Goal: Task Accomplishment & Management: Complete application form

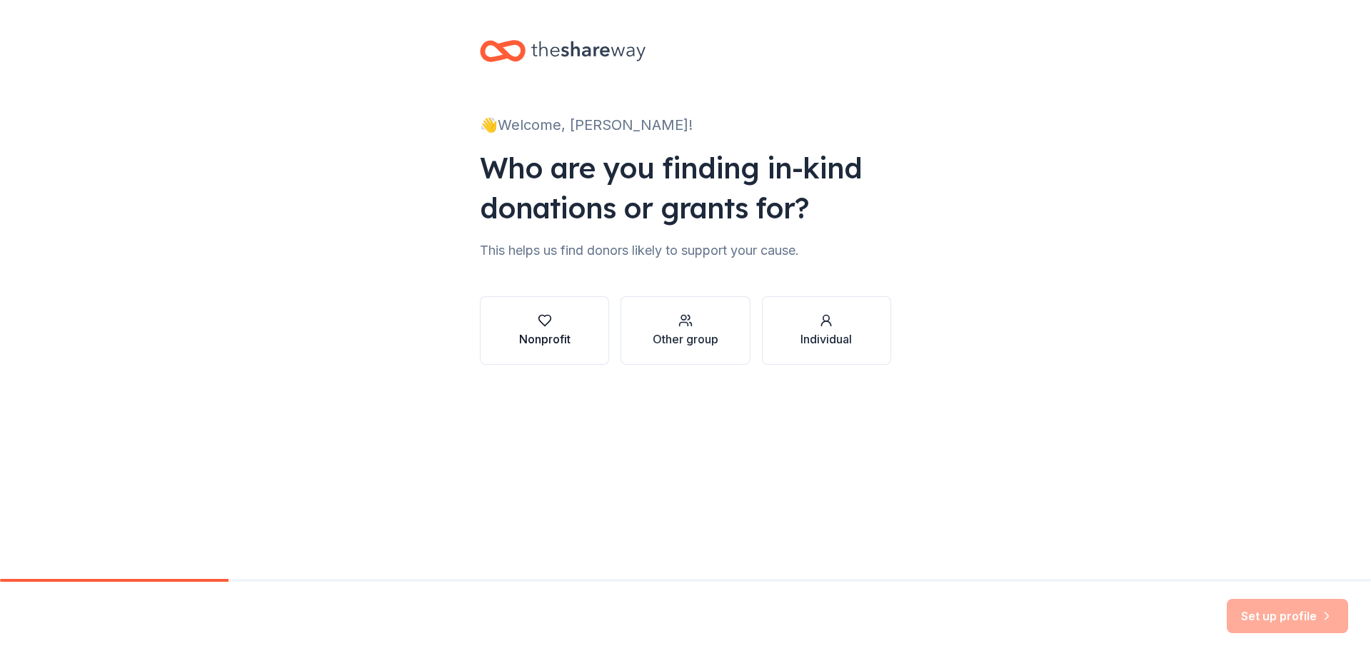
click at [565, 316] on div "button" at bounding box center [544, 321] width 51 height 14
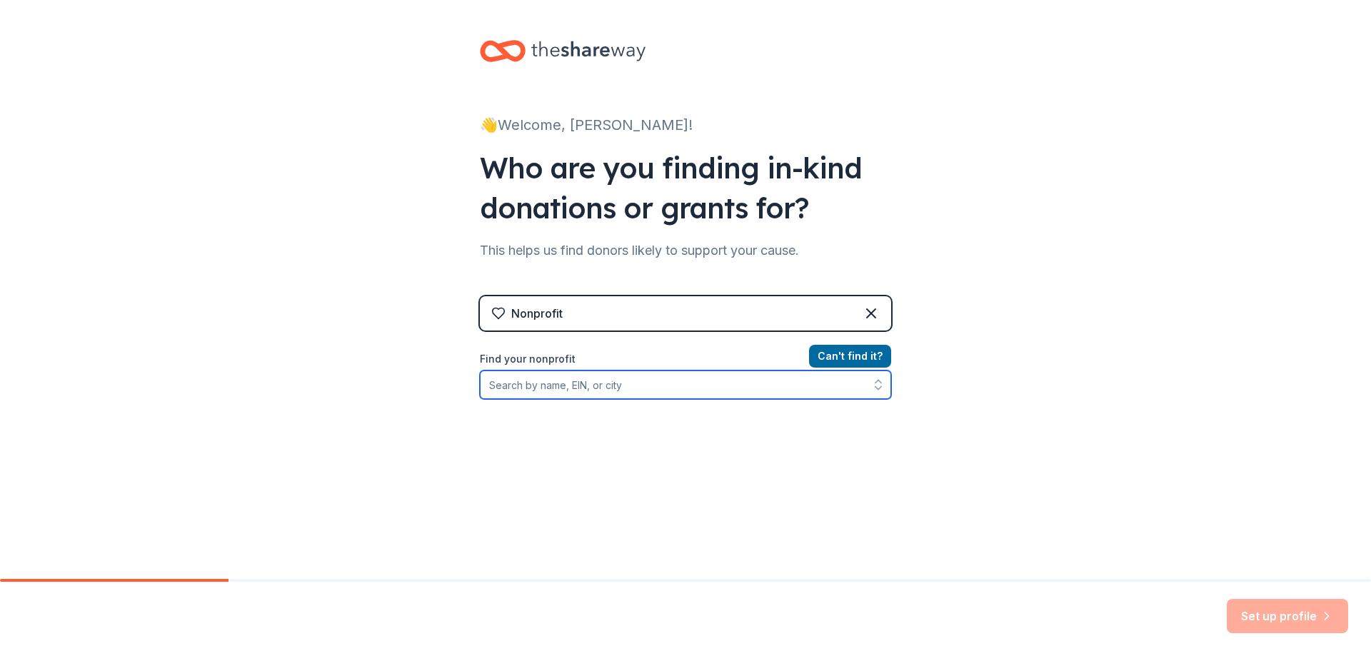
click at [571, 386] on input "Find your nonprofit" at bounding box center [685, 385] width 411 height 29
type input "[US_EMPLOYER_IDENTIFICATION_NUMBER]"
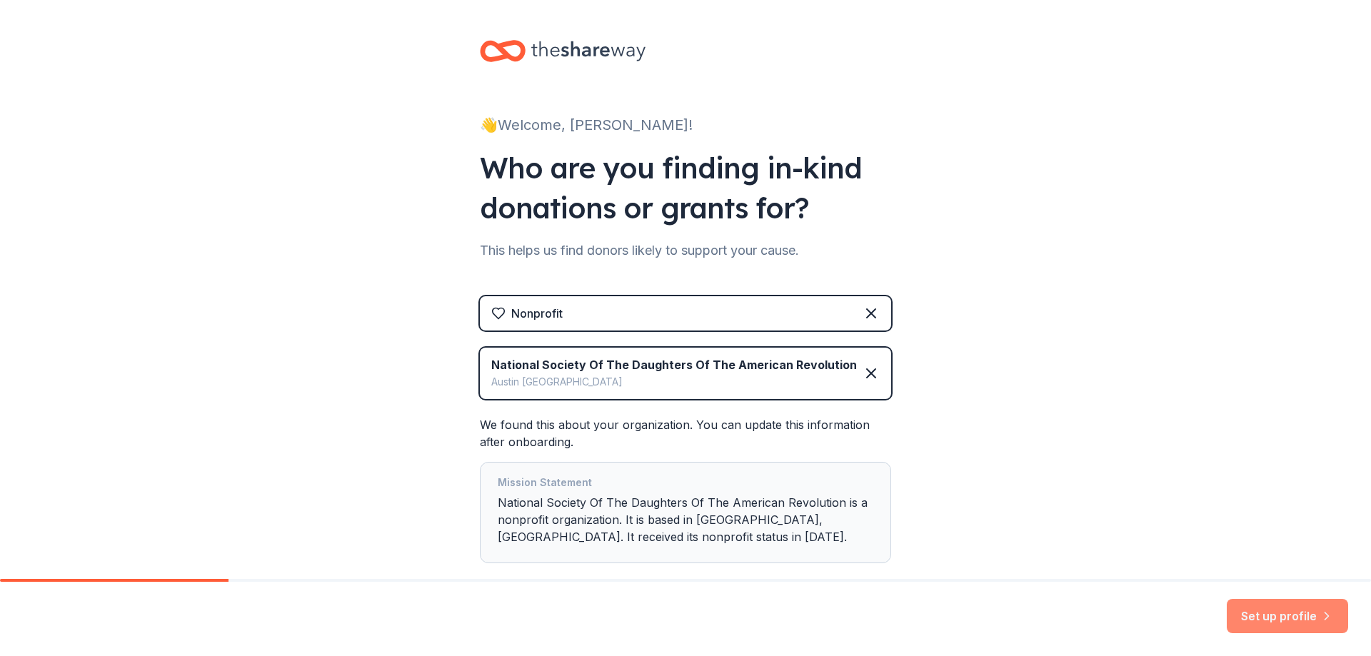
click at [1297, 617] on button "Set up profile" at bounding box center [1287, 616] width 121 height 34
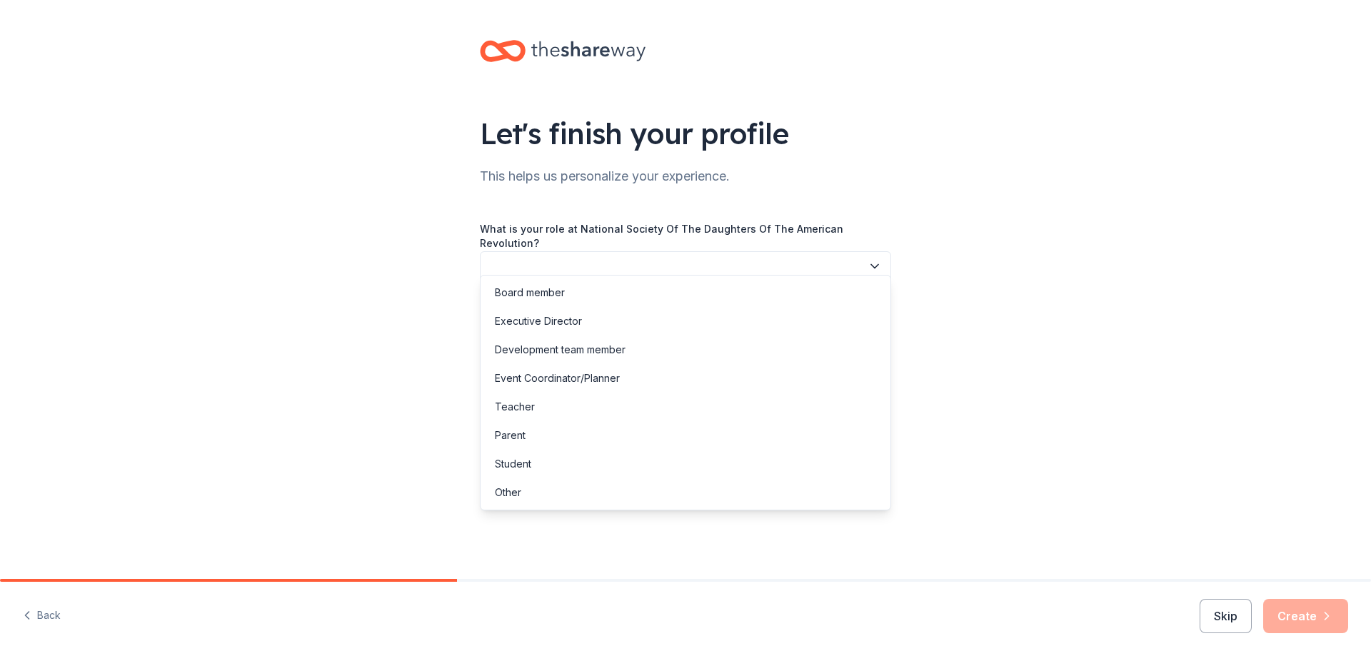
click at [666, 251] on button "button" at bounding box center [685, 266] width 411 height 30
click at [654, 294] on div "Board member" at bounding box center [686, 293] width 404 height 29
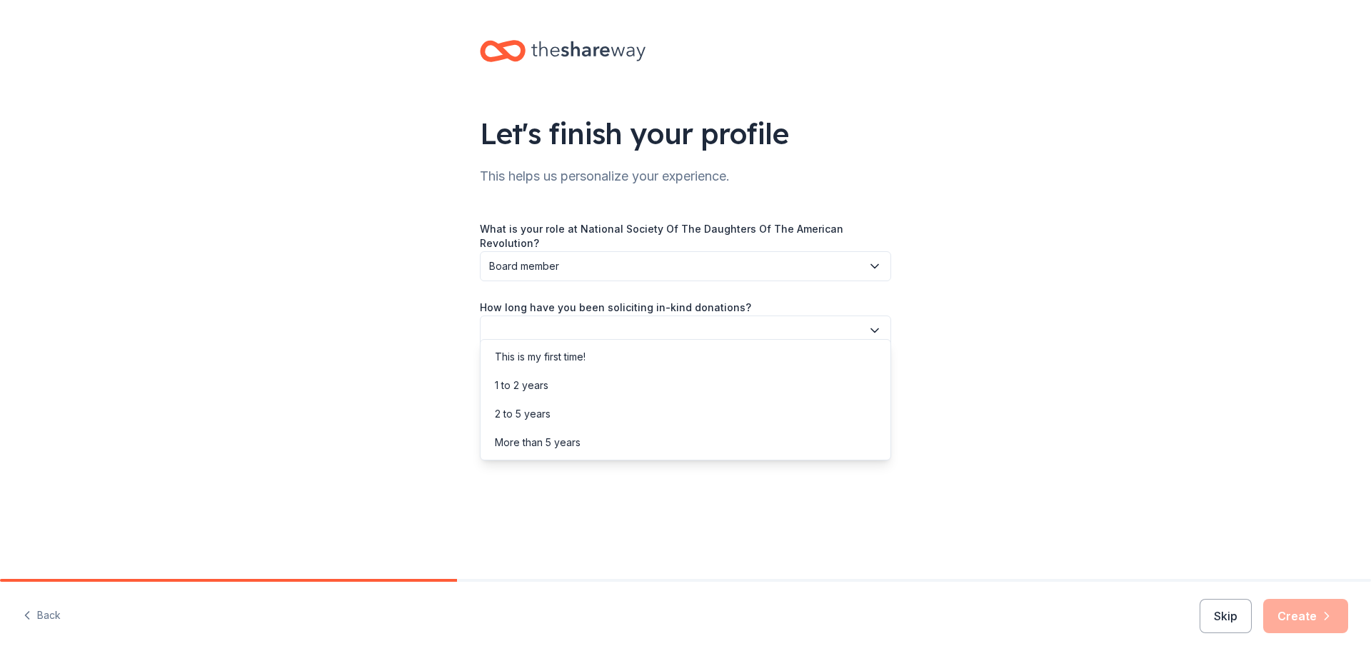
click at [629, 316] on button "button" at bounding box center [685, 331] width 411 height 30
click at [536, 381] on div "1 to 2 years" at bounding box center [522, 385] width 54 height 17
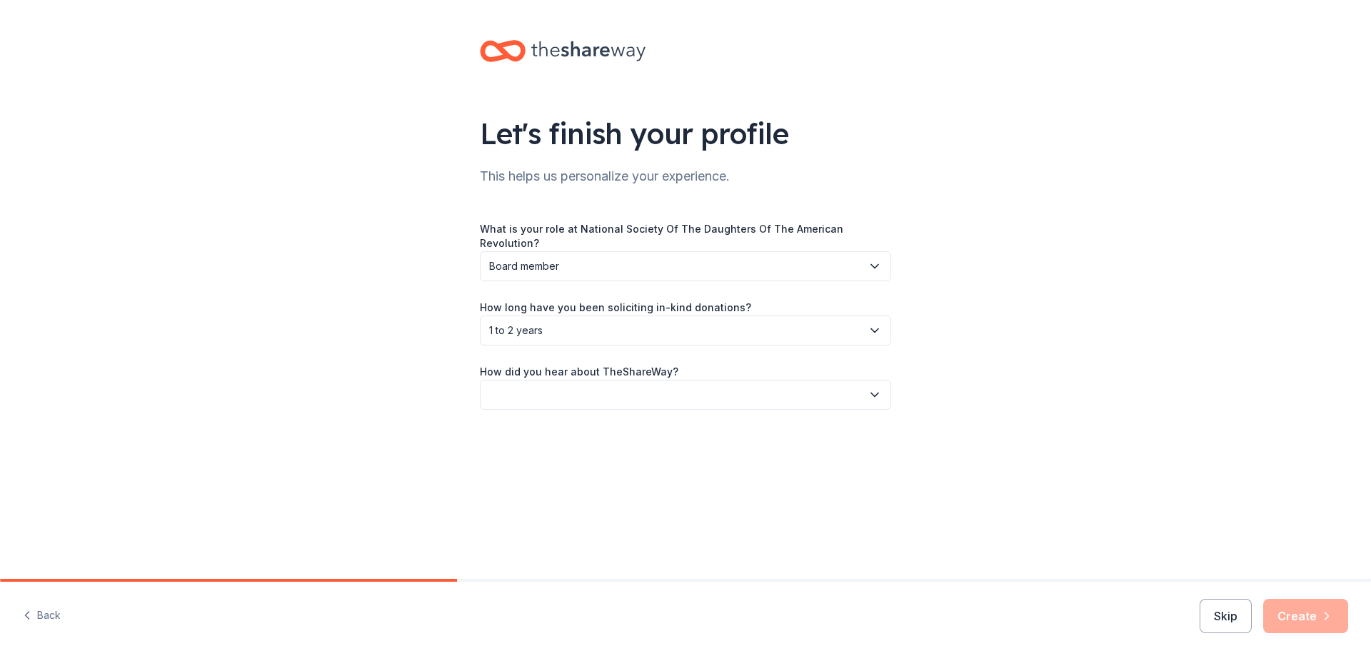
click at [534, 380] on button "button" at bounding box center [685, 395] width 411 height 30
click at [547, 444] on div "Online search" at bounding box center [527, 449] width 65 height 17
click at [1289, 616] on button "Create" at bounding box center [1306, 616] width 85 height 34
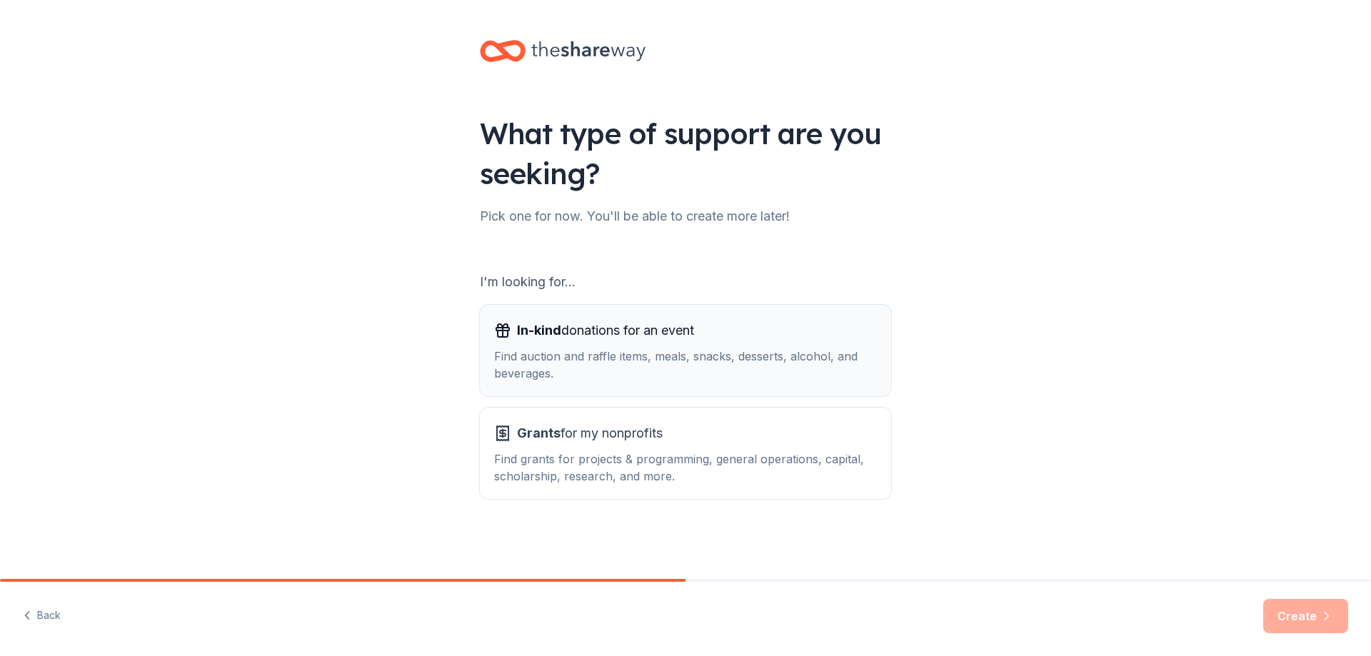
click at [532, 346] on div "In-kind donations for an event Find auction and raffle items, meals, snacks, de…" at bounding box center [685, 350] width 383 height 63
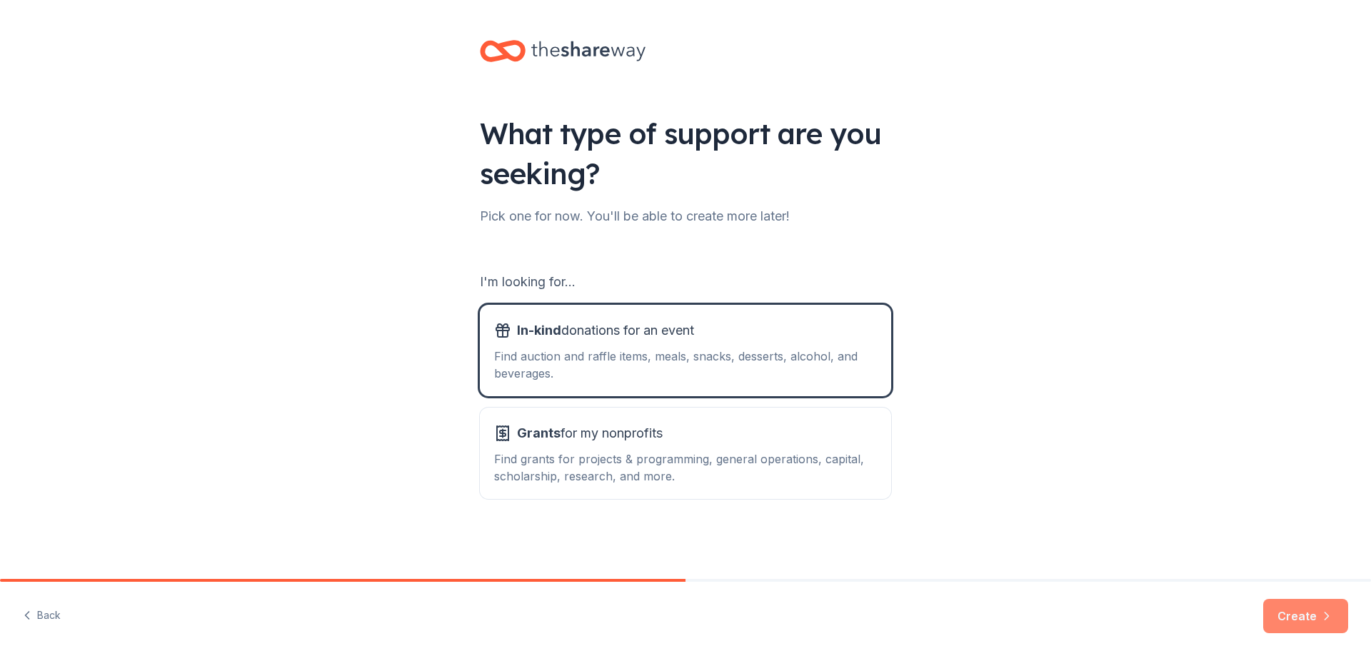
click at [1287, 631] on button "Create" at bounding box center [1306, 616] width 85 height 34
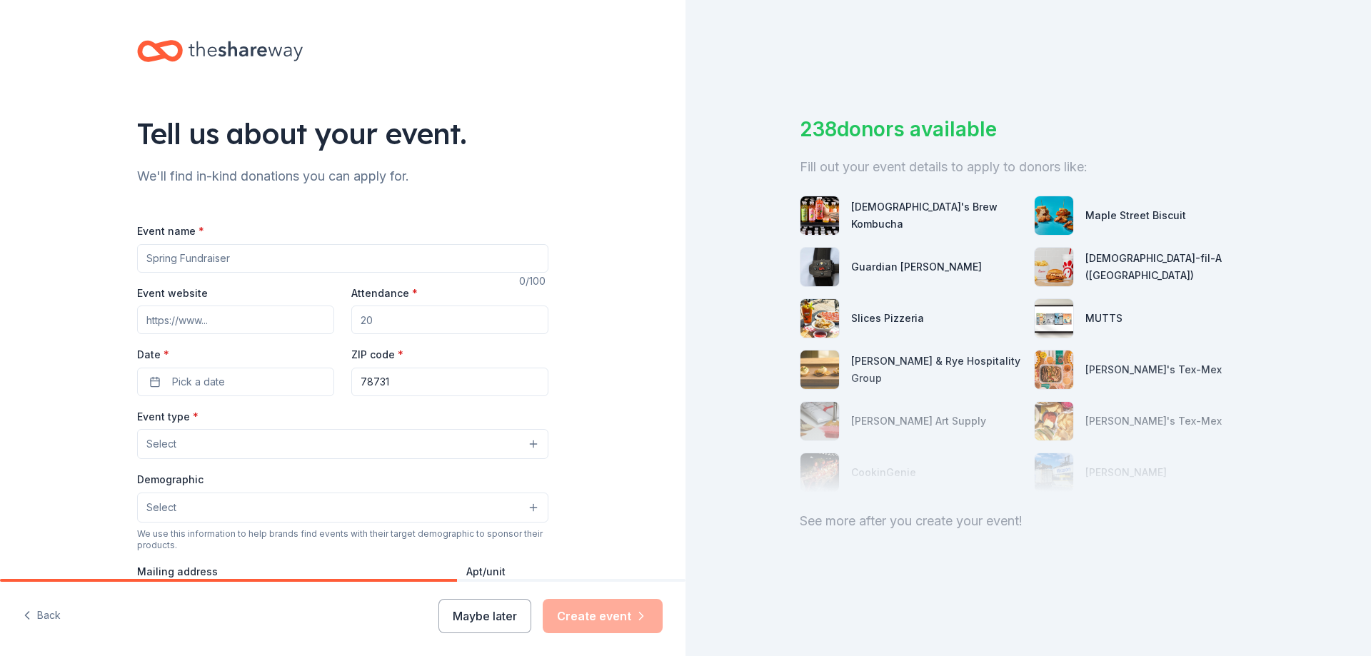
click at [185, 259] on input "Event name *" at bounding box center [342, 258] width 411 height 29
type input "o"
type input "Holiday SIlent Auction for Educatoin Funds"
type input "30"
click at [267, 386] on button "Pick a date" at bounding box center [235, 382] width 197 height 29
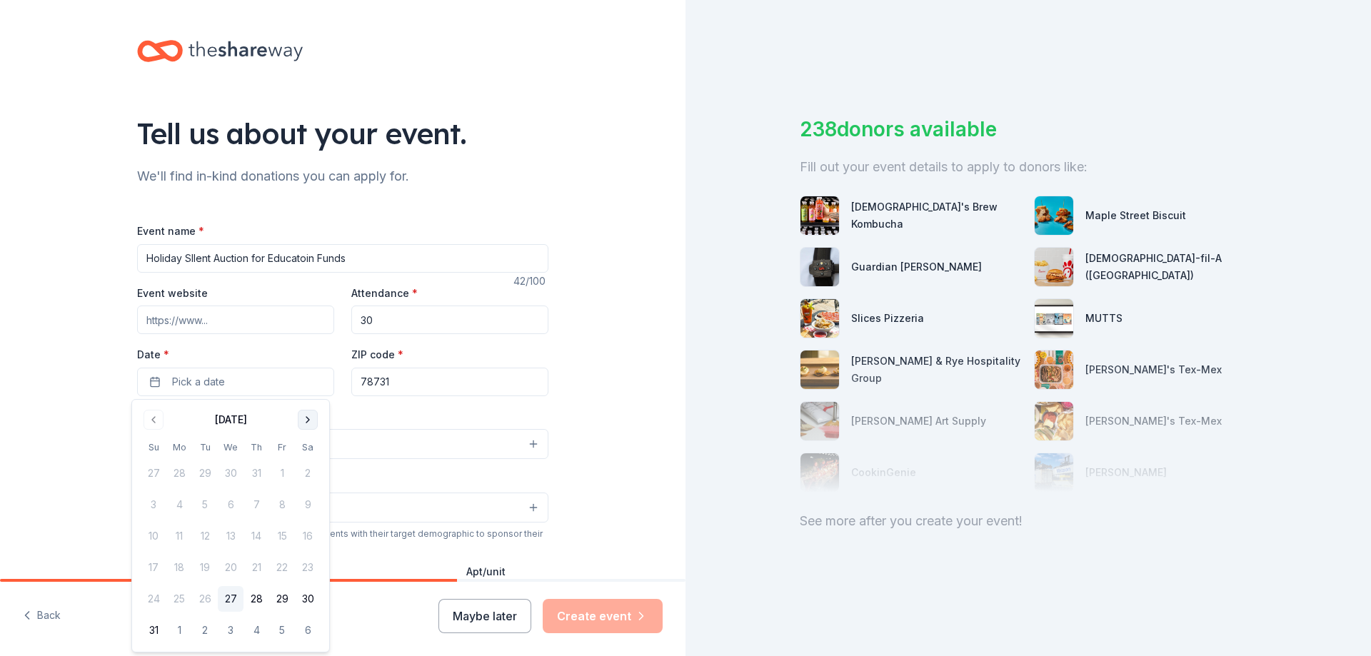
click at [304, 412] on button "Go to next month" at bounding box center [308, 420] width 20 height 20
click at [304, 411] on button "Go to next month" at bounding box center [308, 420] width 20 height 20
click at [154, 506] on button "7" at bounding box center [154, 505] width 26 height 26
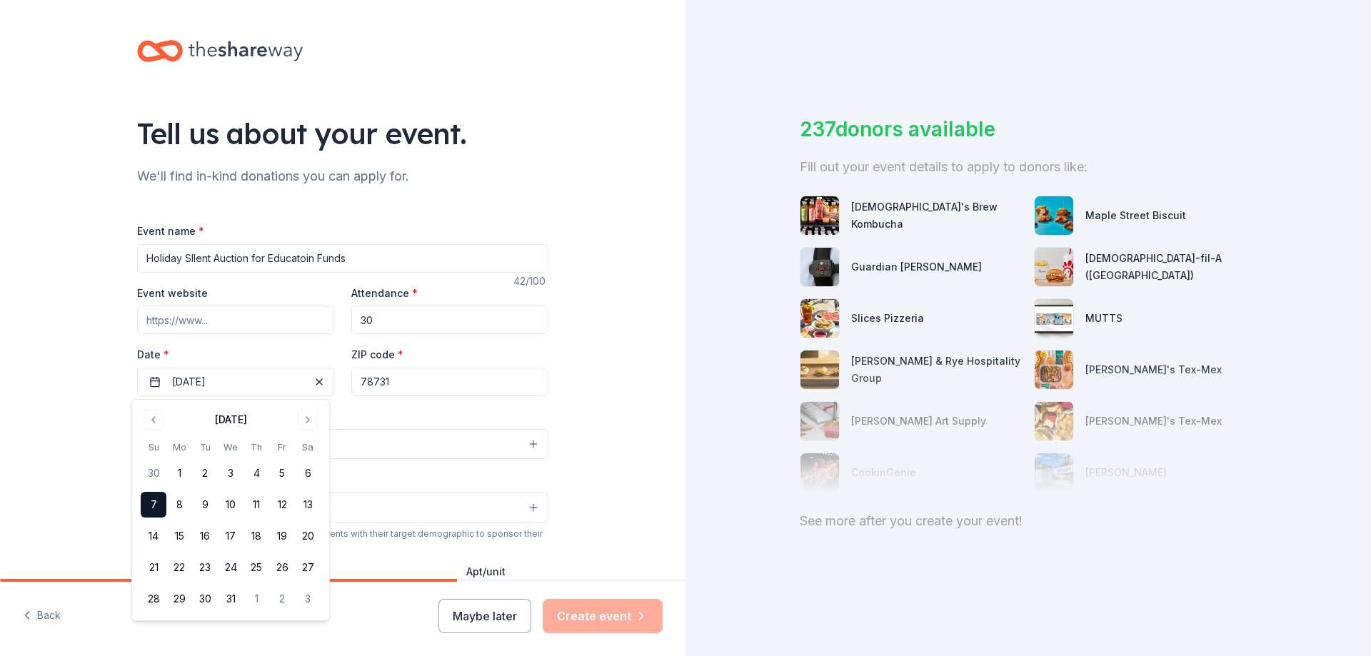
click at [631, 400] on div "Tell us about your event. We'll find in-kind donations you can apply for. Event…" at bounding box center [343, 475] width 686 height 951
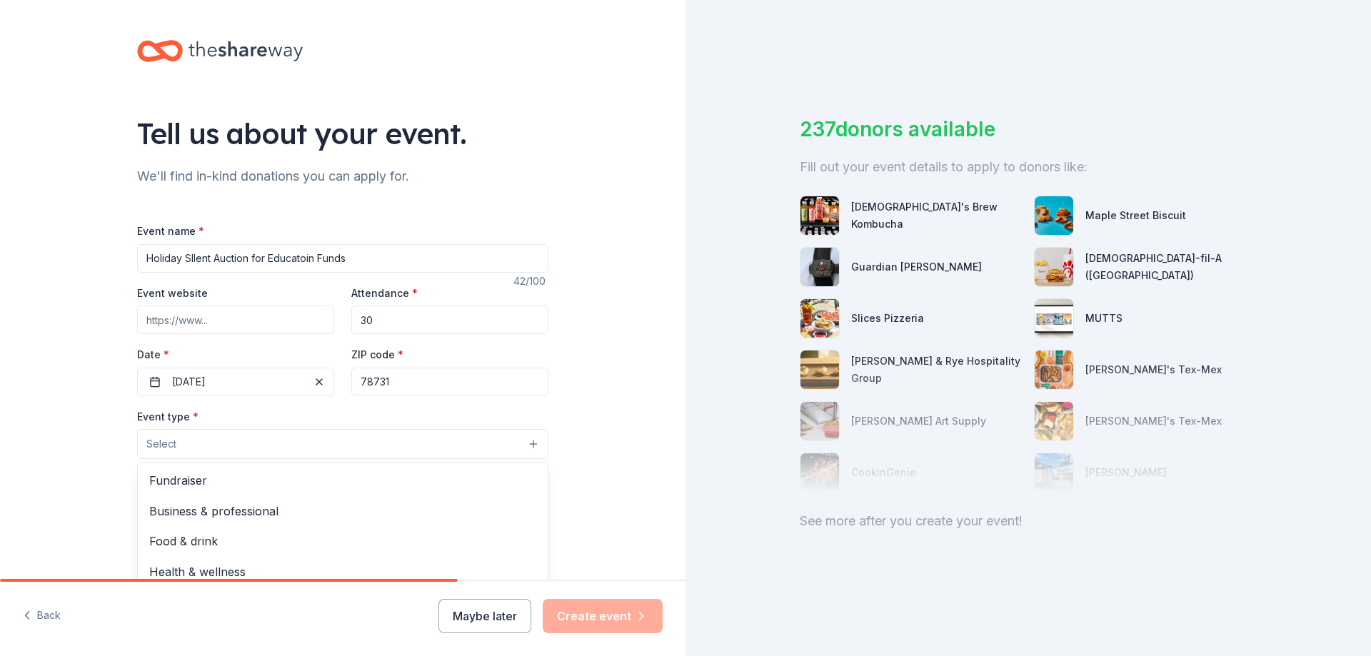
click at [254, 456] on button "Select" at bounding box center [342, 444] width 411 height 30
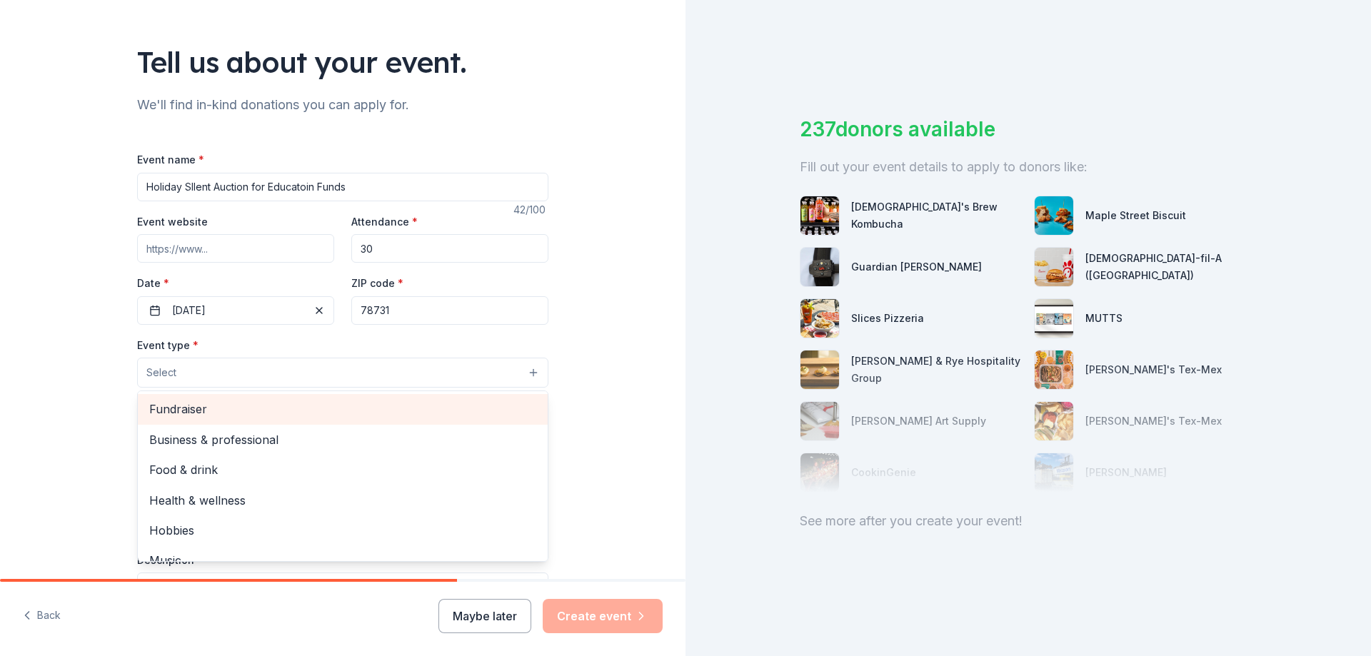
click at [210, 408] on span "Fundraiser" at bounding box center [342, 409] width 387 height 19
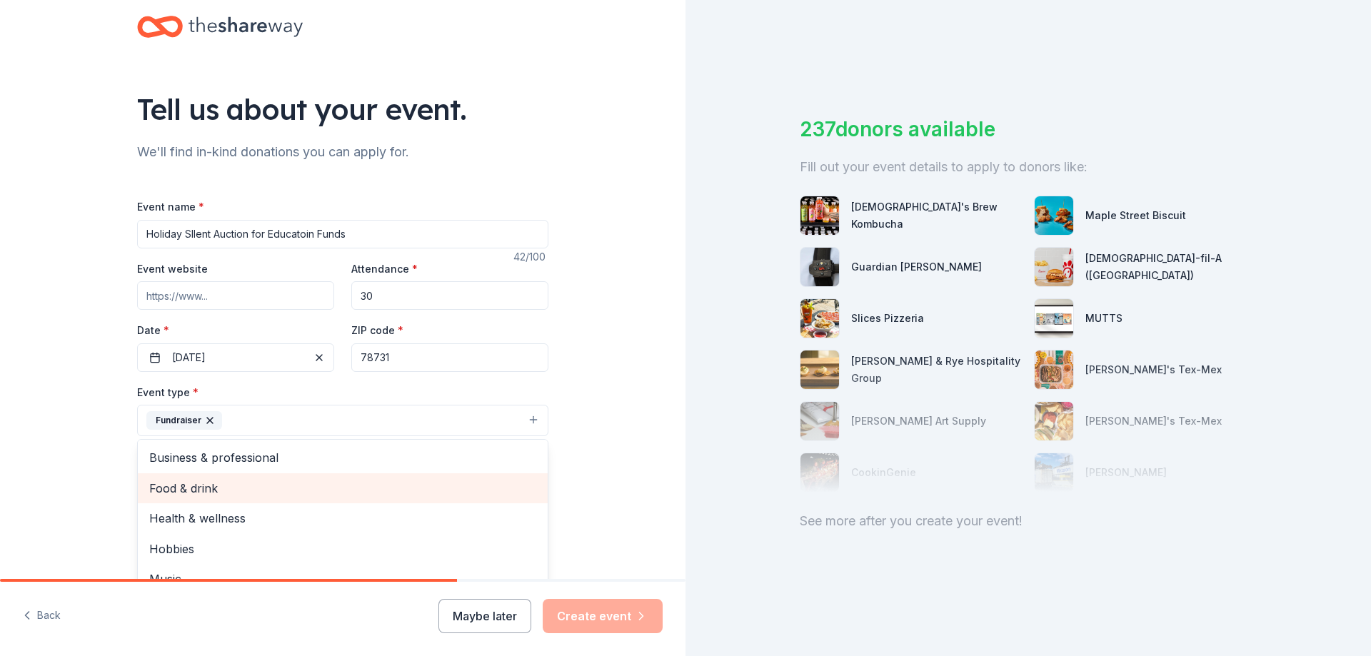
scroll to position [0, 0]
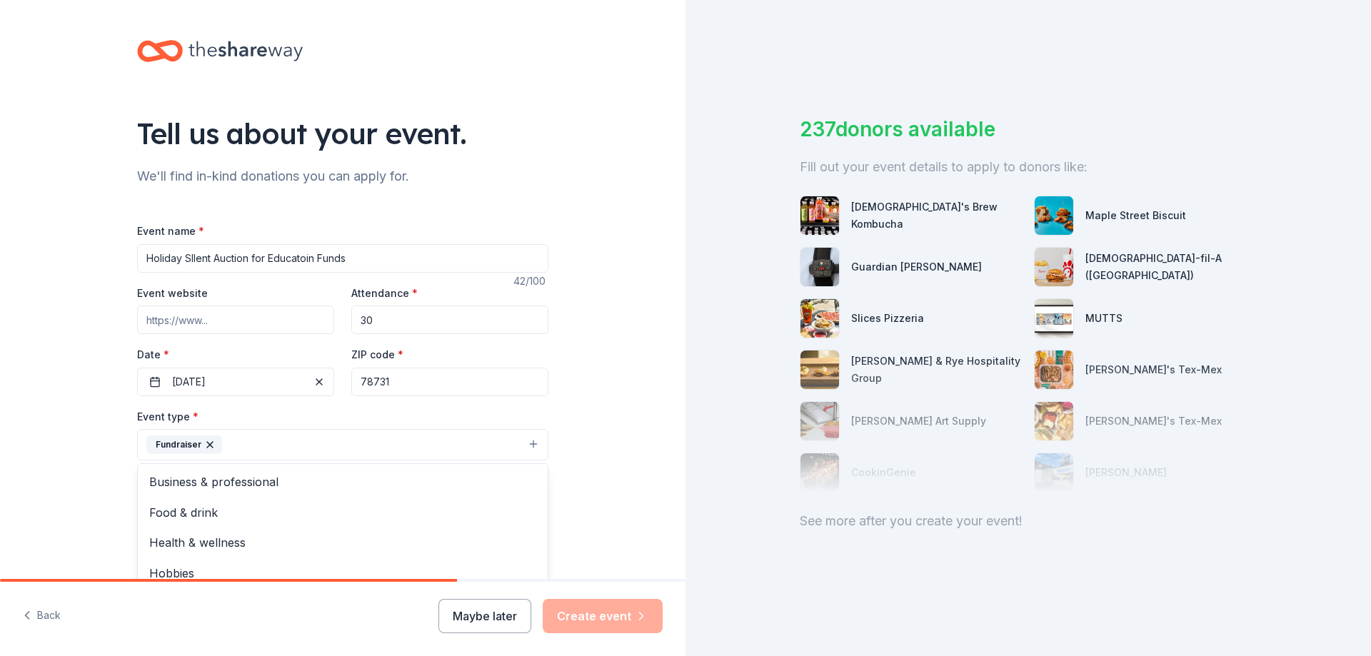
click at [606, 429] on div "Tell us about your event. We'll find in-kind donations you can apply for. Event…" at bounding box center [343, 476] width 686 height 952
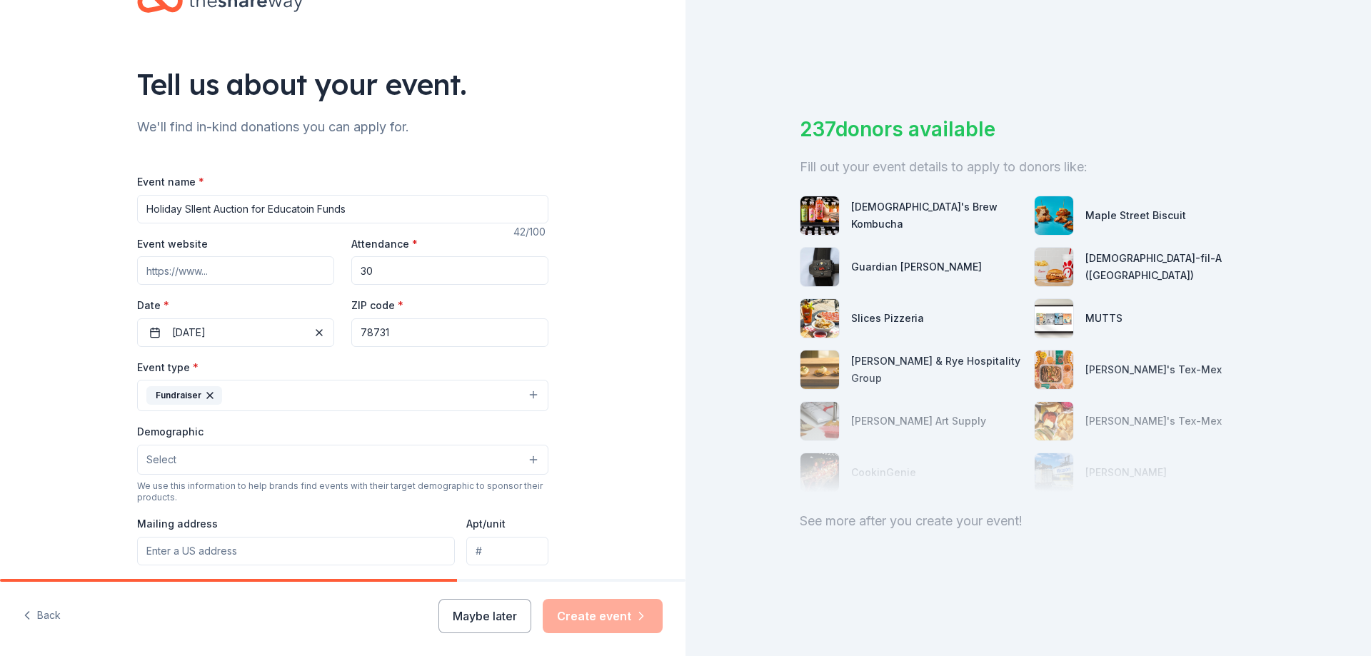
scroll to position [143, 0]
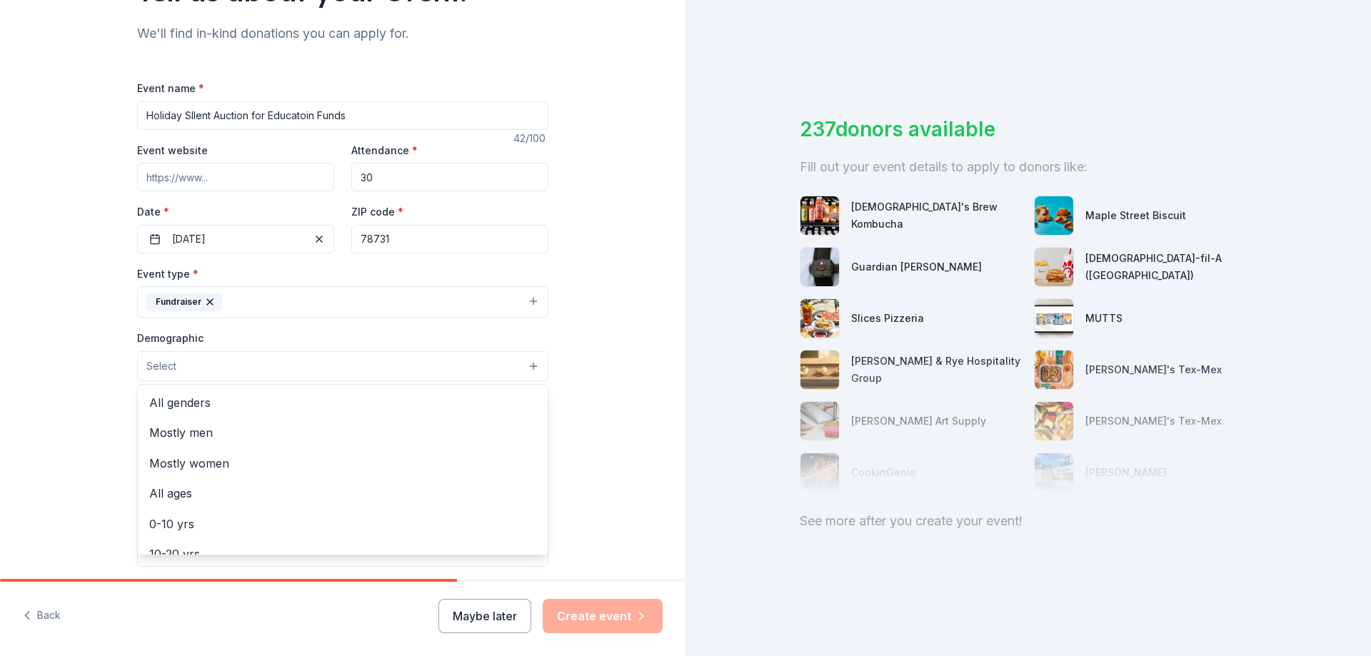
click at [159, 376] on button "Select" at bounding box center [342, 366] width 411 height 30
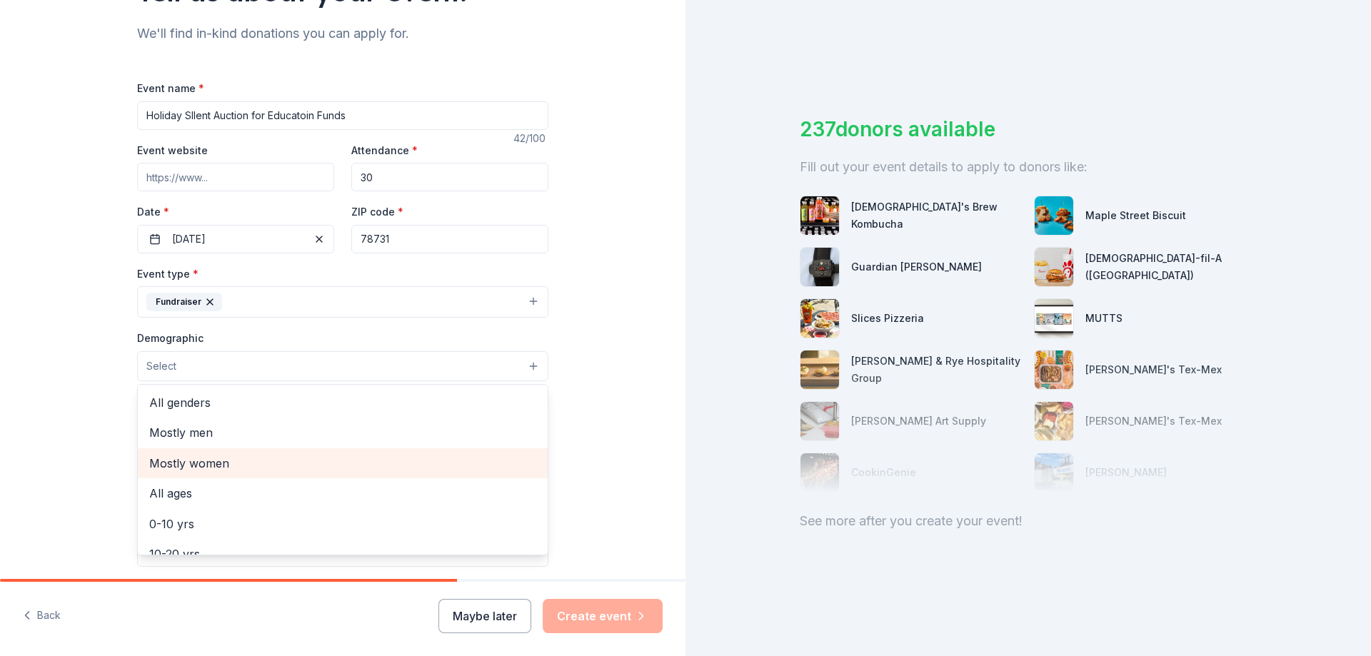
click at [327, 454] on span "Mostly women" at bounding box center [342, 463] width 387 height 19
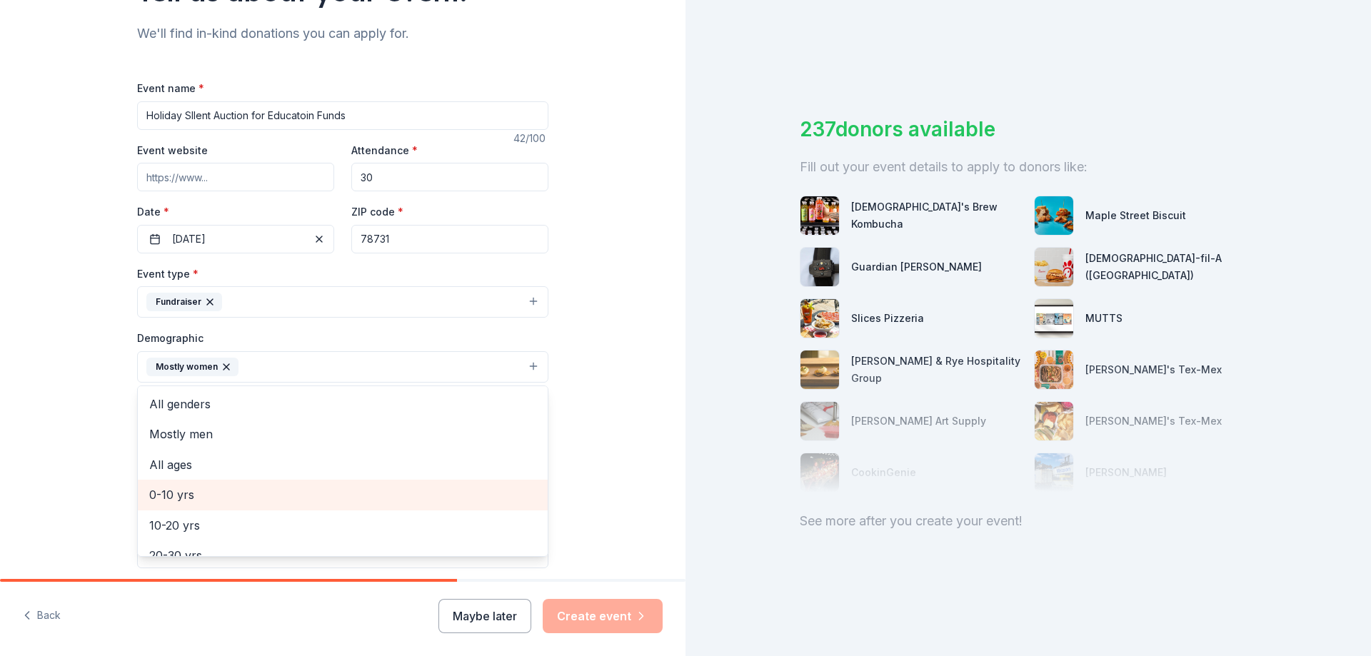
scroll to position [71, 0]
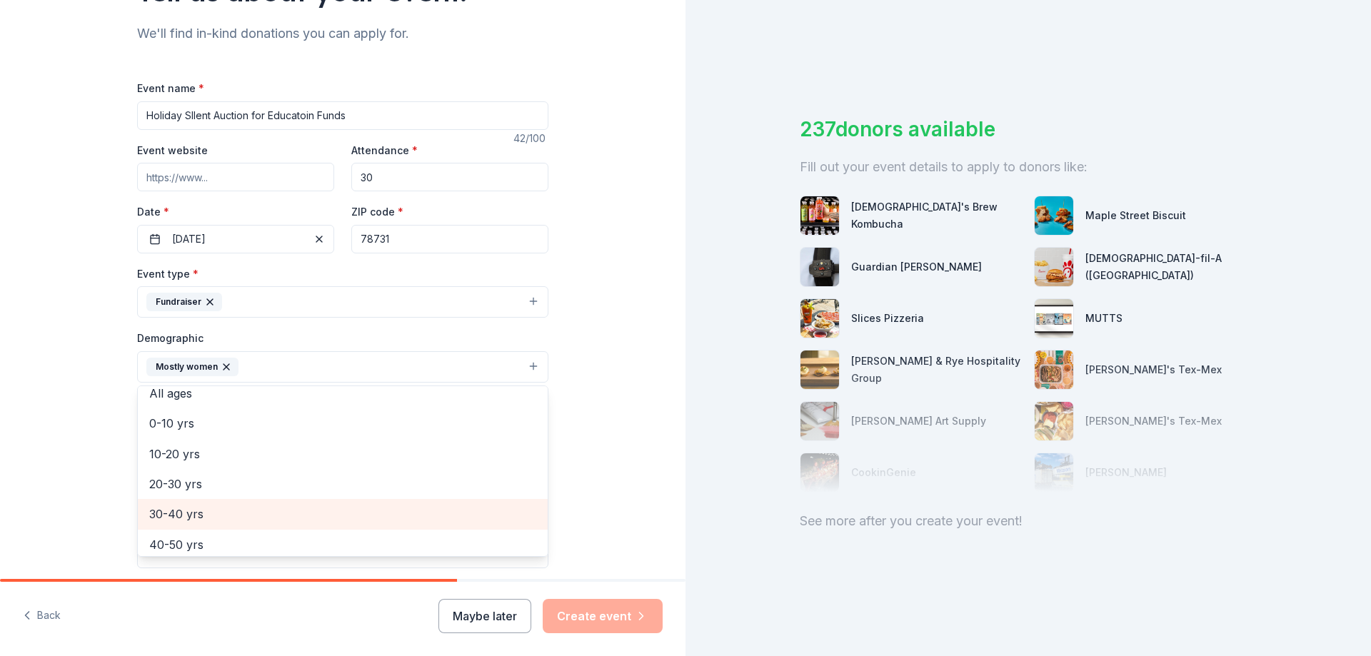
click at [204, 511] on span "30-40 yrs" at bounding box center [342, 514] width 387 height 19
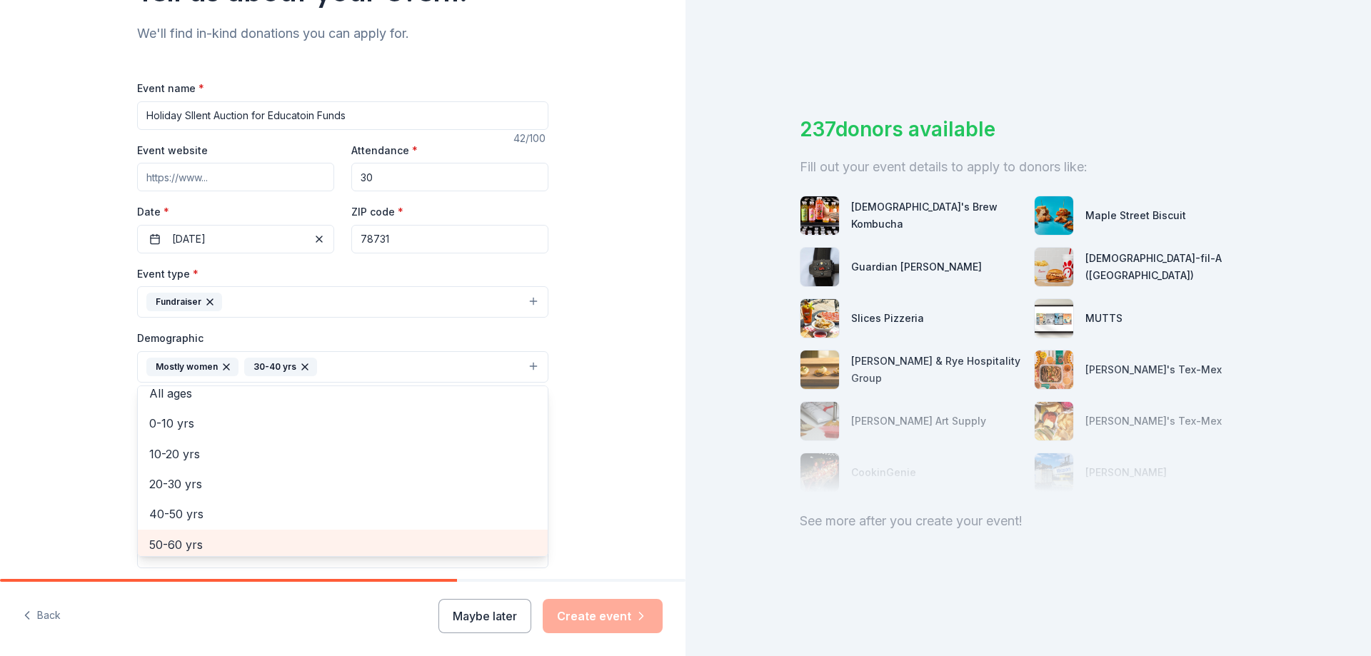
click at [201, 538] on span "50-60 yrs" at bounding box center [342, 545] width 387 height 19
click at [199, 535] on span "60-70 yrs" at bounding box center [342, 541] width 387 height 19
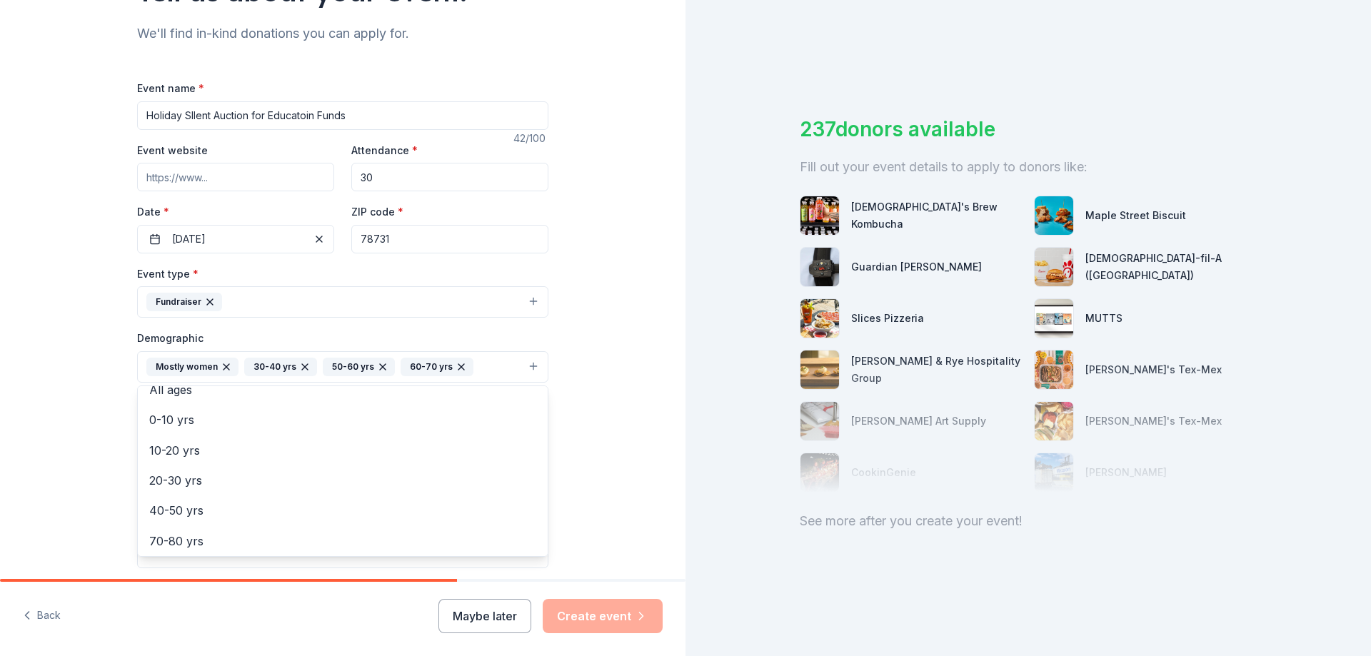
click at [635, 444] on div "Tell us about your event. We'll find in-kind donations you can apply for. Event…" at bounding box center [343, 334] width 686 height 954
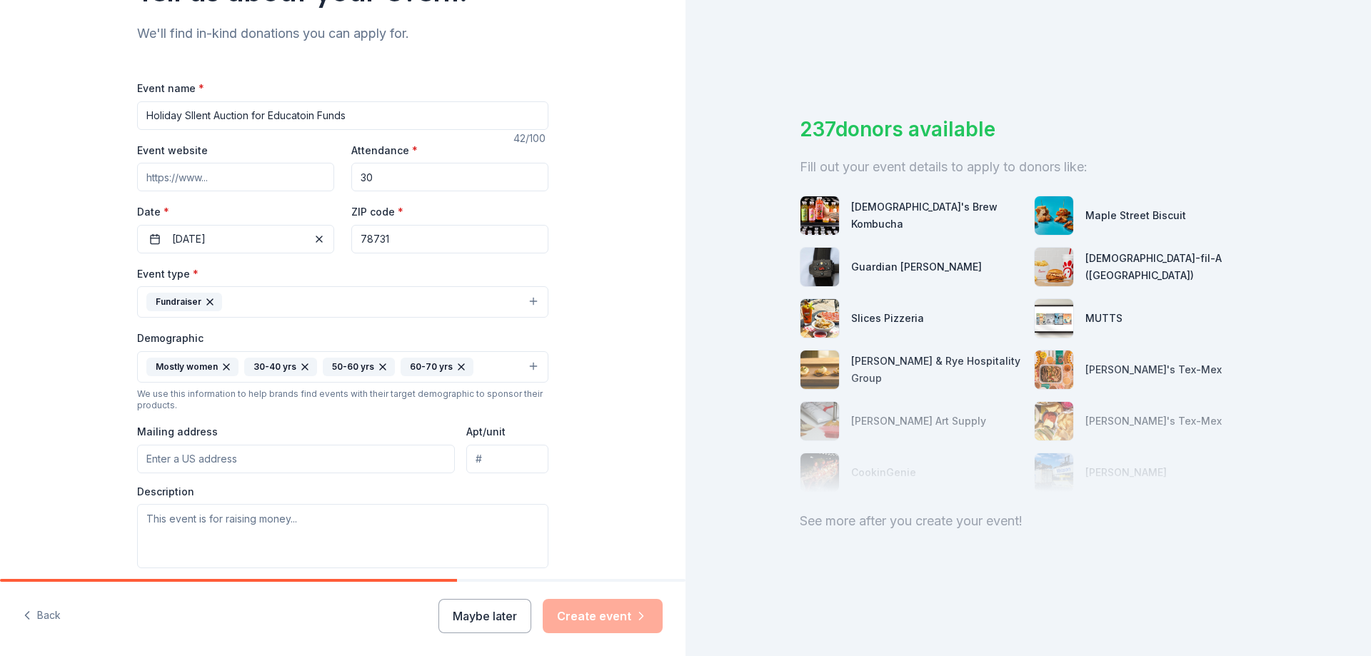
click at [231, 458] on input "Mailing address" at bounding box center [296, 459] width 318 height 29
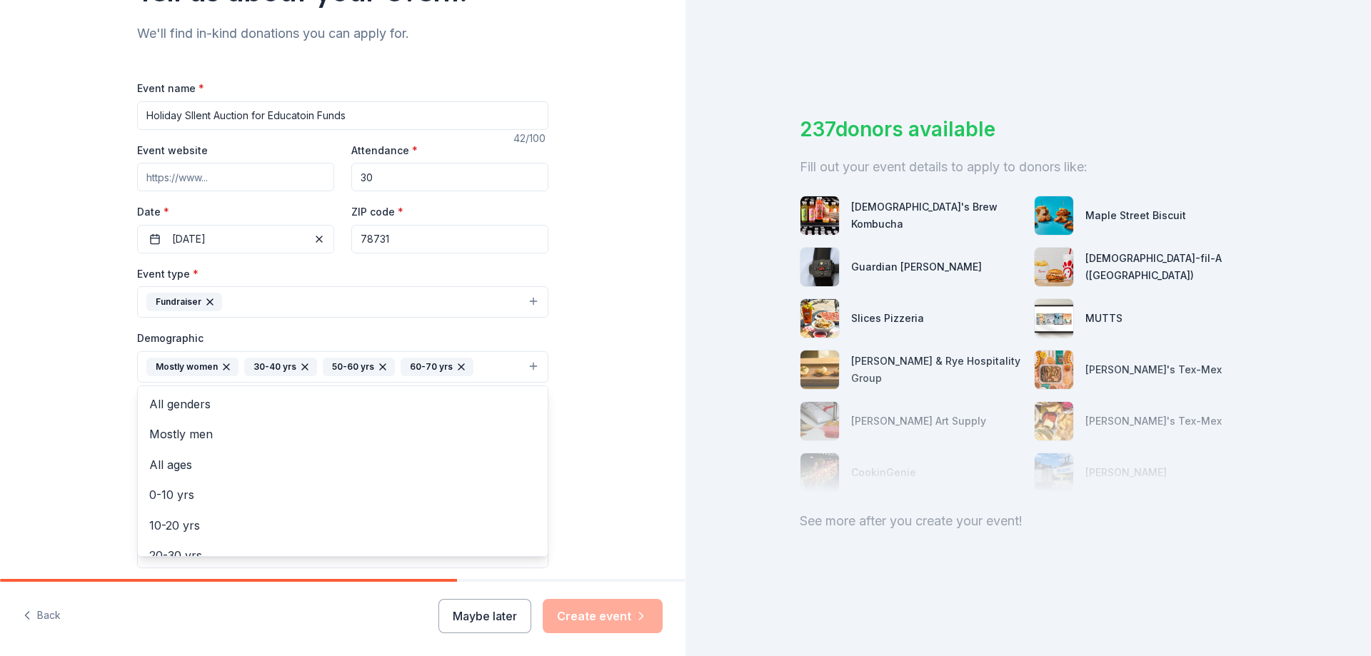
click at [485, 371] on button "Mostly women 30-40 yrs 50-60 yrs 60-70 yrs" at bounding box center [342, 366] width 411 height 31
click at [192, 526] on span "10-20 yrs" at bounding box center [342, 525] width 387 height 19
click at [587, 461] on div "Tell us about your event. We'll find in-kind donations you can apply for. Event…" at bounding box center [343, 346] width 686 height 978
click at [294, 393] on div "Mostly women 30-40 yrs 50-60 yrs 60-70 yrs 10-20 yrs" at bounding box center [334, 379] width 376 height 43
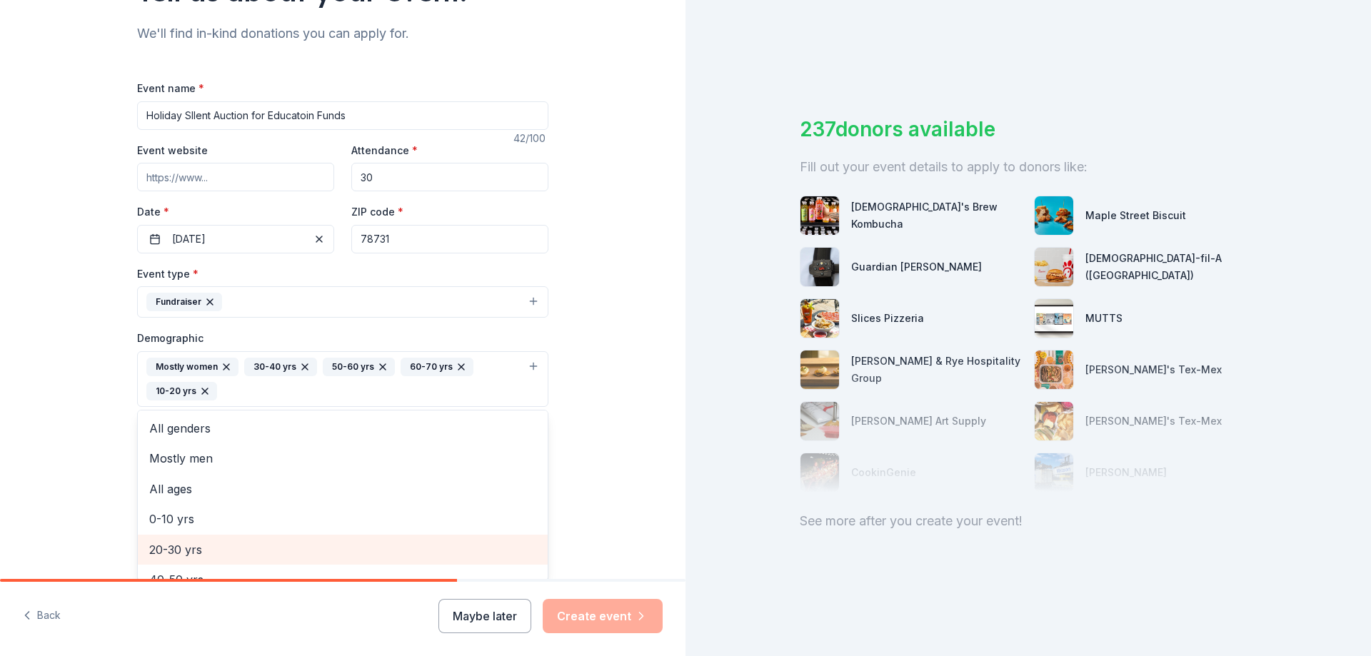
click at [256, 541] on span "20-30 yrs" at bounding box center [342, 550] width 387 height 19
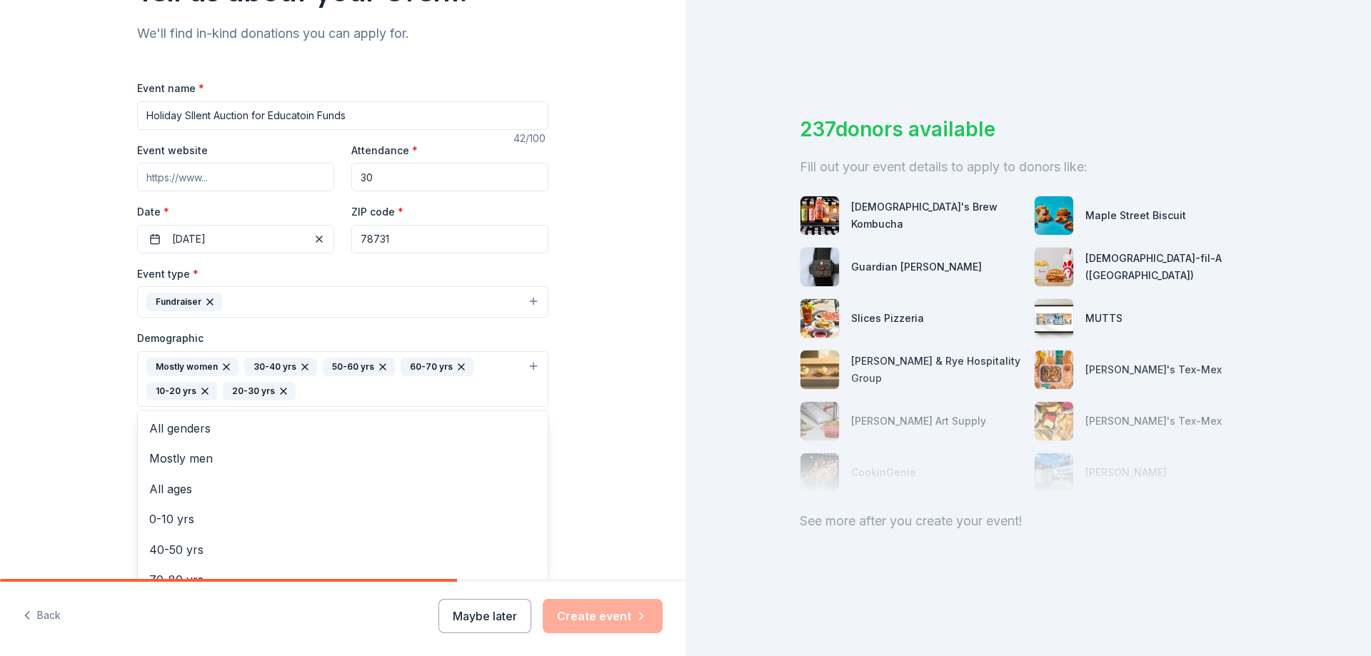
click at [592, 473] on div "Tell us about your event. We'll find in-kind donations you can apply for. Event…" at bounding box center [343, 346] width 686 height 978
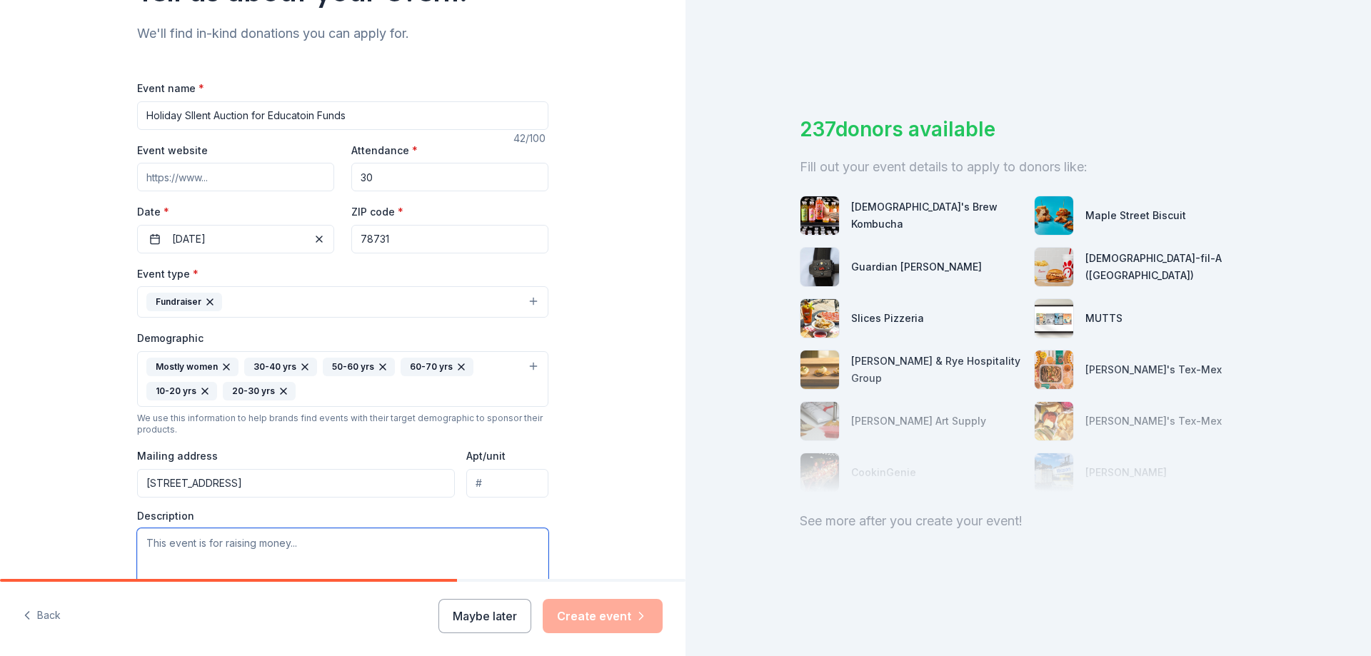
click at [340, 545] on textarea at bounding box center [342, 561] width 411 height 64
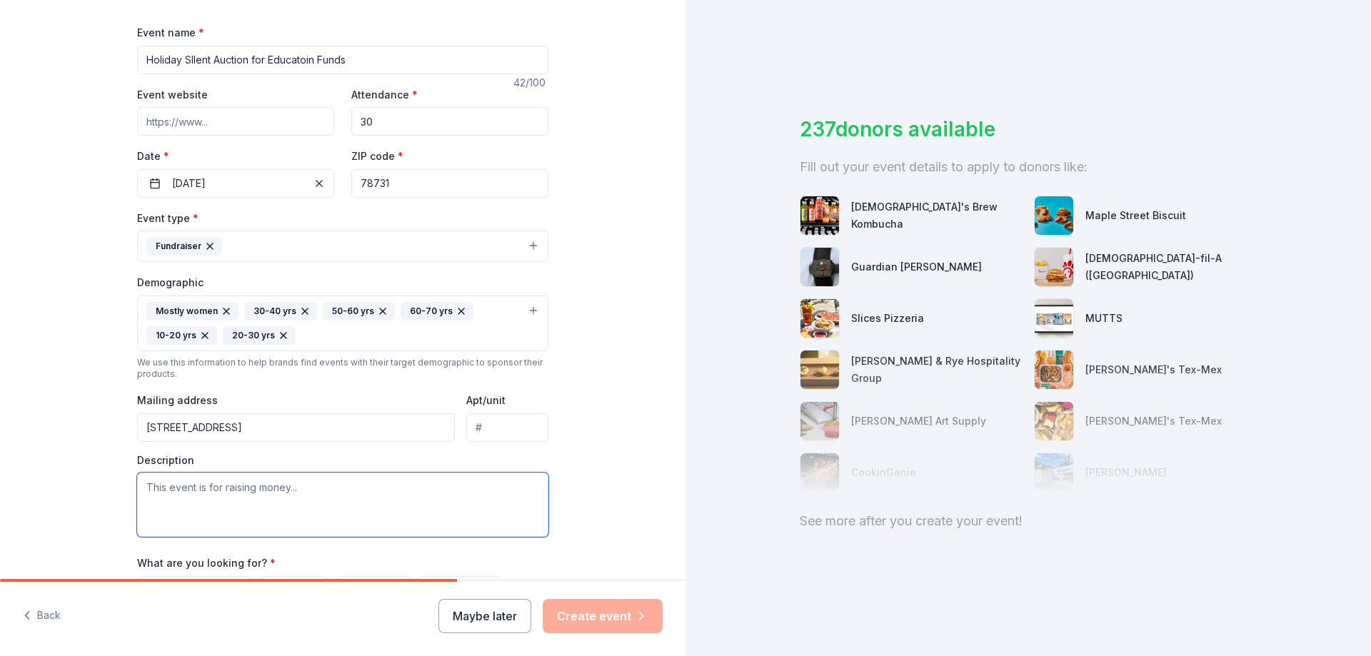
scroll to position [357, 0]
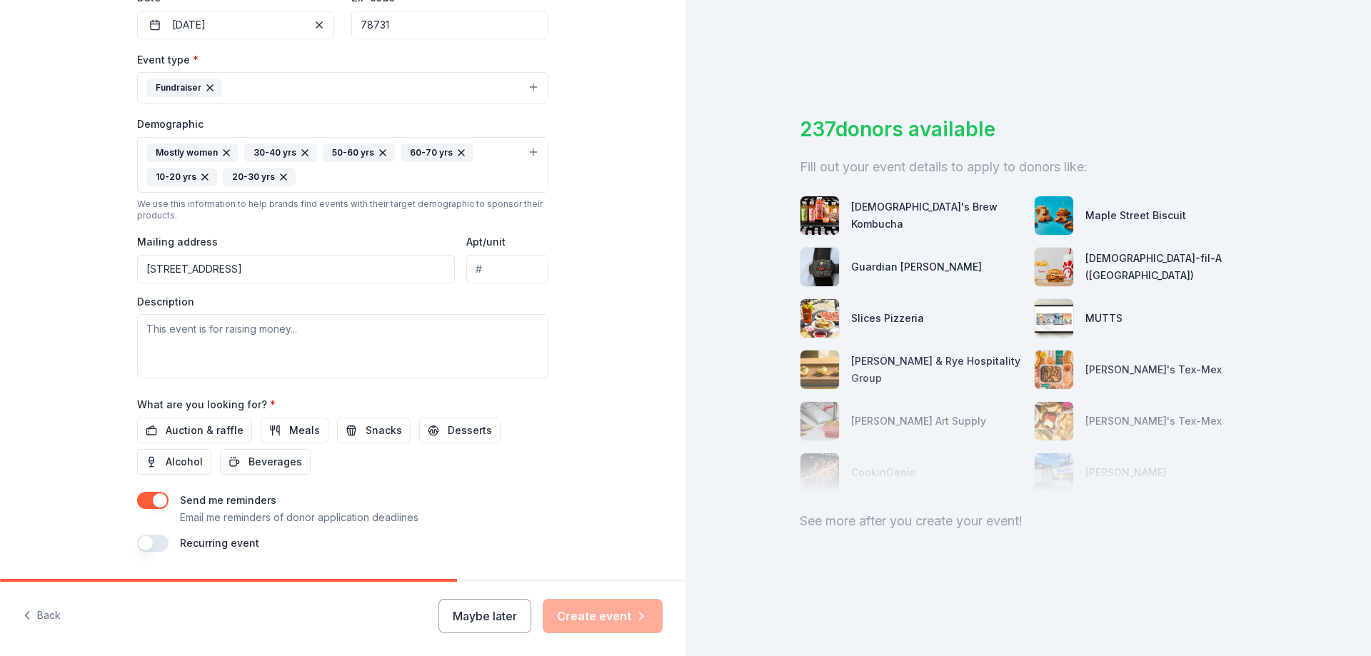
click at [314, 266] on input "6623 Valleyside Road" at bounding box center [296, 269] width 318 height 29
type input "6623 Valleyside Road, Austin, TX, 78731"
click at [301, 327] on textarea at bounding box center [342, 346] width 411 height 64
click at [263, 329] on textarea at bounding box center [342, 346] width 411 height 64
click at [287, 322] on textarea at bounding box center [342, 346] width 411 height 64
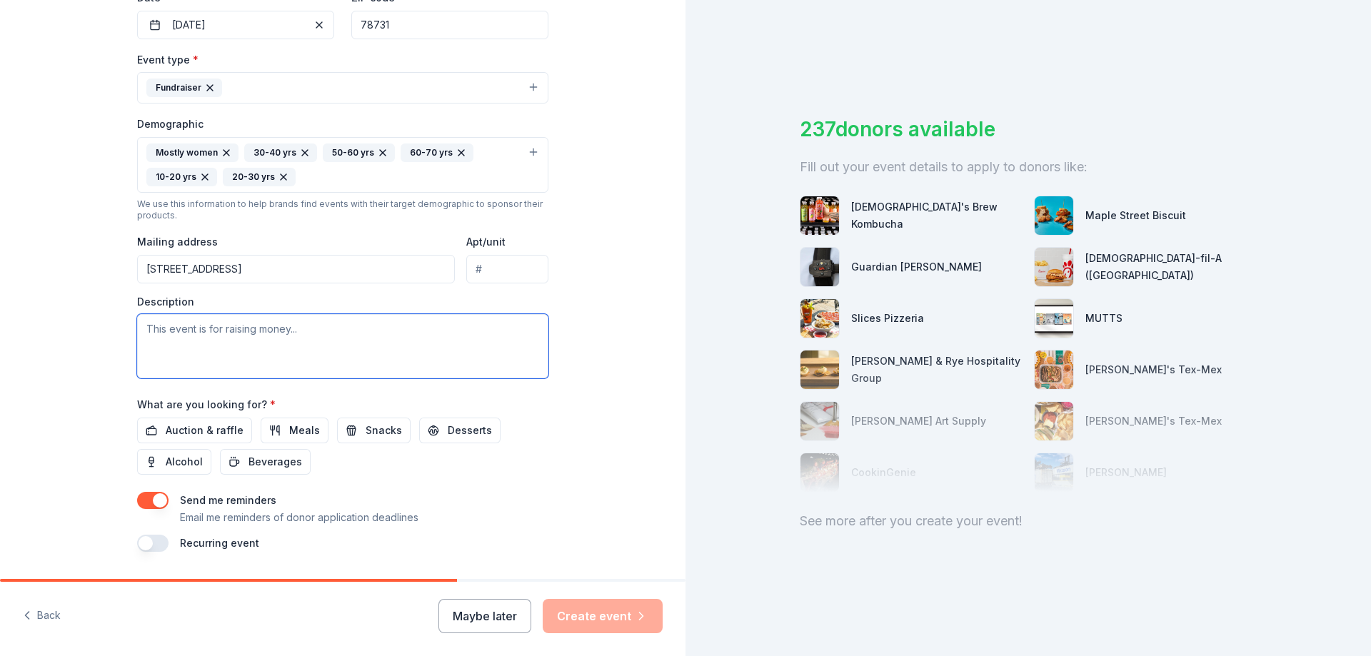
paste textarea "On behalf of the [PERSON_NAME] Chapter, National Society Daughters of the Ameri…"
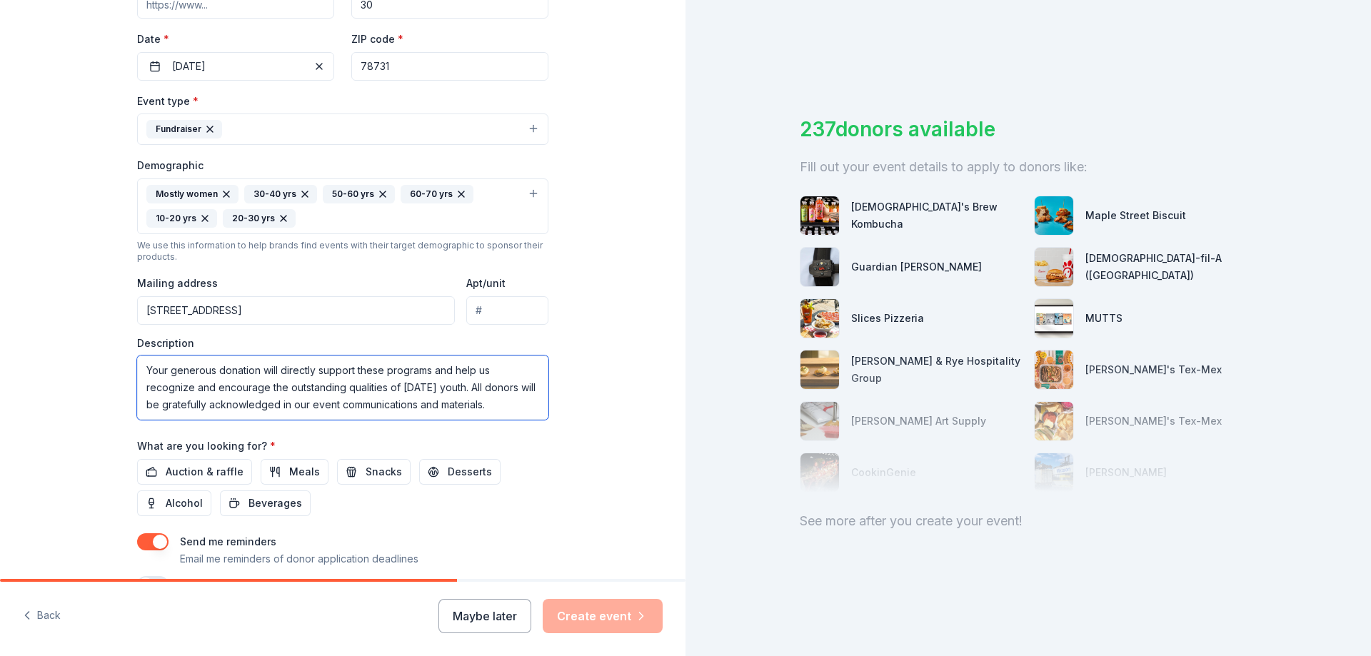
scroll to position [399, 0]
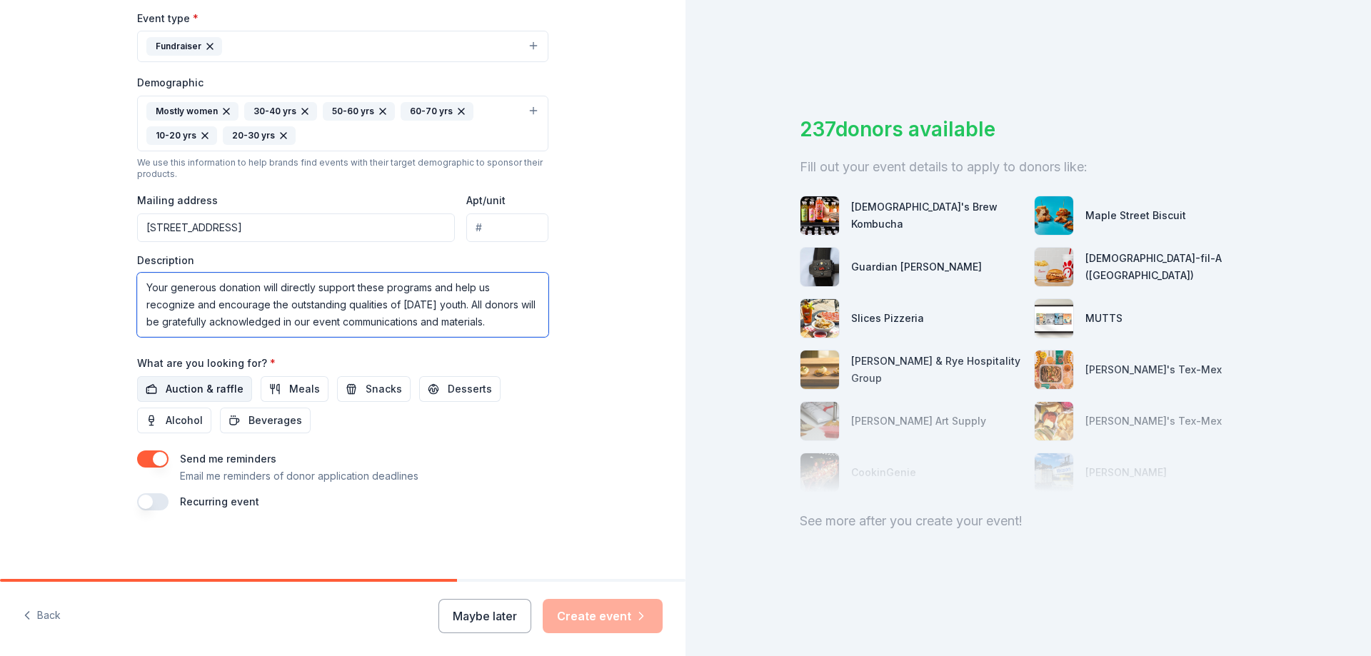
type textarea "On behalf of the [PERSON_NAME] Chapter, National Society Daughters of the Ameri…"
click at [158, 391] on button "Auction & raffle" at bounding box center [194, 389] width 115 height 26
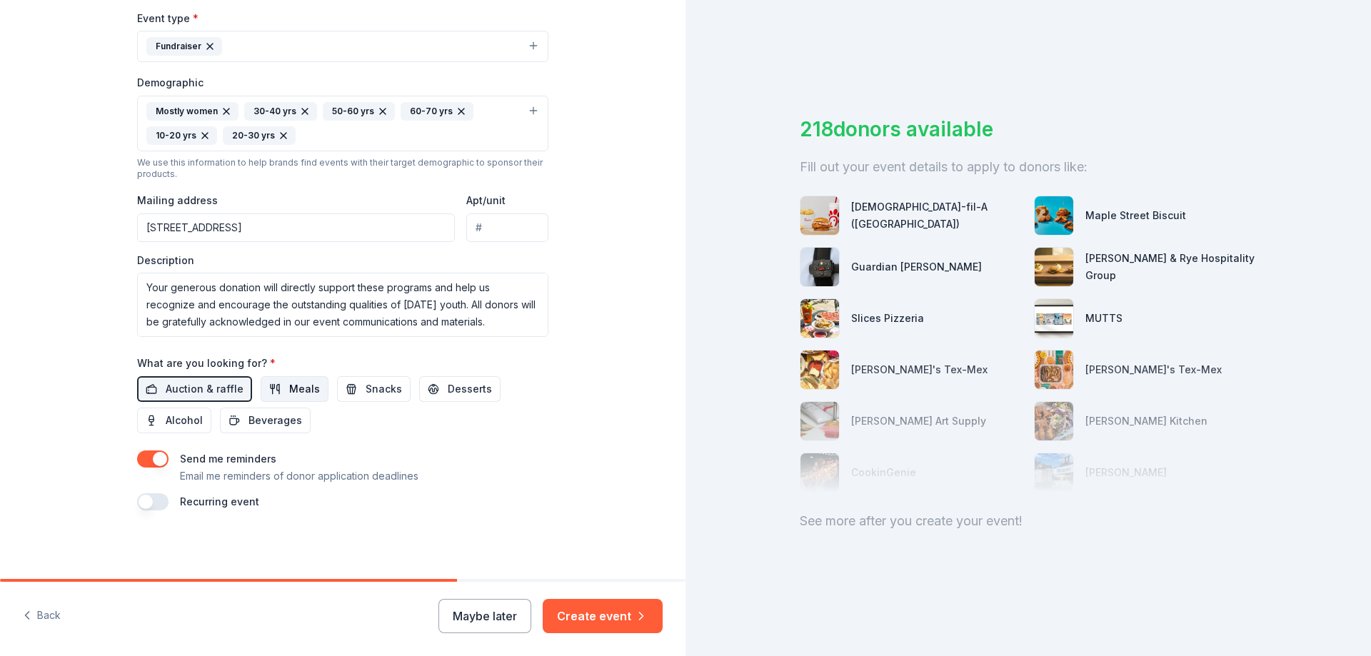
click at [279, 386] on button "Meals" at bounding box center [295, 389] width 68 height 26
click at [277, 386] on button "Meals" at bounding box center [295, 389] width 68 height 26
click at [605, 619] on button "Create event" at bounding box center [603, 616] width 120 height 34
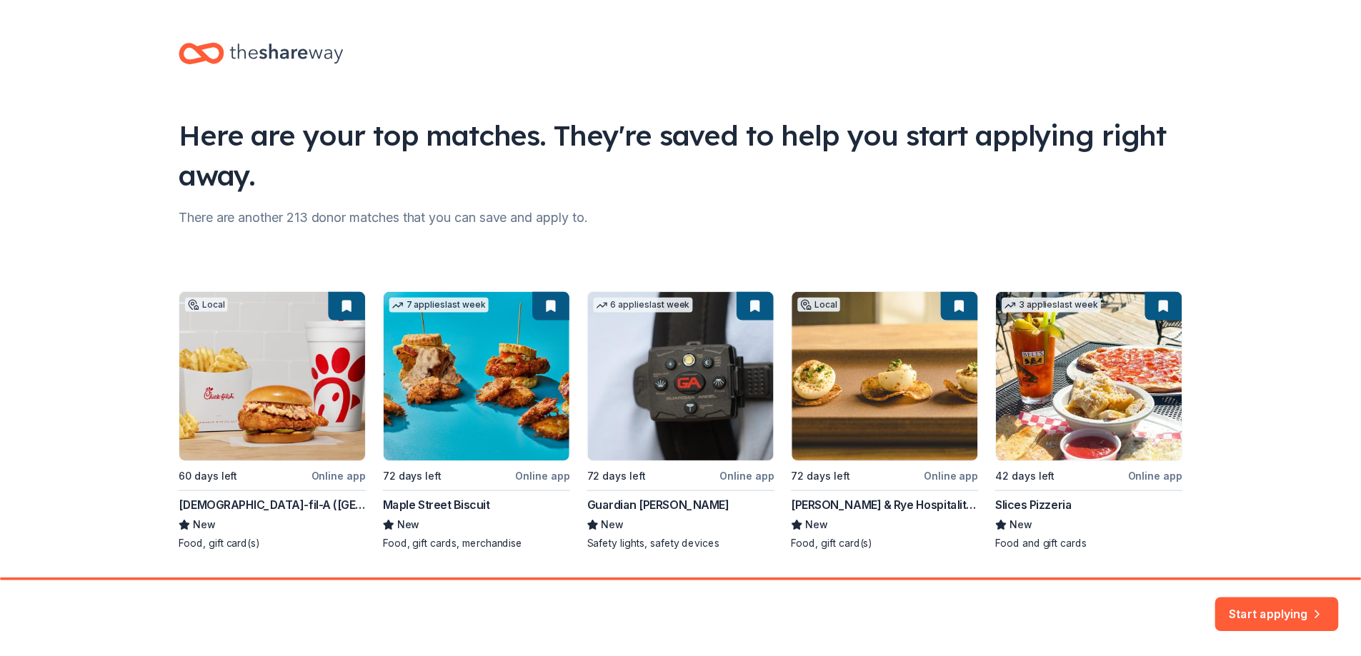
scroll to position [41, 0]
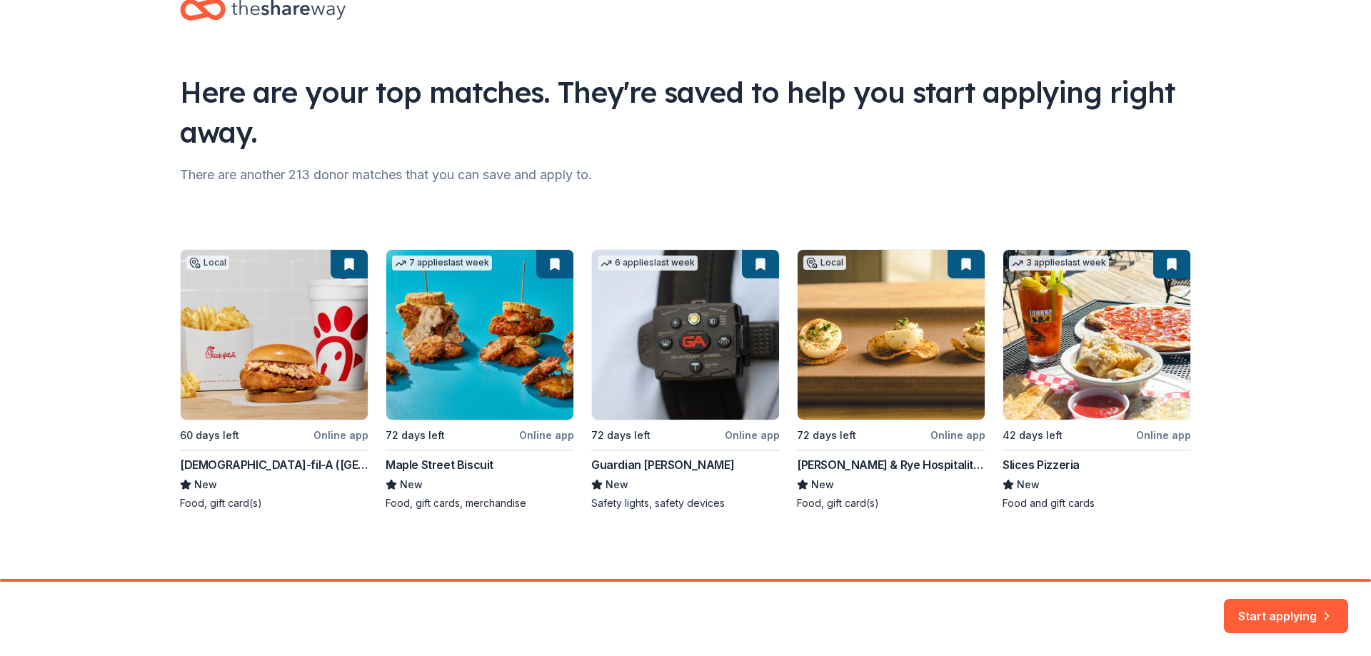
click at [331, 436] on div "Local 60 days left Online app Chick-fil-A (Austin) New Food, gift card(s) 7 app…" at bounding box center [685, 379] width 1011 height 261
click at [1322, 608] on icon "button" at bounding box center [1327, 608] width 14 height 14
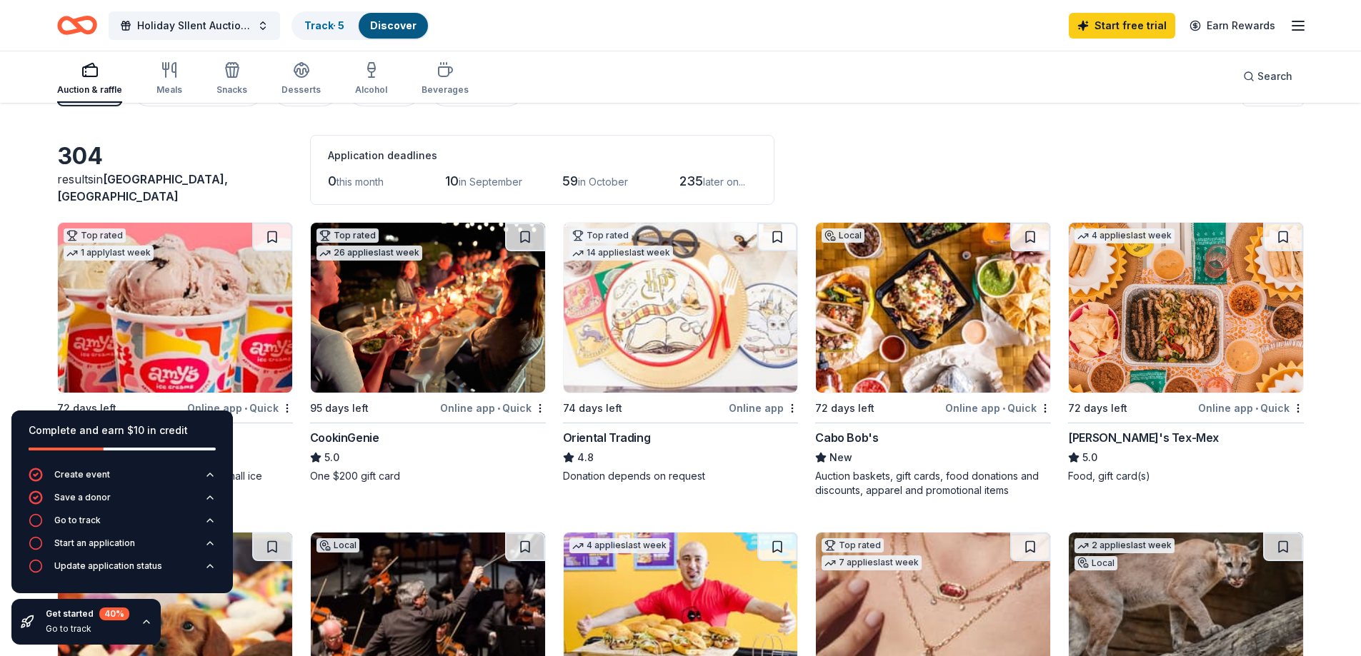
scroll to position [214, 0]
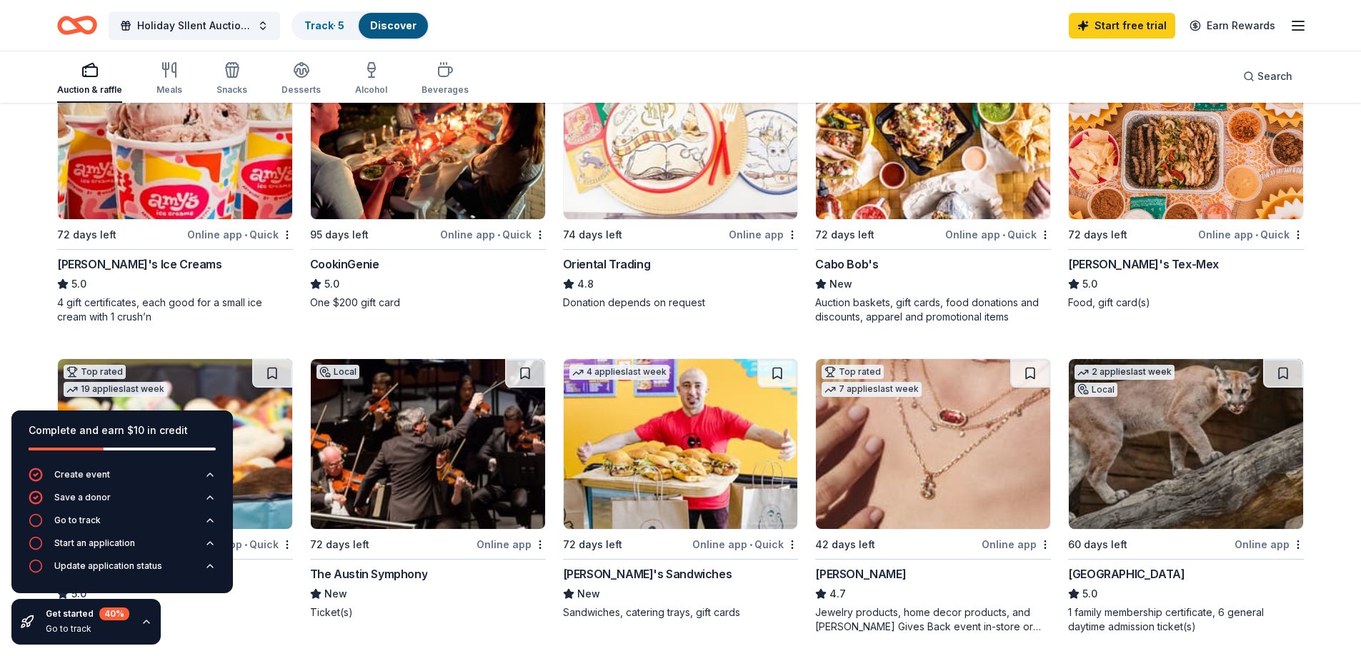
click at [236, 233] on div "Online app • Quick" at bounding box center [240, 235] width 106 height 18
click at [845, 257] on div "Cabo Bob's" at bounding box center [846, 264] width 63 height 17
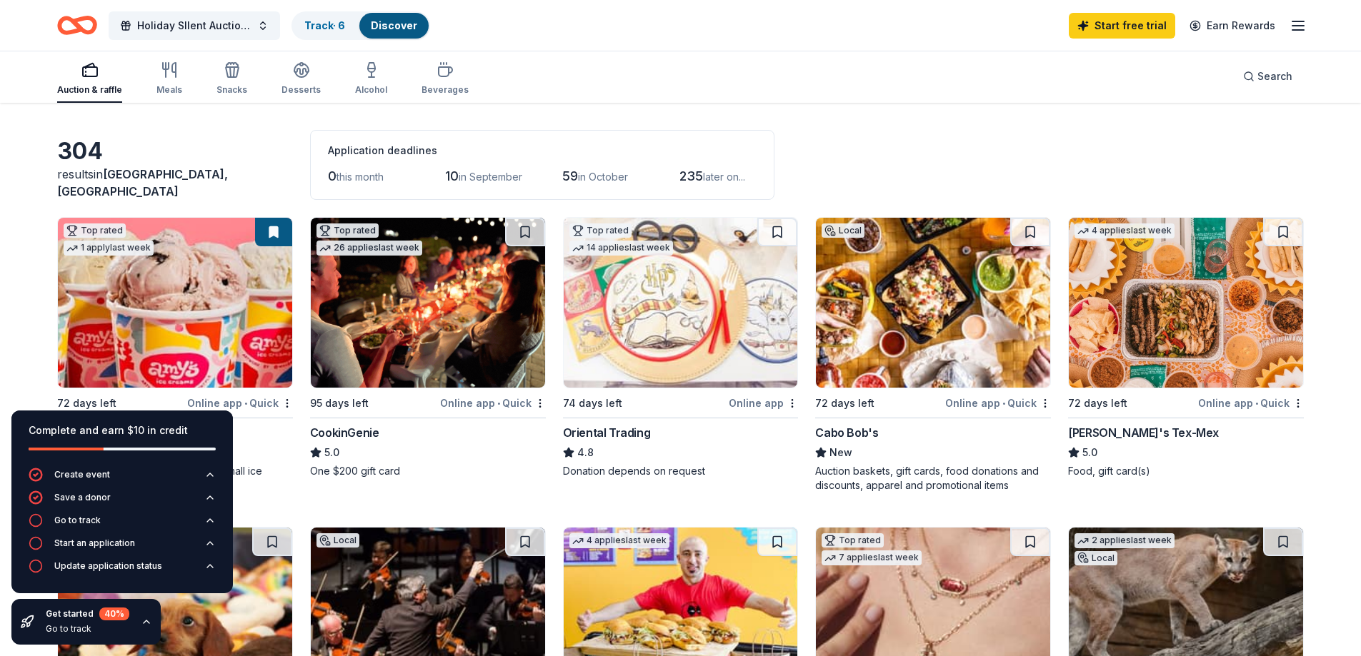
scroll to position [71, 0]
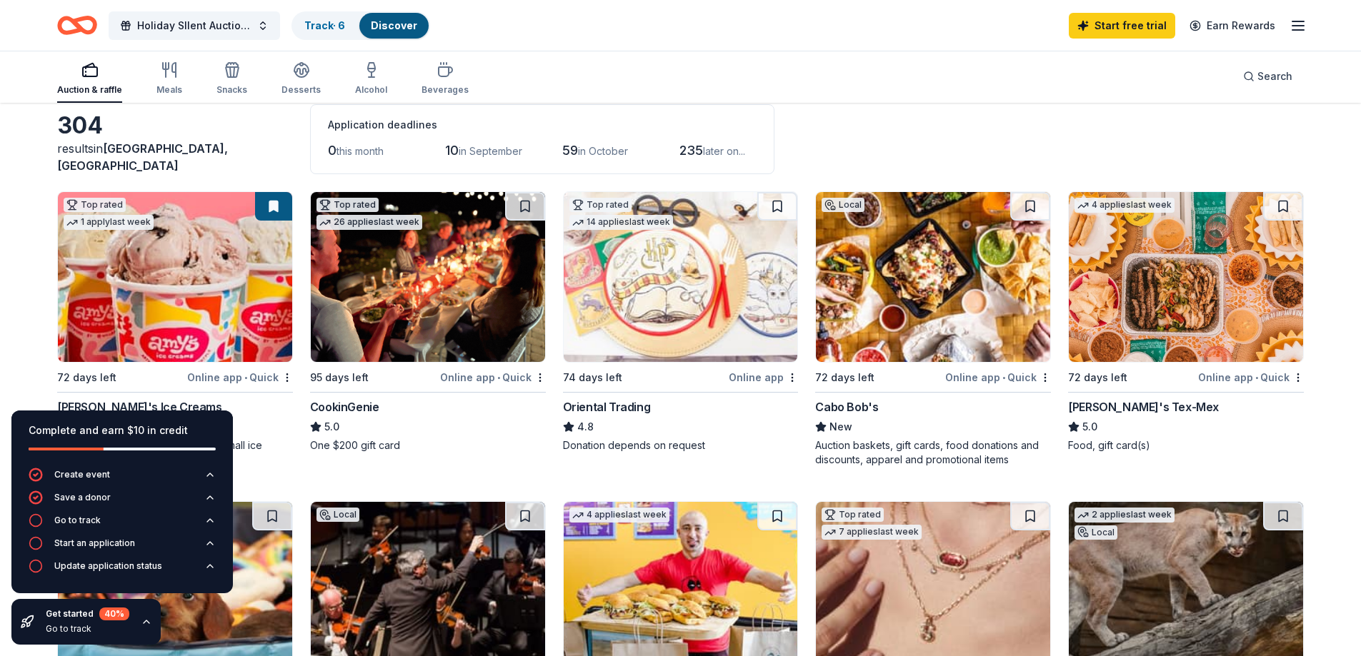
click at [472, 374] on div "Online app • Quick" at bounding box center [493, 378] width 106 height 18
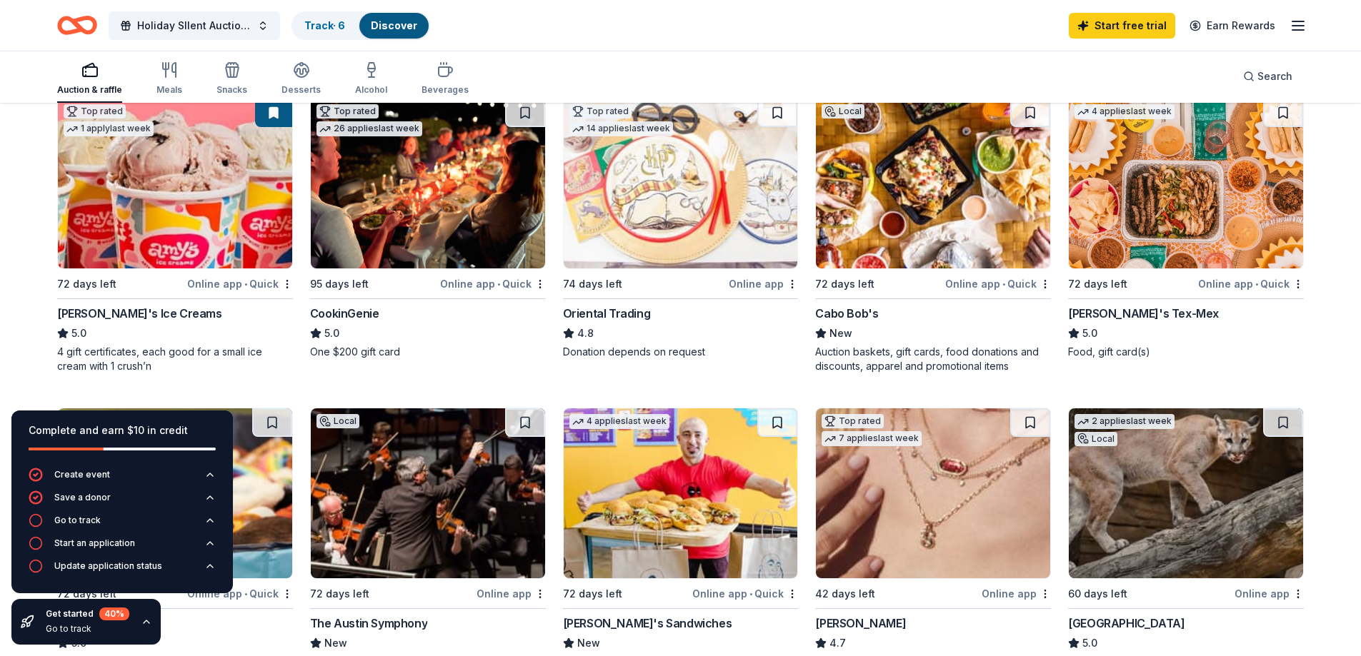
scroll to position [143, 0]
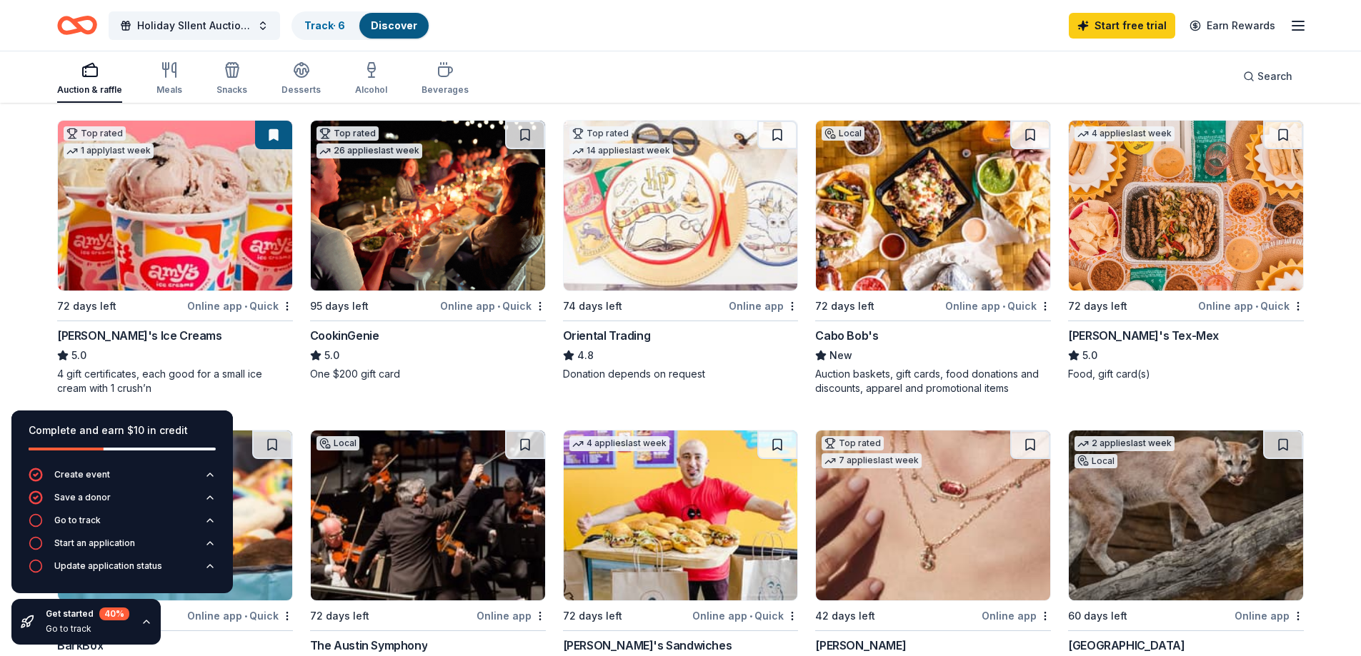
click at [763, 304] on div "Online app" at bounding box center [763, 306] width 69 height 18
click at [1225, 312] on div "Online app • Quick" at bounding box center [1251, 306] width 106 height 18
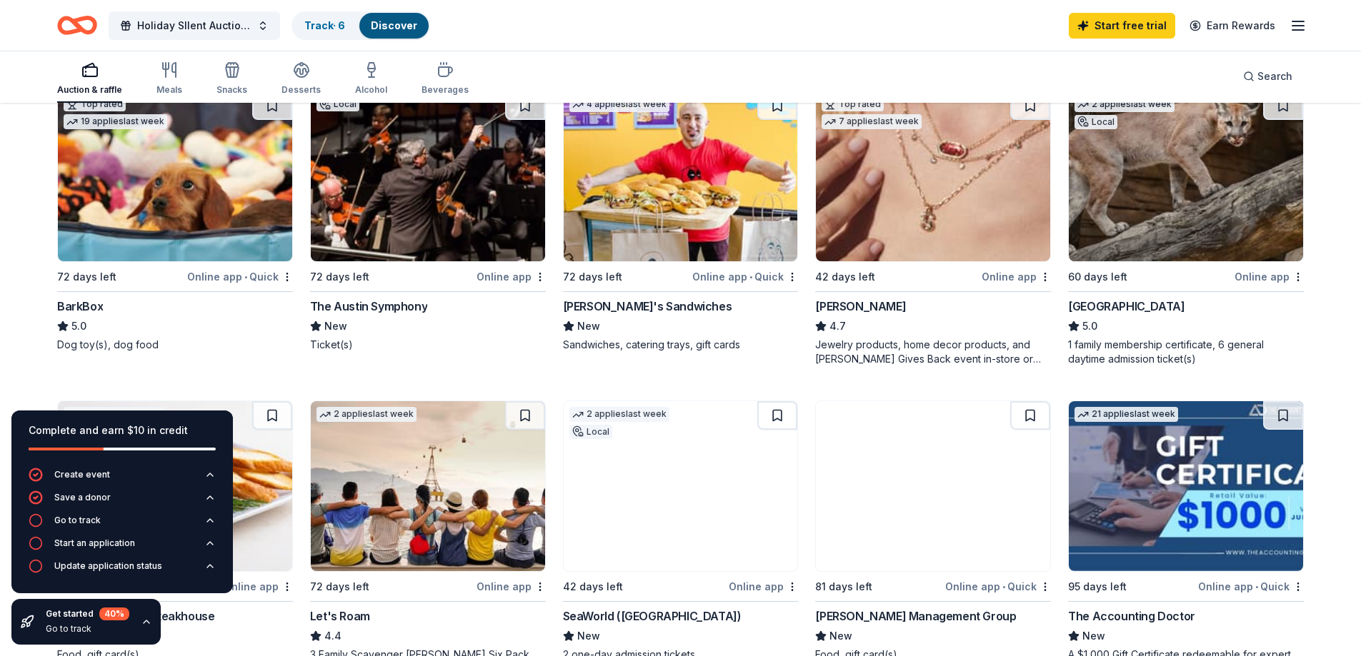
scroll to position [500, 0]
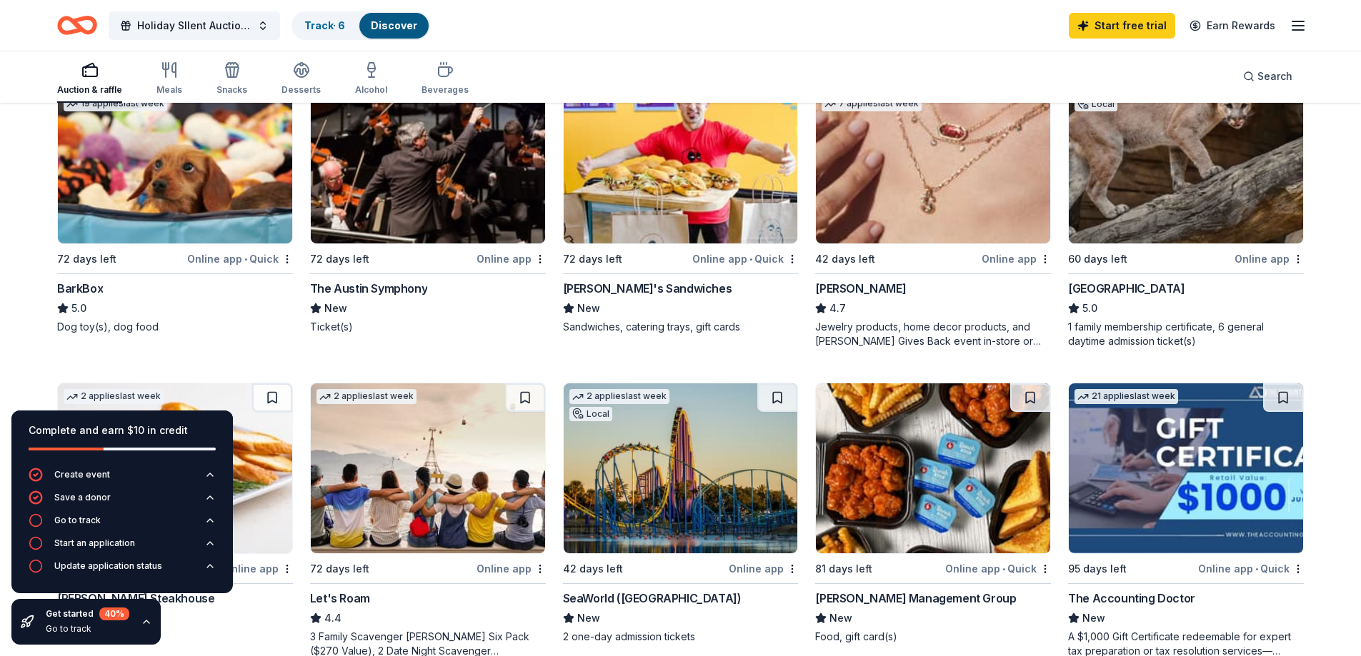
click at [219, 257] on div "Online app • Quick" at bounding box center [240, 259] width 106 height 18
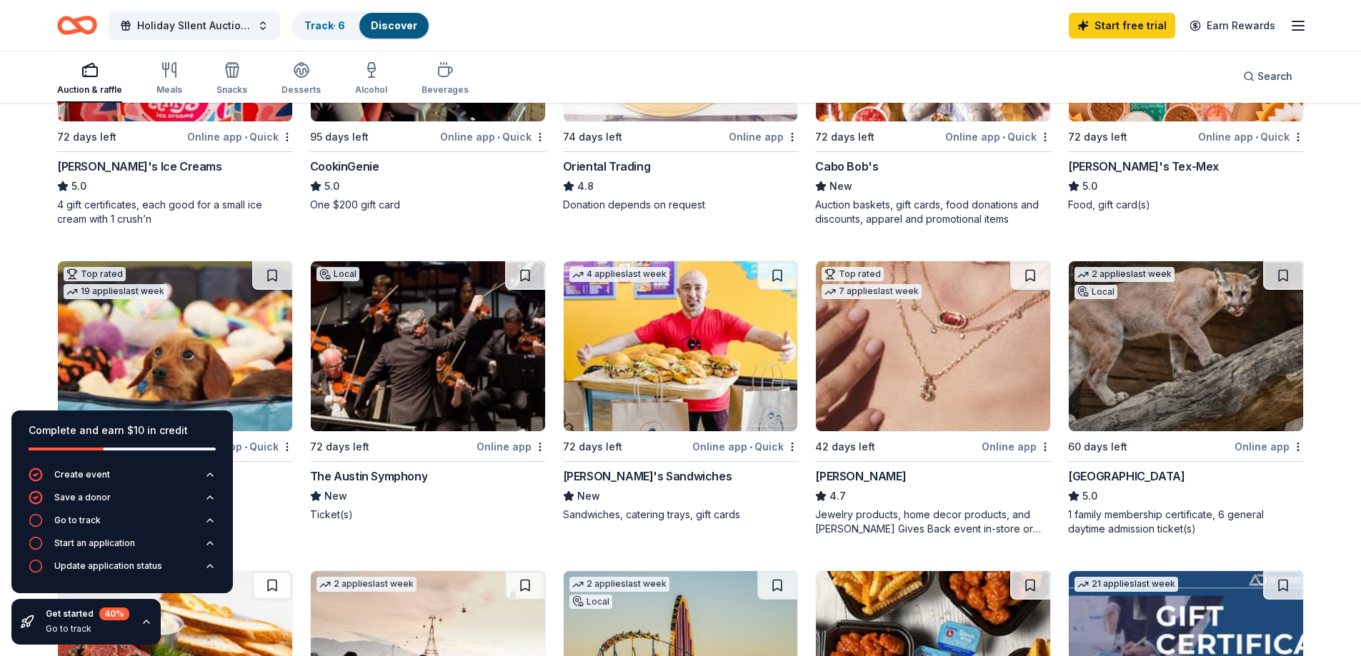
scroll to position [286, 0]
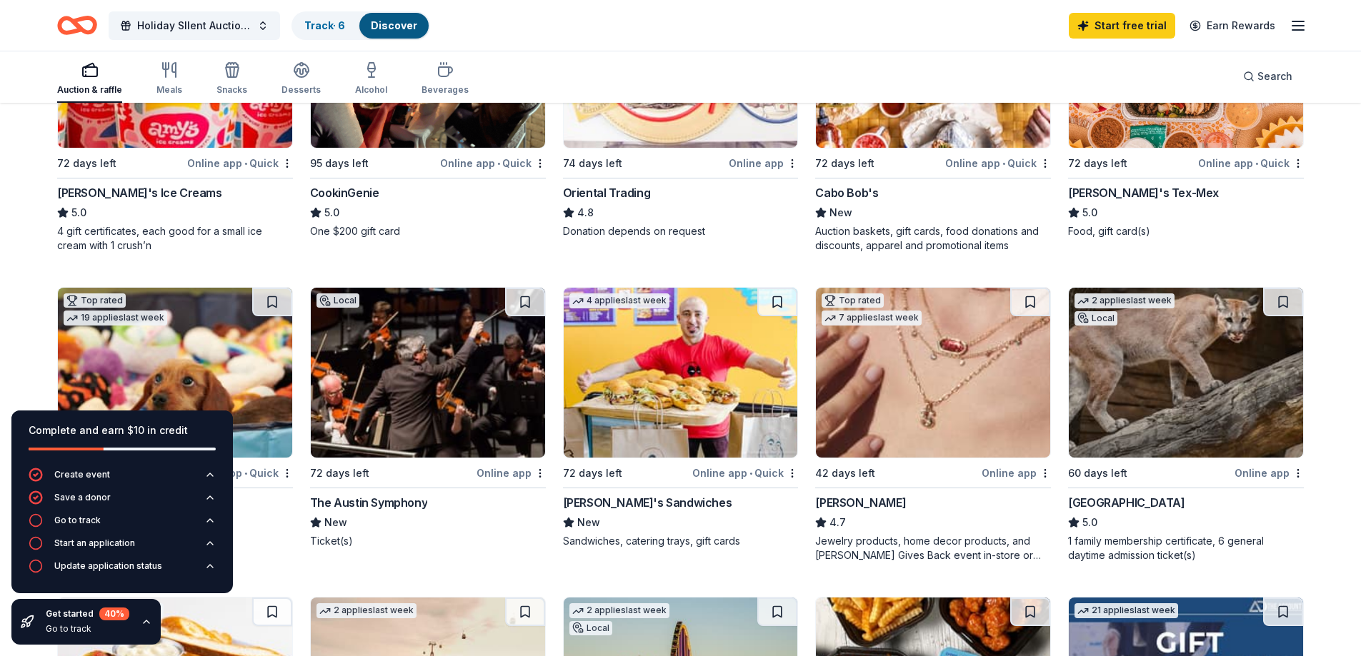
click at [509, 472] on div "Online app" at bounding box center [510, 473] width 69 height 18
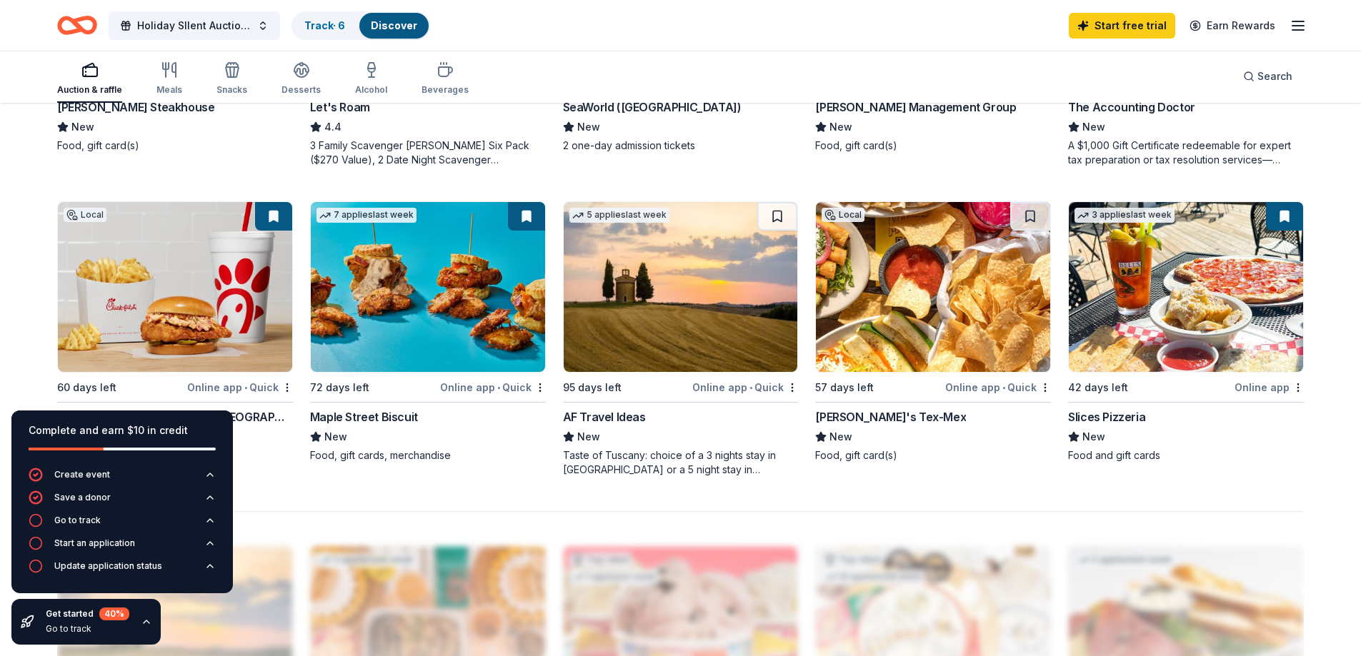
scroll to position [991, 0]
click at [993, 391] on div "Online app • Quick" at bounding box center [998, 388] width 106 height 18
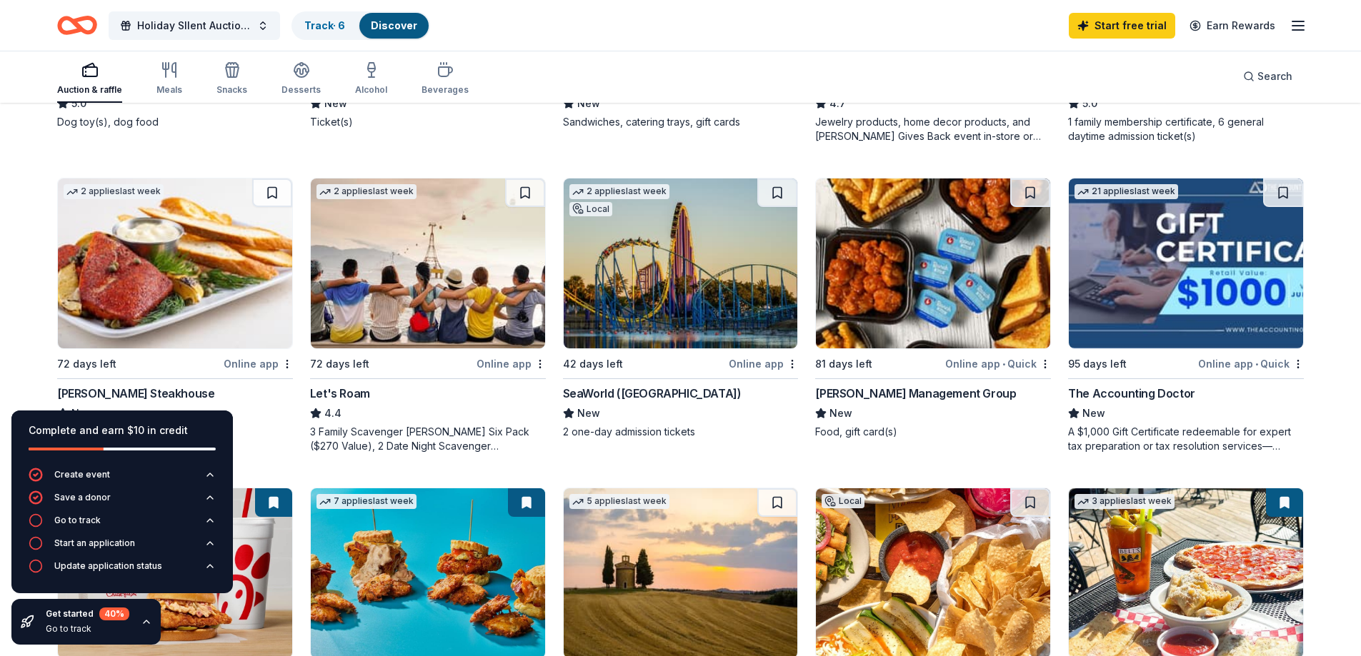
scroll to position [348, 0]
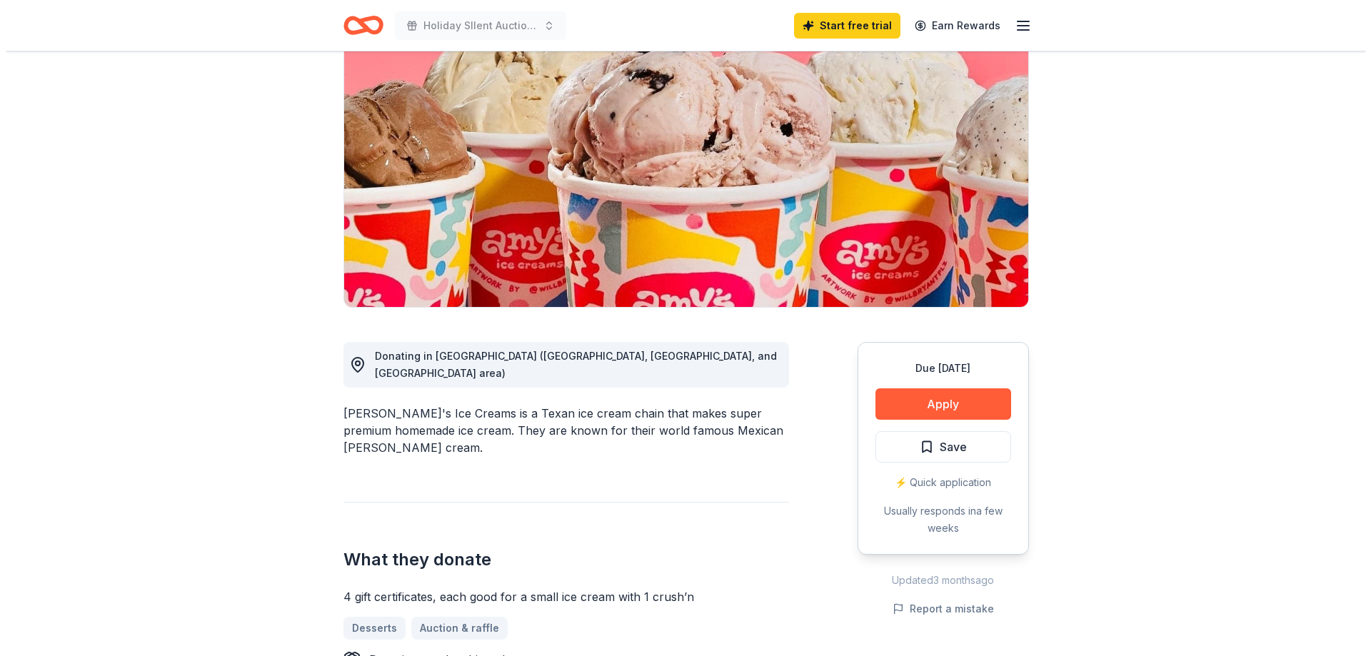
scroll to position [143, 0]
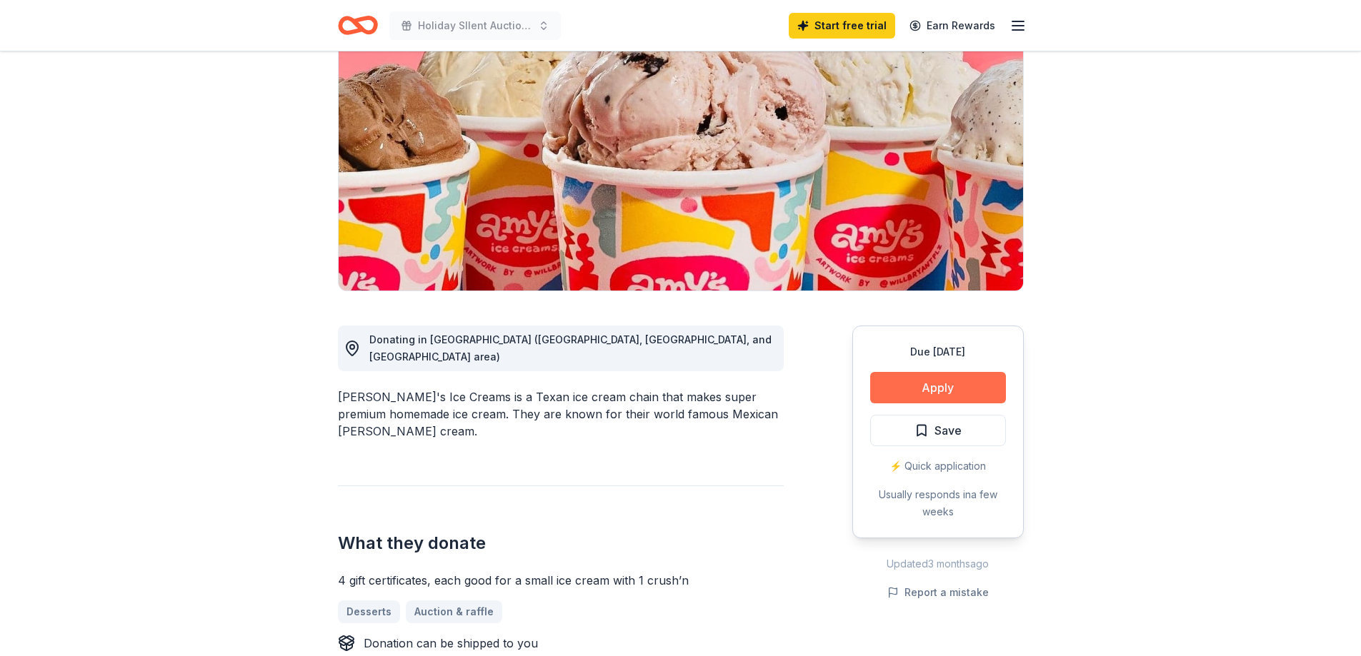
click at [962, 377] on button "Apply" at bounding box center [938, 387] width 136 height 31
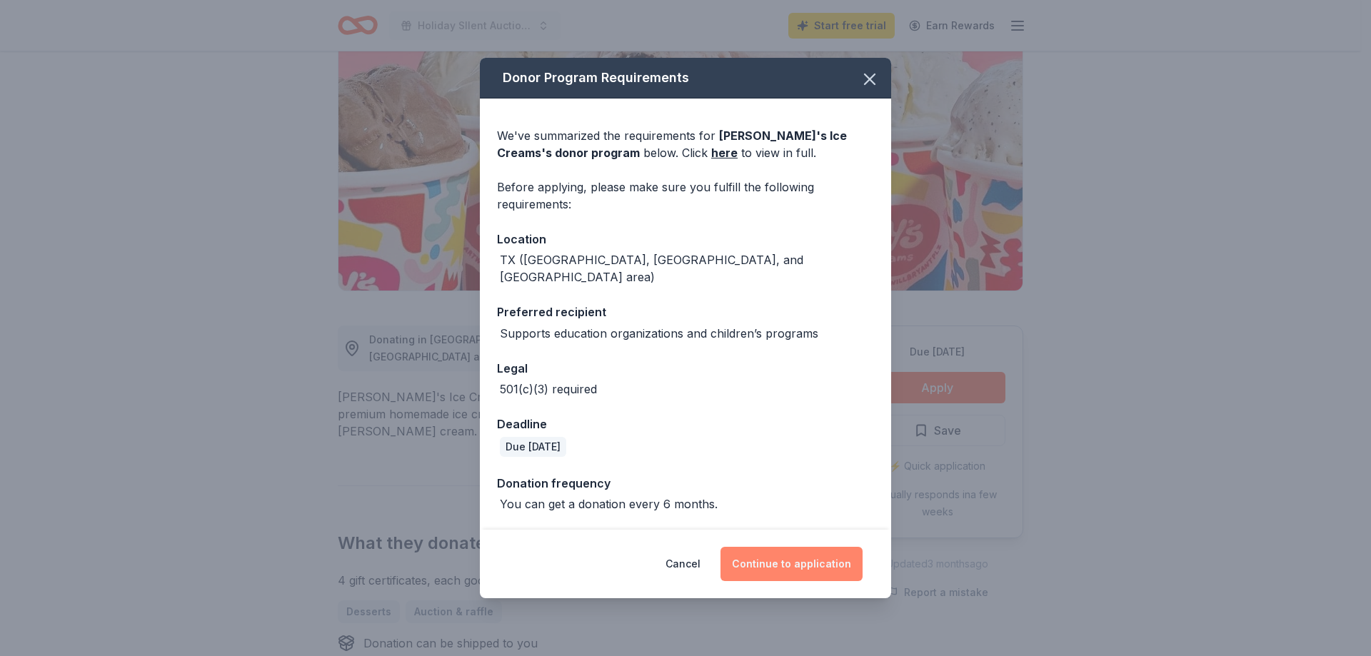
click at [795, 553] on button "Continue to application" at bounding box center [792, 564] width 142 height 34
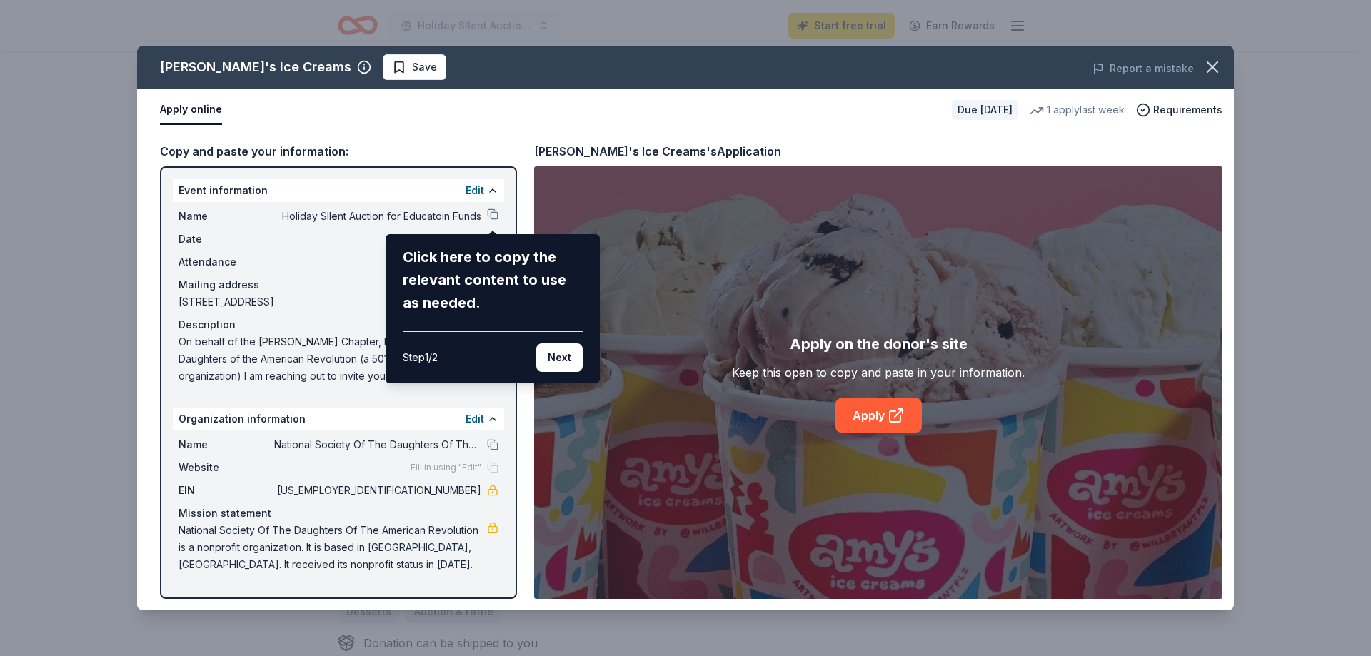
click at [559, 355] on button "Next" at bounding box center [559, 358] width 46 height 29
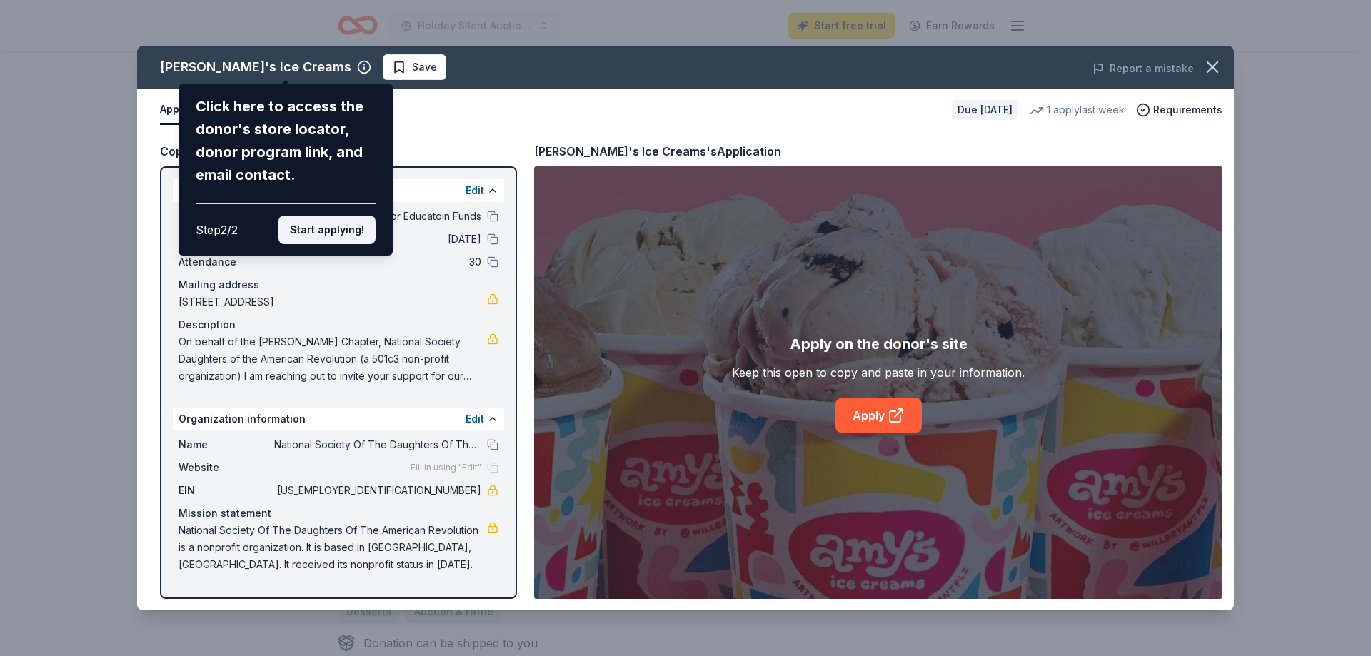
click at [306, 225] on button "Start applying!" at bounding box center [327, 230] width 97 height 29
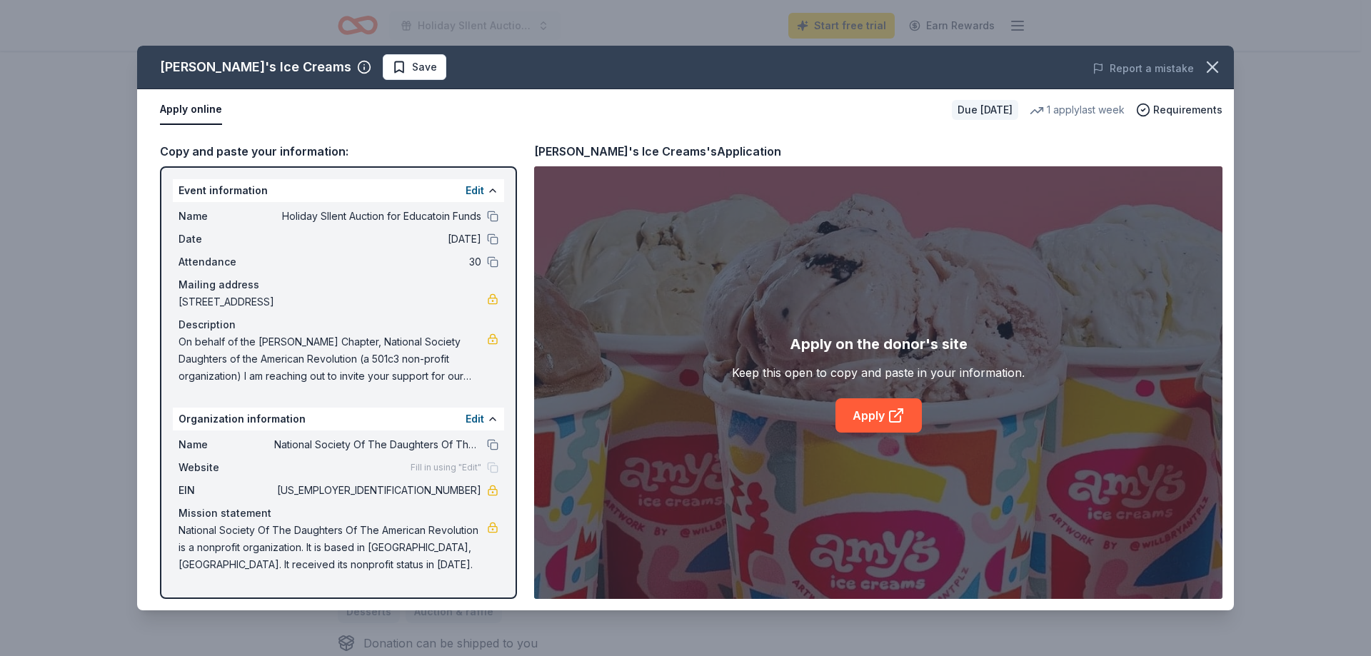
click at [481, 374] on span "On behalf of the [PERSON_NAME] Chapter, National Society Daughters of the Ameri…" at bounding box center [333, 359] width 309 height 51
click at [258, 376] on span "On behalf of the [PERSON_NAME] Chapter, National Society Daughters of the Ameri…" at bounding box center [333, 359] width 309 height 51
click at [412, 65] on span "Save" at bounding box center [424, 67] width 25 height 17
click at [177, 113] on button "Apply online" at bounding box center [191, 110] width 62 height 30
click at [470, 189] on button "Edit" at bounding box center [475, 190] width 19 height 17
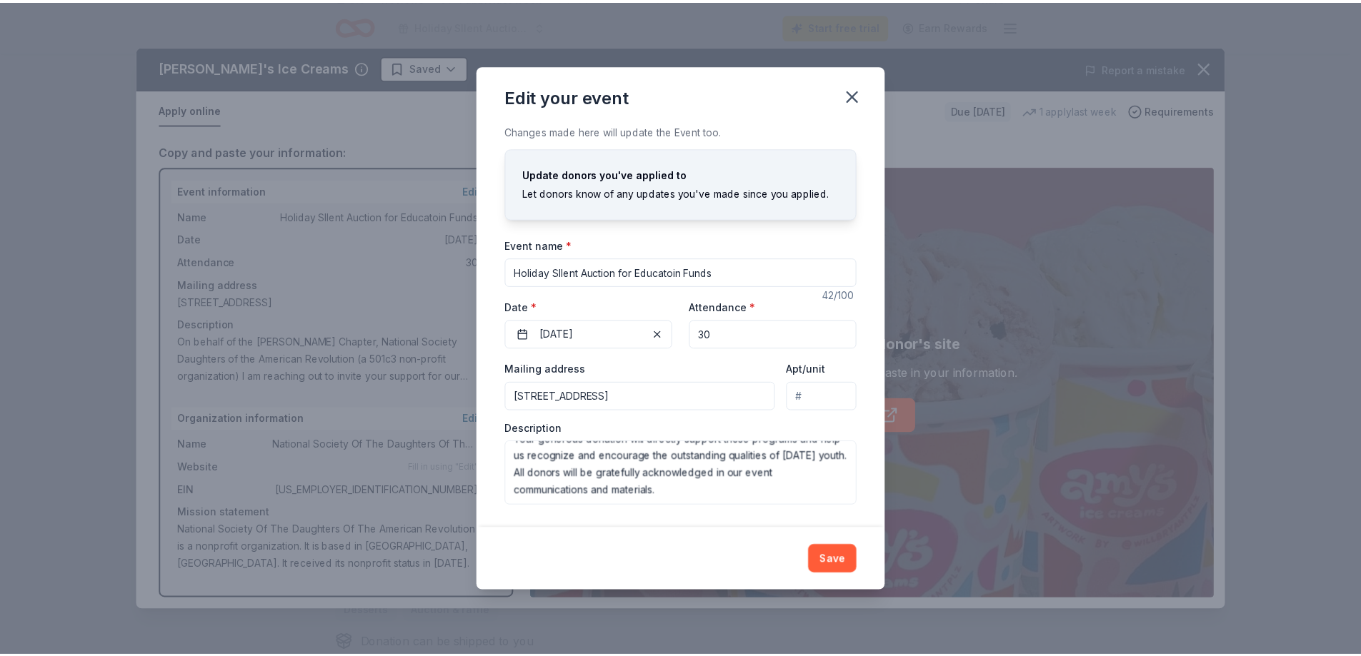
scroll to position [289, 0]
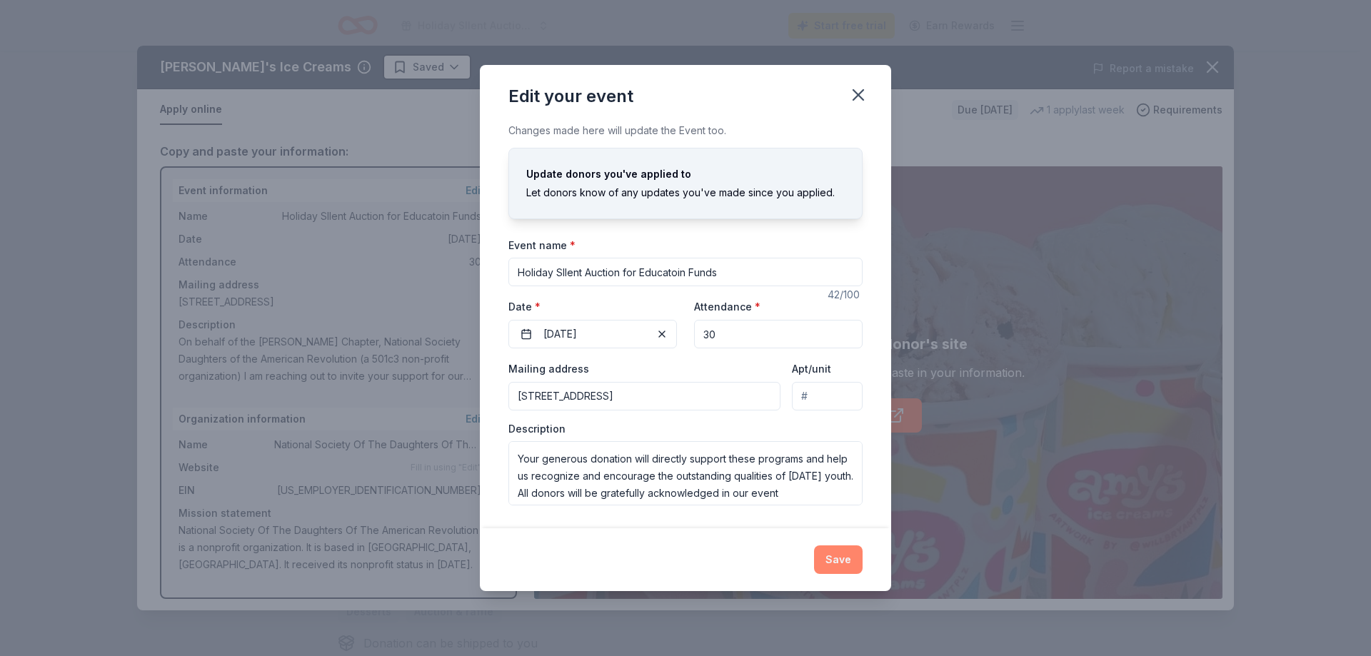
click at [841, 559] on button "Save" at bounding box center [838, 560] width 49 height 29
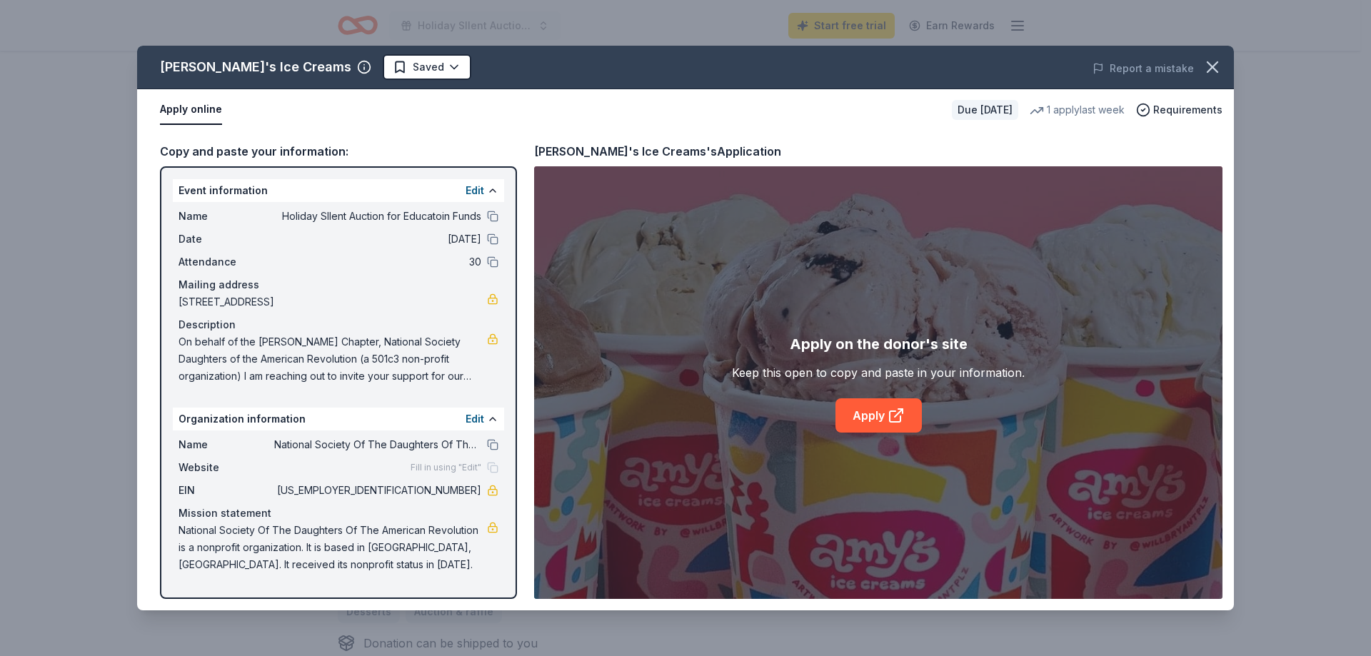
click at [199, 111] on button "Apply online" at bounding box center [191, 110] width 62 height 30
click at [1201, 108] on span "Requirements" at bounding box center [1188, 109] width 69 height 17
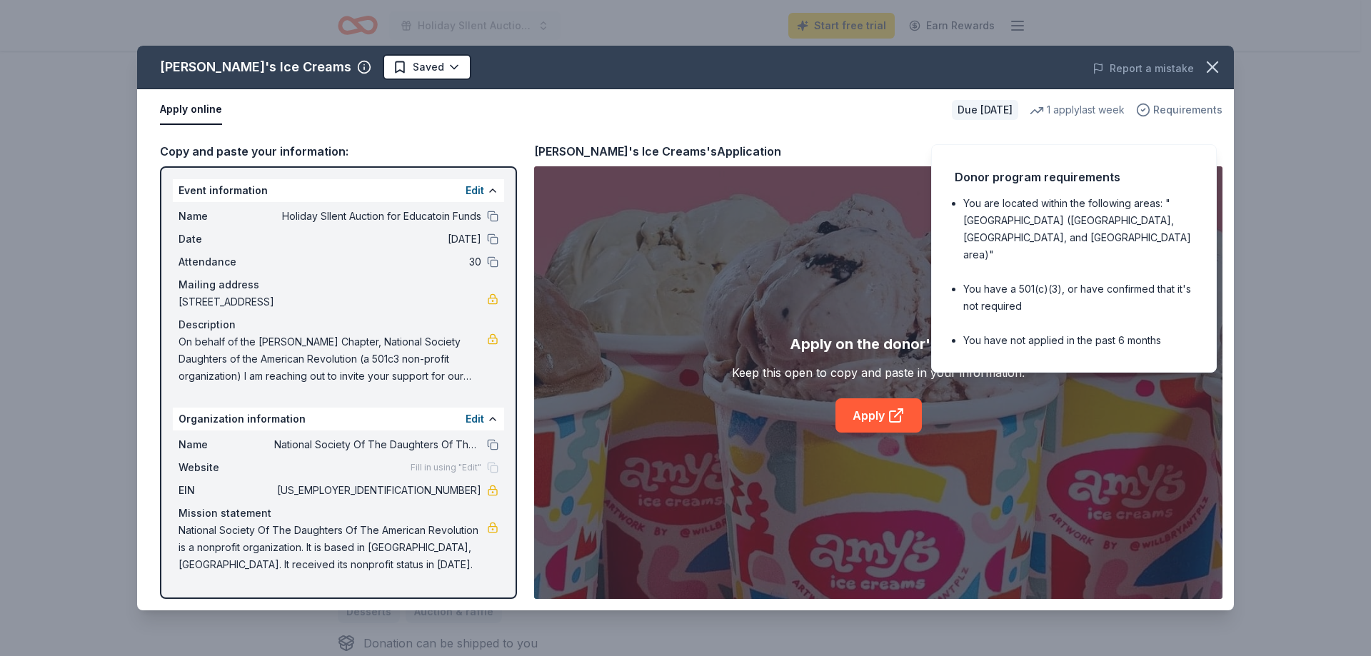
click at [1168, 109] on span "Requirements" at bounding box center [1188, 109] width 69 height 17
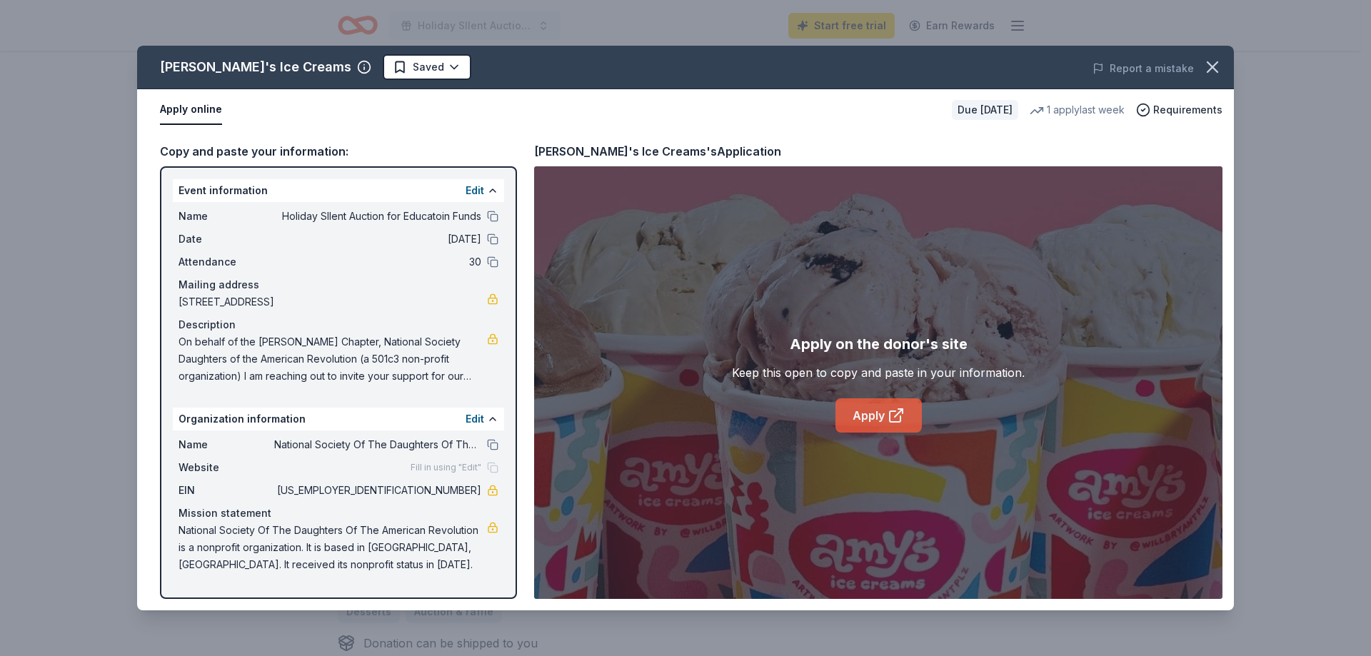
click at [879, 408] on link "Apply" at bounding box center [879, 416] width 86 height 34
drag, startPoint x: 267, startPoint y: 441, endPoint x: 485, endPoint y: 446, distance: 217.9
click at [486, 446] on div "Name National Society Of The Daughters Of The American Revolution" at bounding box center [339, 444] width 320 height 17
click at [485, 446] on div "Name National Society Of The Daughters Of The American Revolution" at bounding box center [339, 444] width 320 height 17
click at [490, 445] on button at bounding box center [492, 444] width 11 height 11
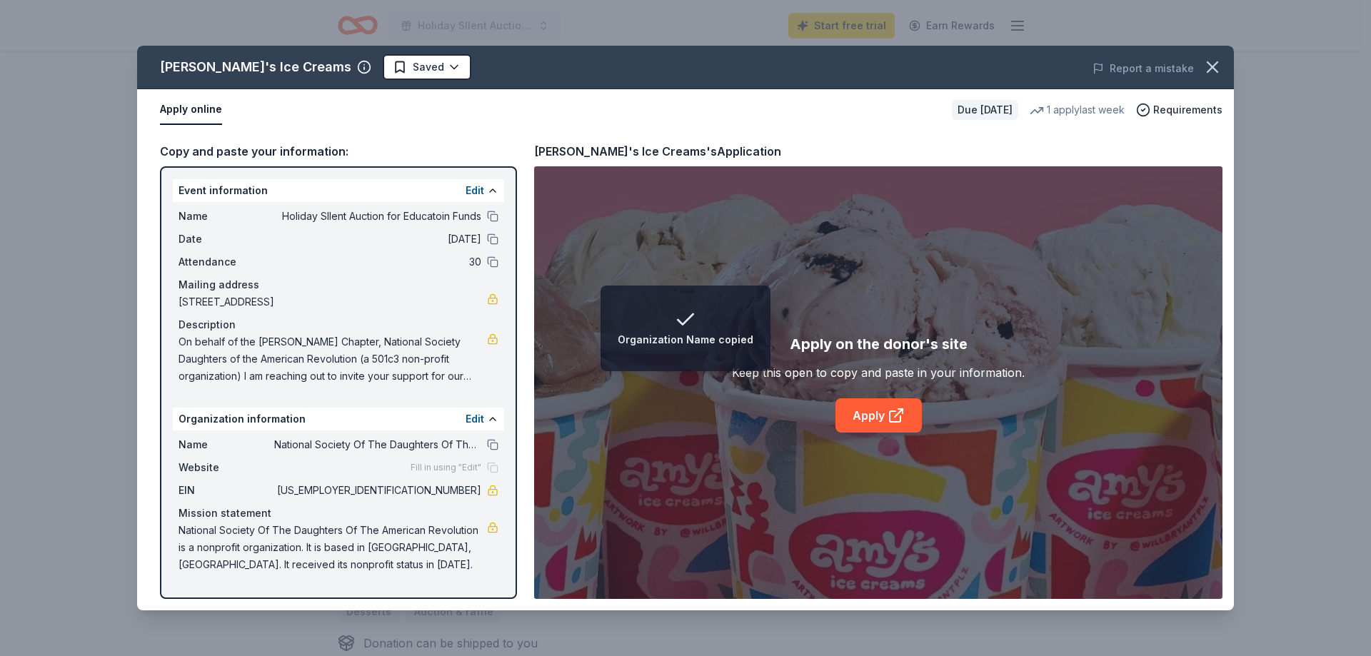
drag, startPoint x: 407, startPoint y: 489, endPoint x: 459, endPoint y: 492, distance: 51.5
click at [459, 492] on span "74-6060849" at bounding box center [377, 490] width 207 height 17
drag, startPoint x: 426, startPoint y: 491, endPoint x: 466, endPoint y: 491, distance: 40.7
click at [466, 491] on span "74-6060849" at bounding box center [377, 490] width 207 height 17
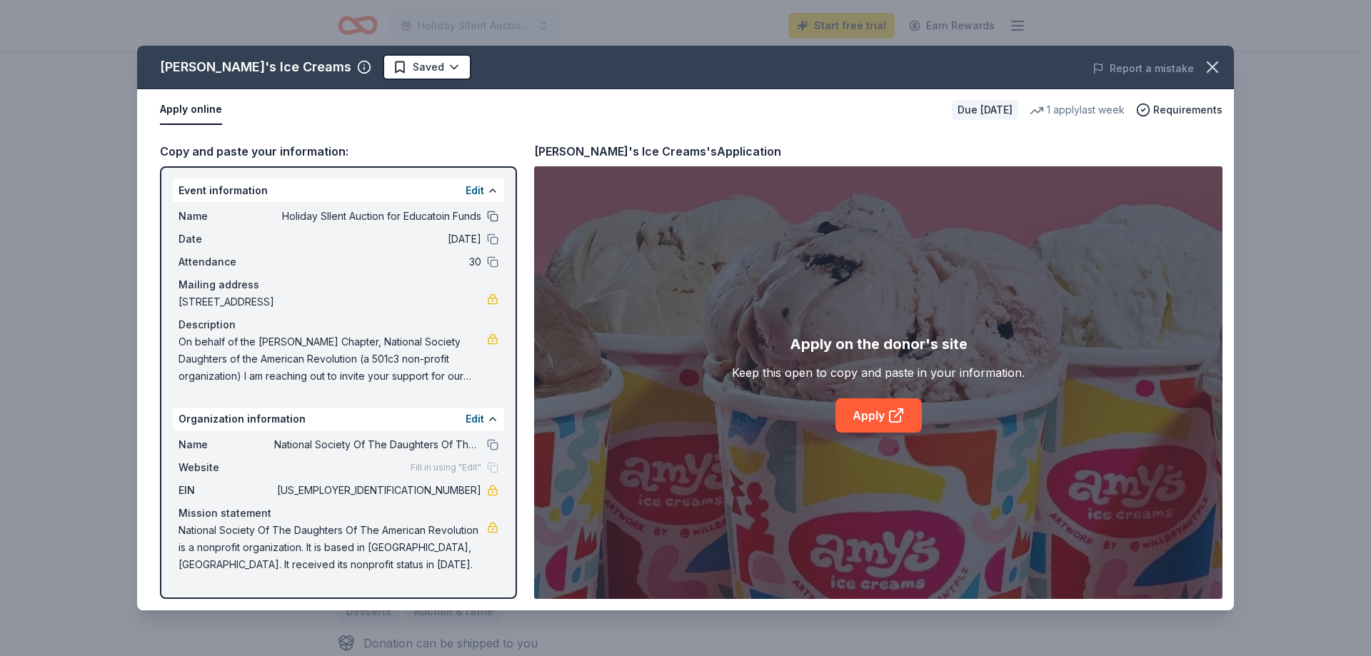
click at [494, 216] on button at bounding box center [492, 216] width 11 height 11
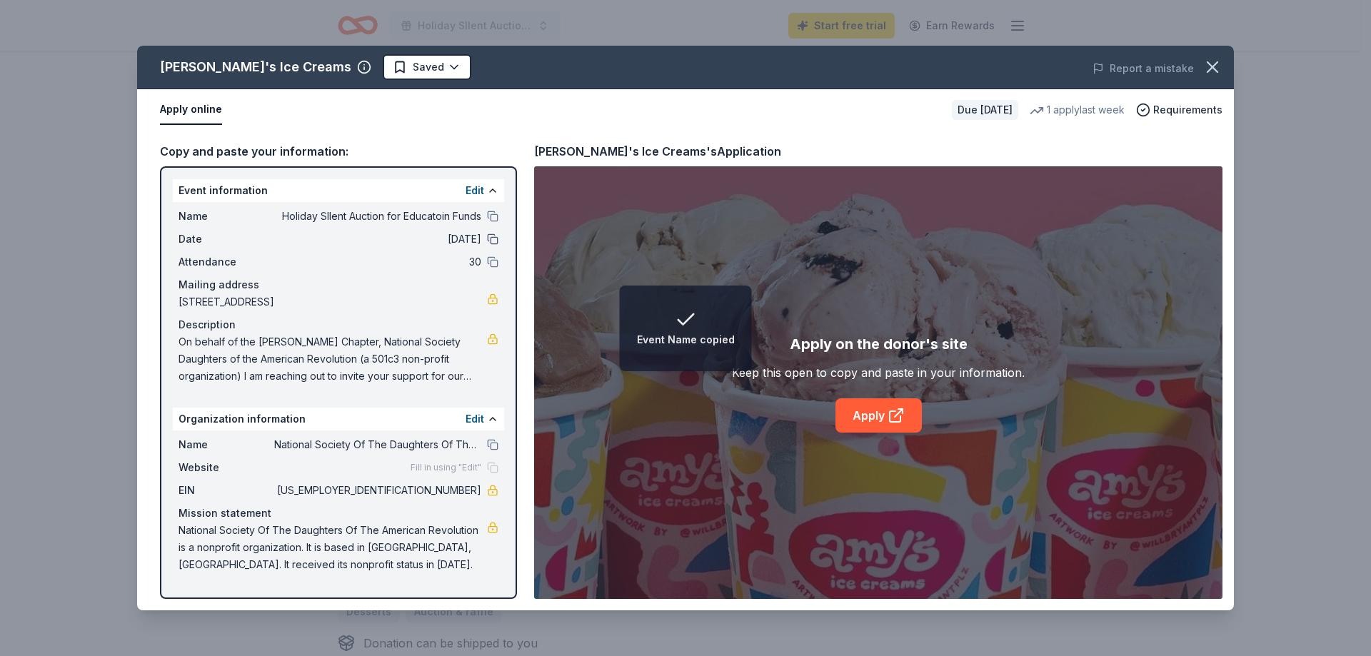
click at [494, 241] on button at bounding box center [492, 239] width 11 height 11
click at [1223, 61] on button "button" at bounding box center [1212, 66] width 31 height 31
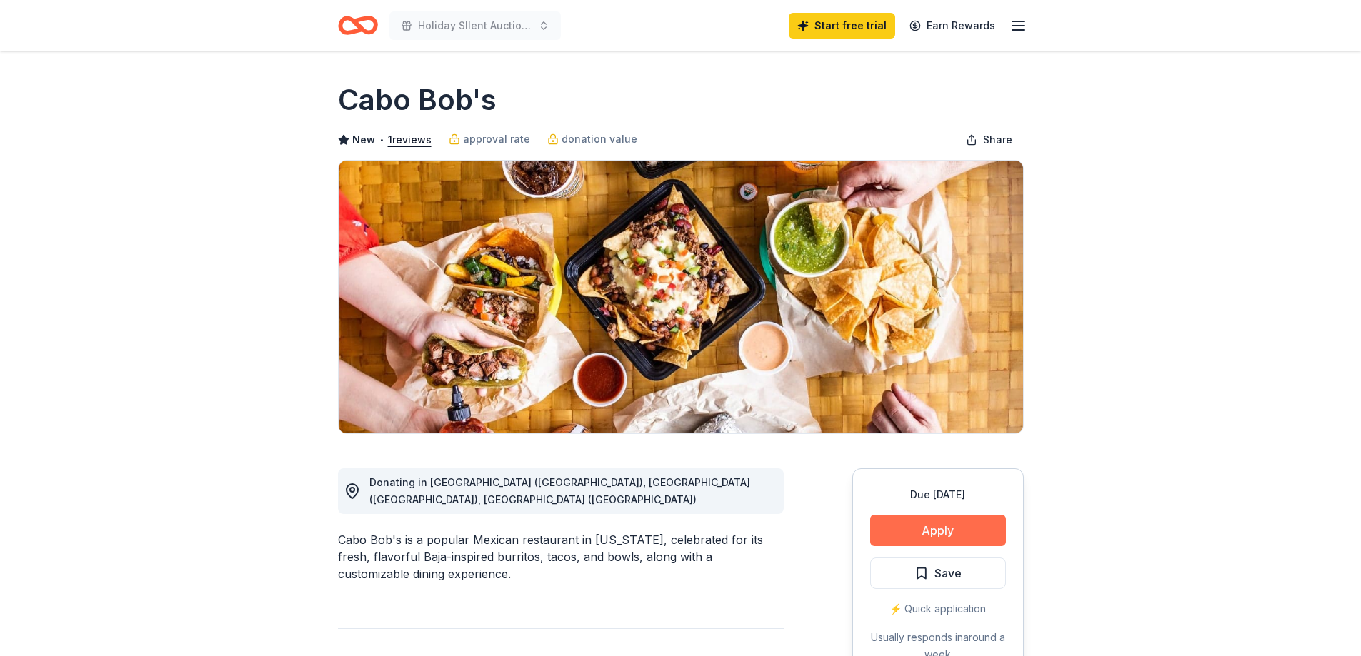
click at [927, 529] on button "Apply" at bounding box center [938, 530] width 136 height 31
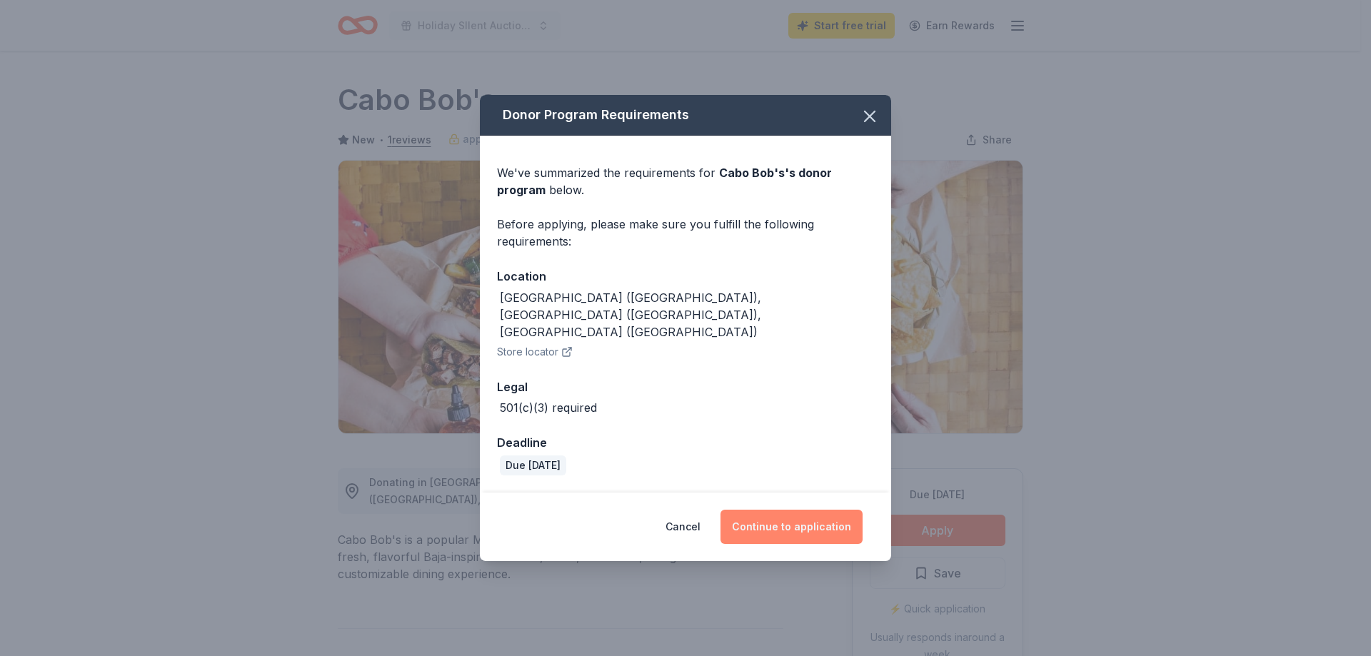
click at [803, 513] on button "Continue to application" at bounding box center [792, 527] width 142 height 34
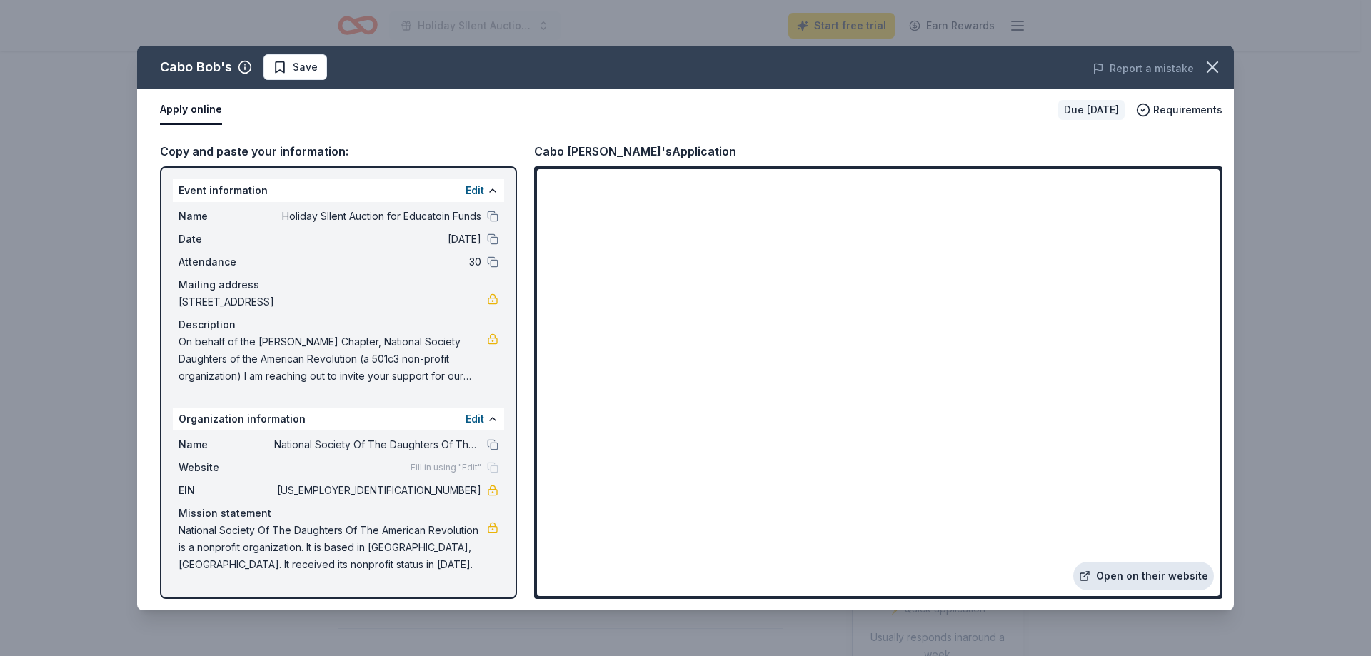
click at [1179, 574] on link "Open on their website" at bounding box center [1144, 576] width 141 height 29
drag, startPoint x: 274, startPoint y: 220, endPoint x: 481, endPoint y: 221, distance: 206.4
click at [458, 224] on span "Holiday SIlent Auction for Educatoin Funds" at bounding box center [377, 216] width 207 height 17
click at [488, 219] on button at bounding box center [492, 216] width 11 height 11
click at [489, 445] on button at bounding box center [492, 444] width 11 height 11
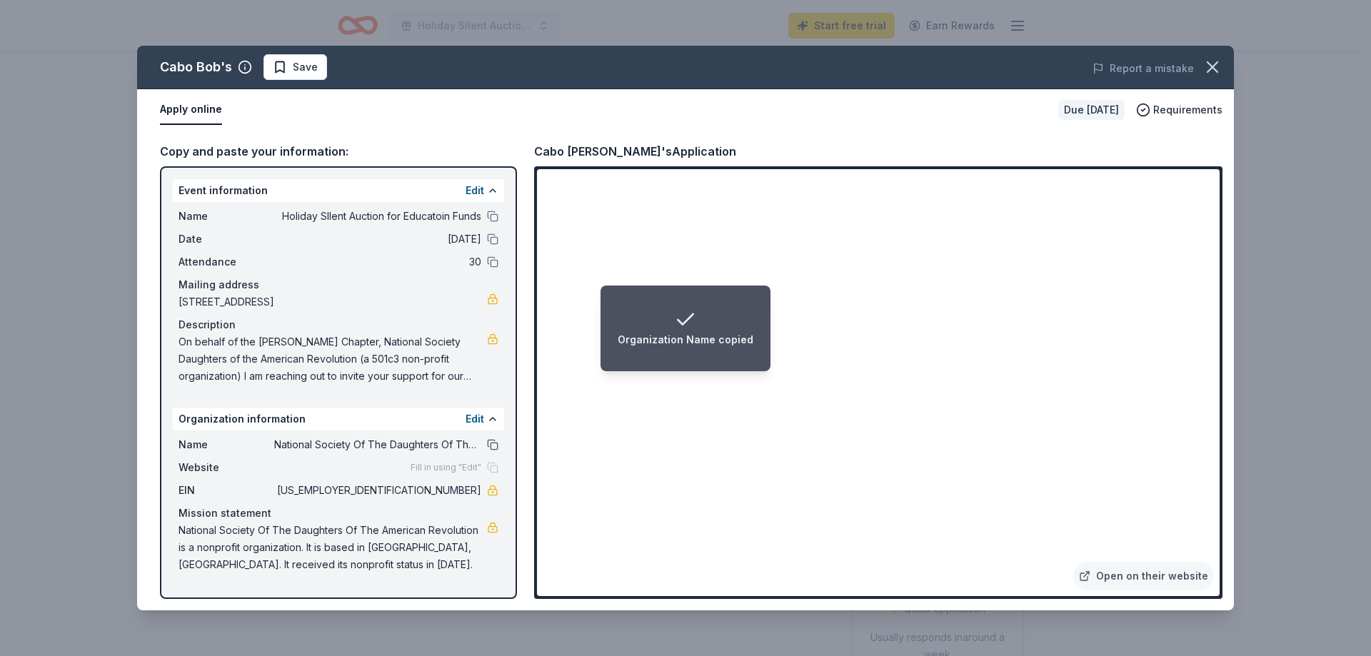
click at [496, 445] on button at bounding box center [492, 444] width 11 height 11
click at [487, 419] on button at bounding box center [492, 419] width 11 height 11
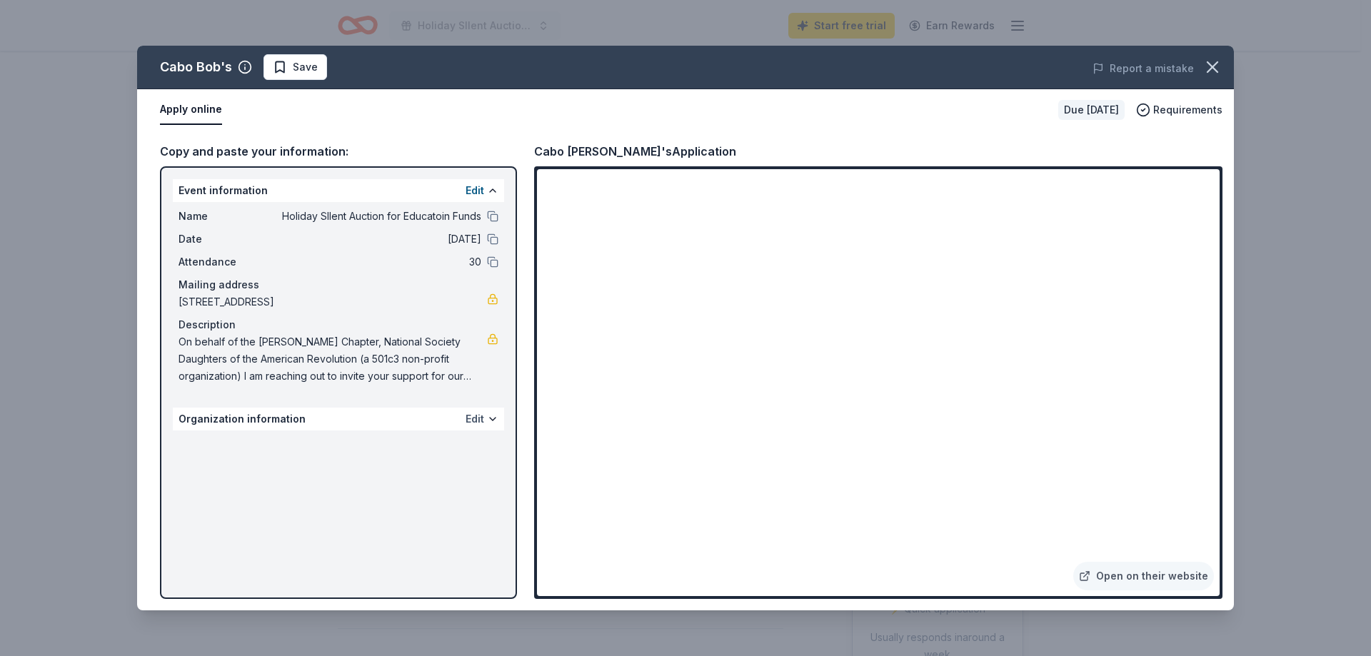
click at [472, 417] on button "Edit" at bounding box center [475, 419] width 19 height 17
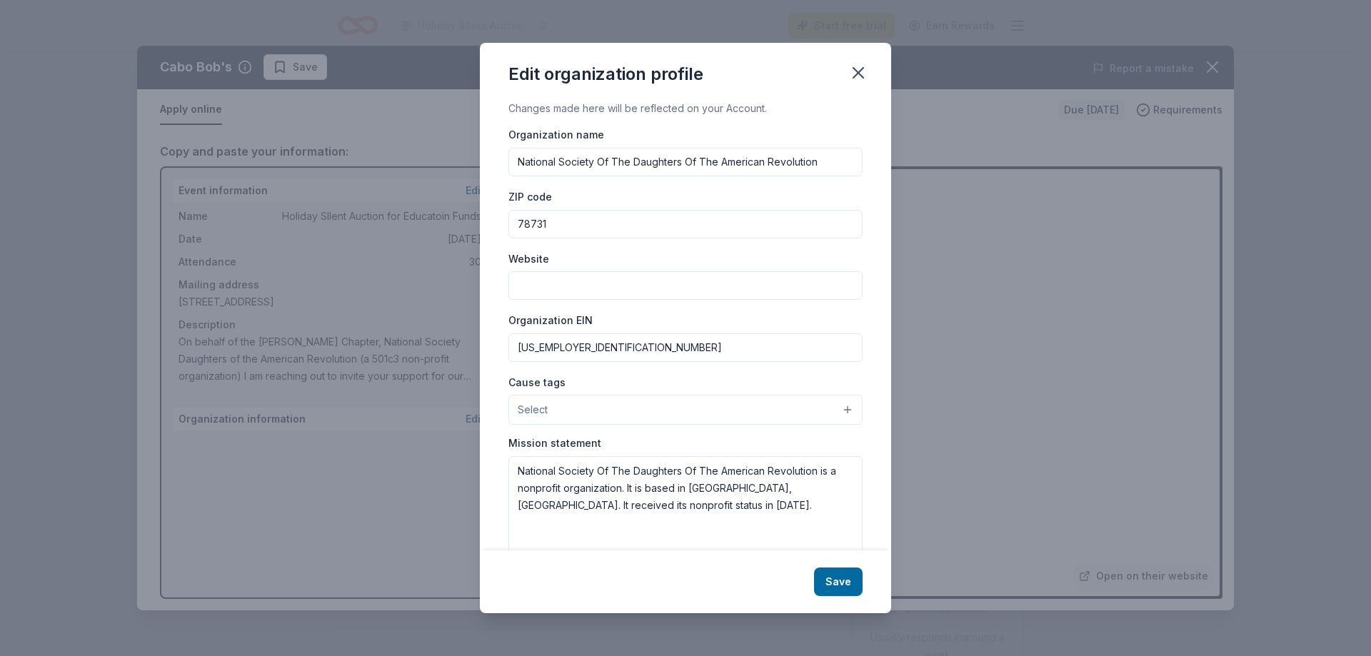
click at [830, 174] on input "National Society Of The Daughters Of The American Revolution" at bounding box center [686, 162] width 354 height 29
type input "National Society Of The Daughters Of The American Revolution [PERSON_NAME] Chap…"
click at [825, 586] on button "Save" at bounding box center [838, 582] width 49 height 29
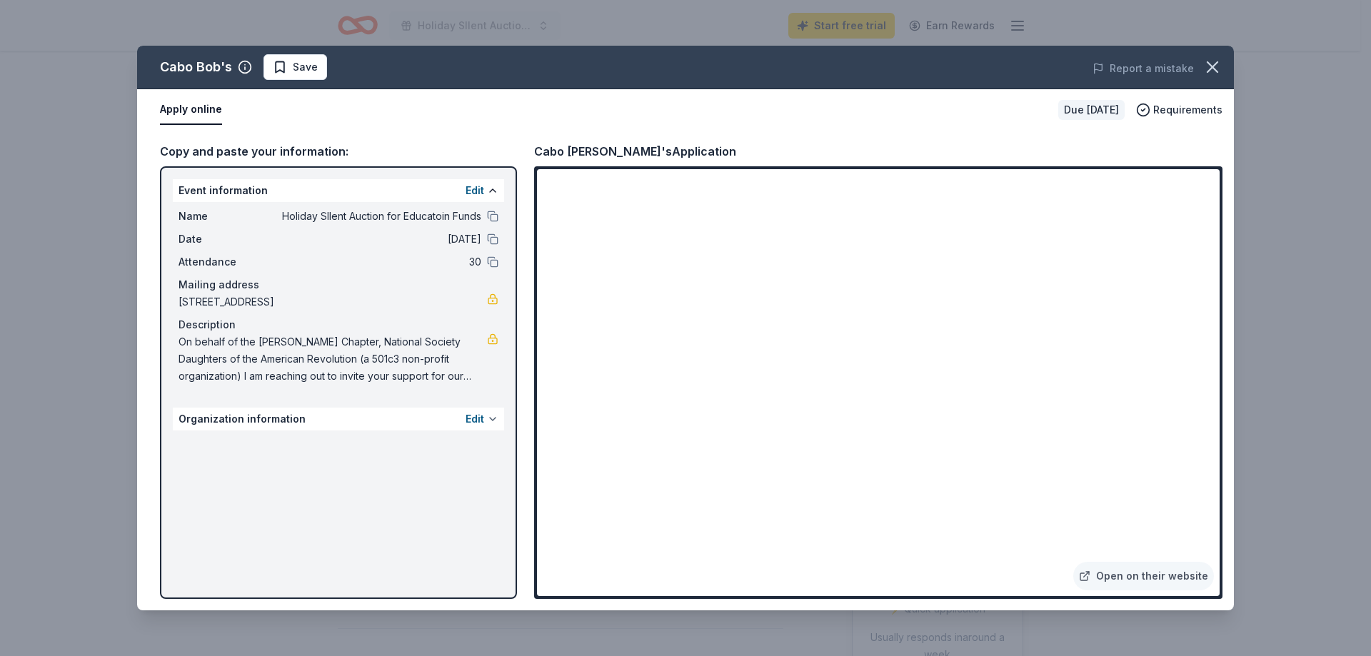
click at [492, 417] on button at bounding box center [492, 419] width 11 height 11
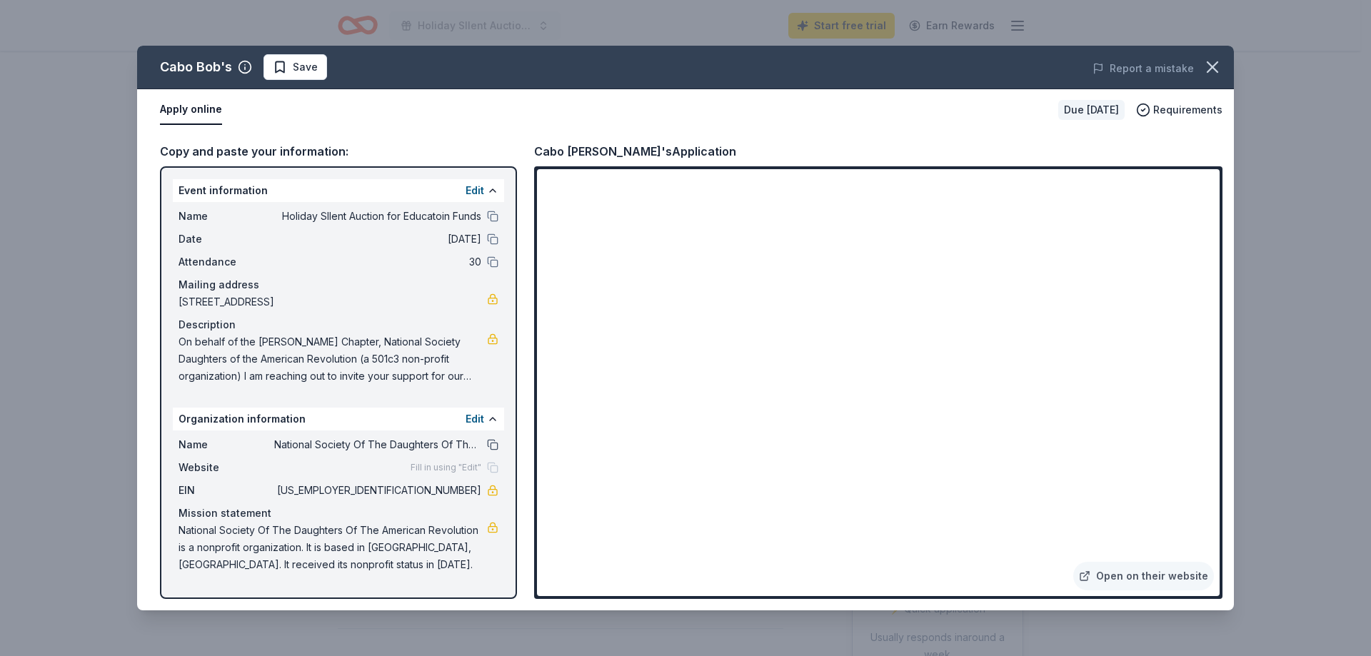
click at [494, 446] on button at bounding box center [492, 444] width 11 height 11
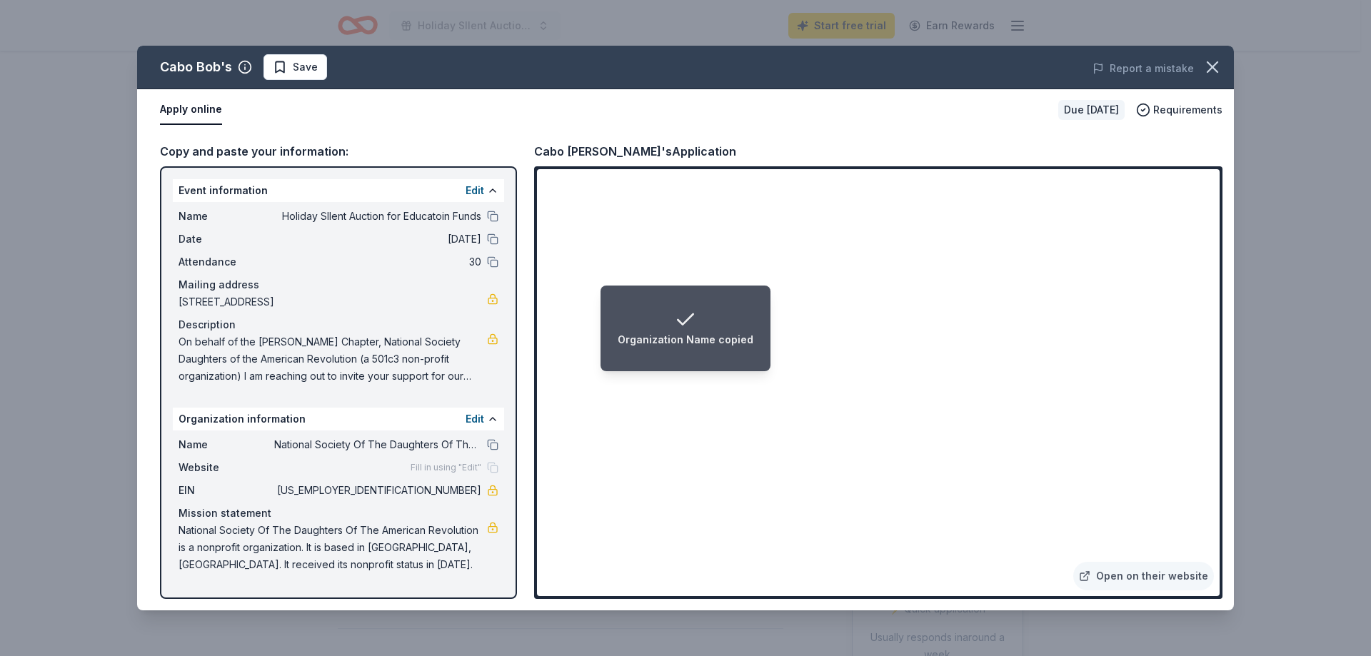
click at [491, 209] on div "Name Holiday SIlent Auction for Educatoin Funds" at bounding box center [339, 216] width 320 height 17
click at [493, 212] on button at bounding box center [492, 216] width 11 height 11
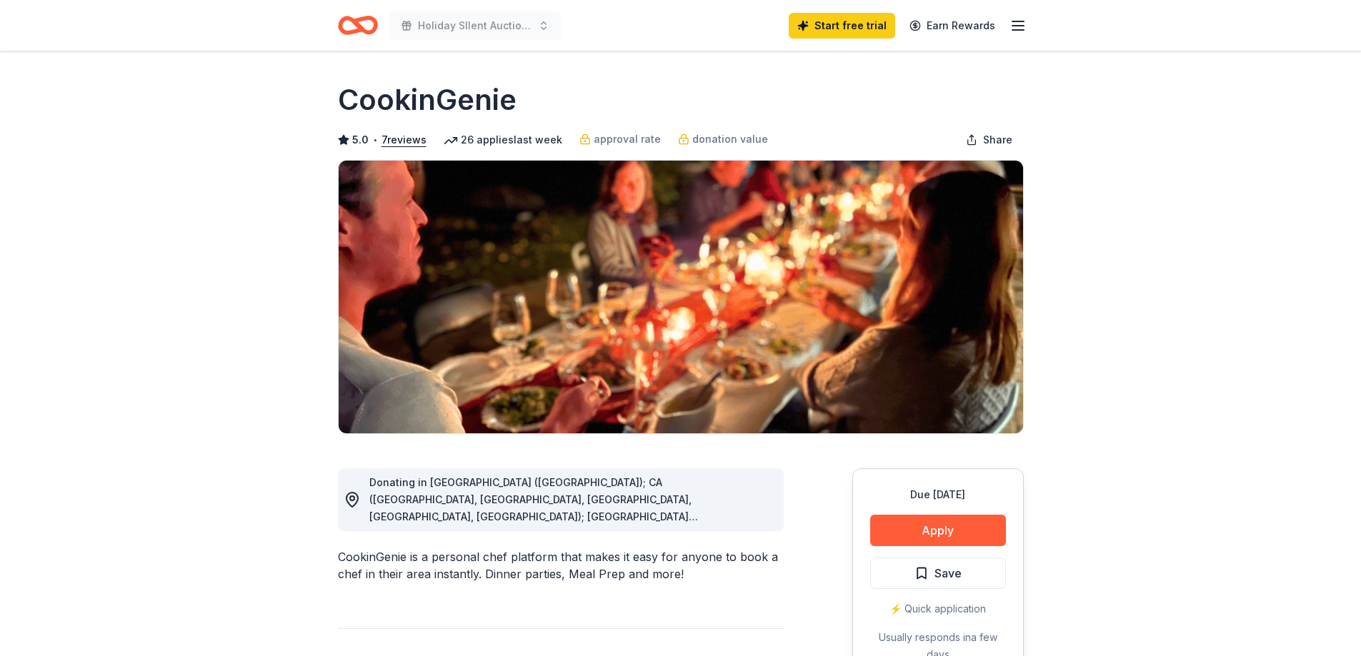
scroll to position [71, 0]
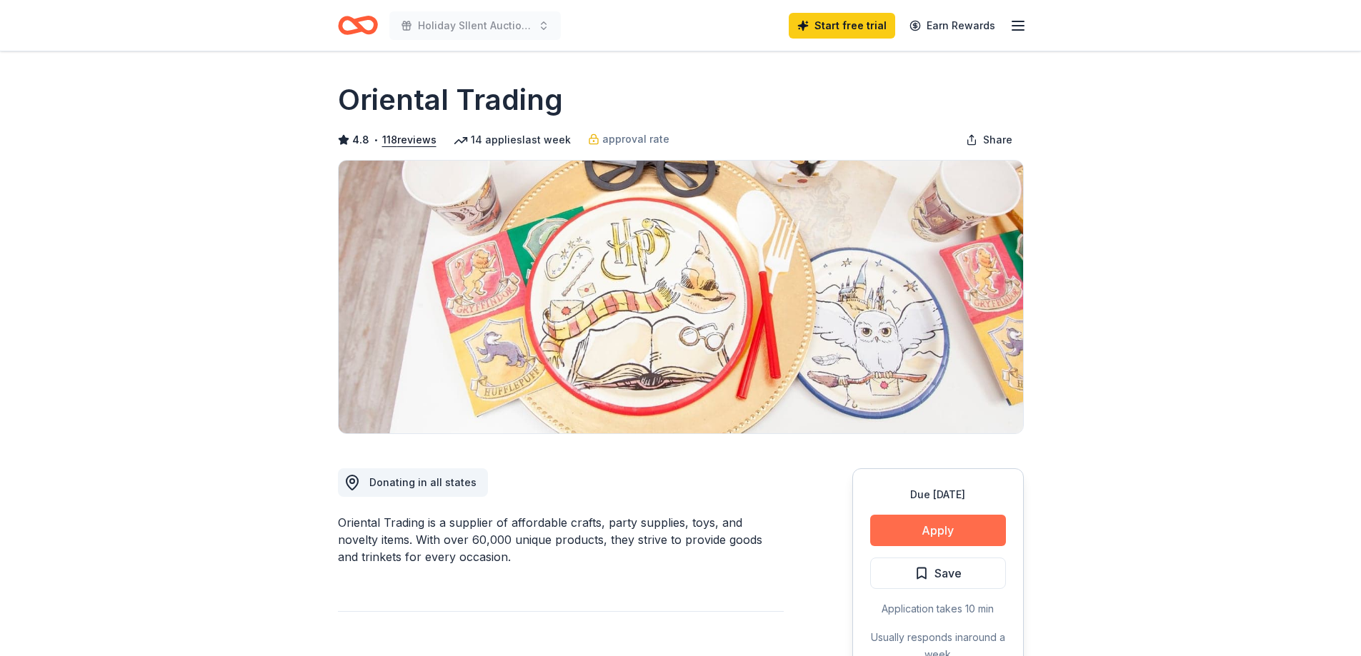
click at [938, 531] on button "Apply" at bounding box center [938, 530] width 136 height 31
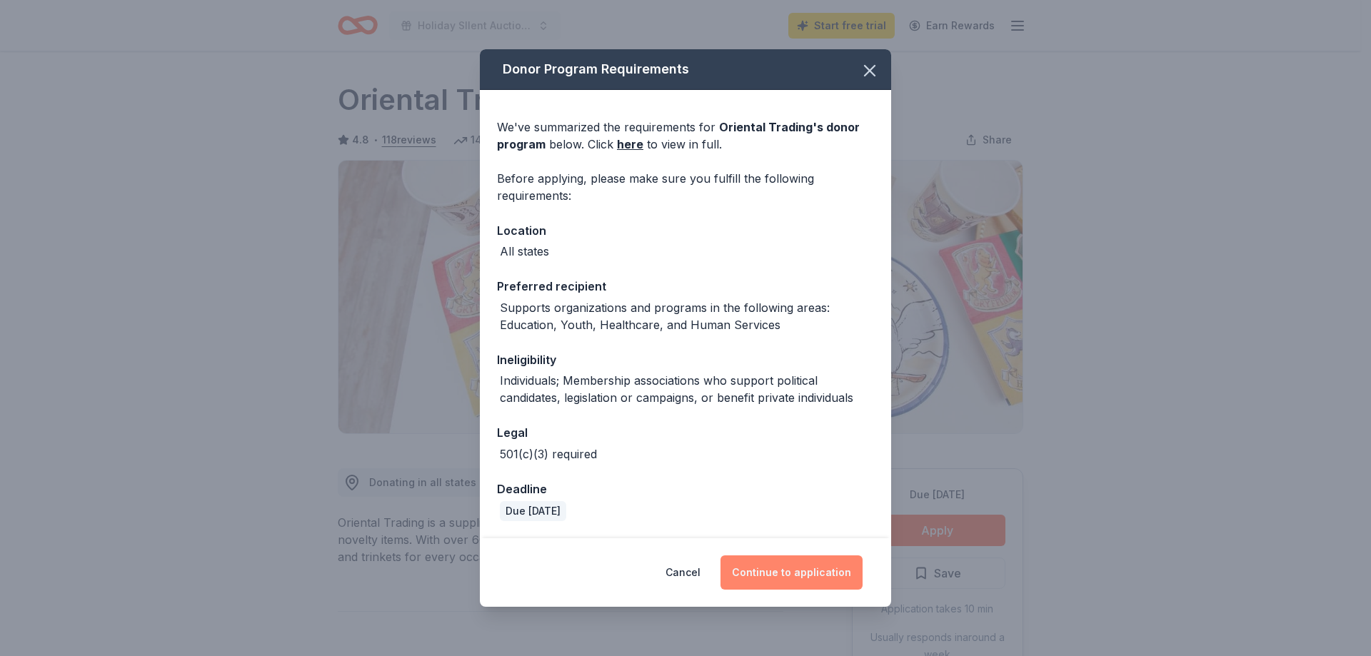
click at [816, 567] on button "Continue to application" at bounding box center [792, 573] width 142 height 34
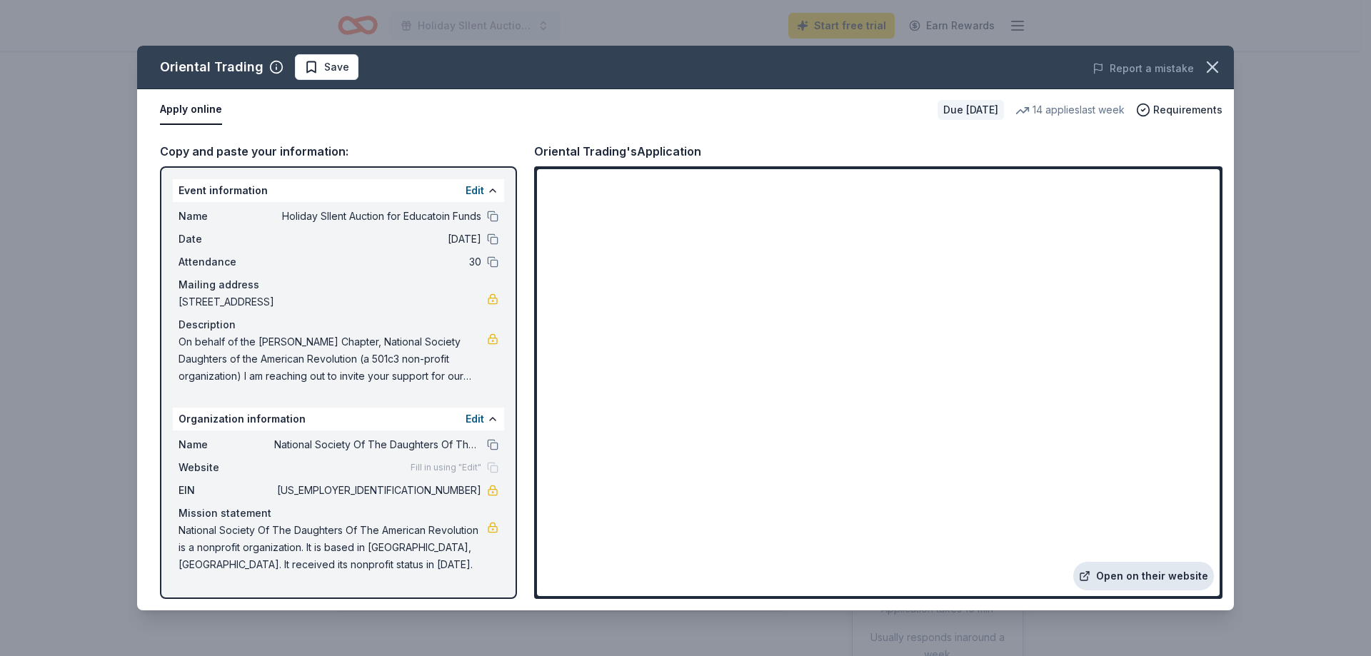
click at [1133, 572] on link "Open on their website" at bounding box center [1144, 576] width 141 height 29
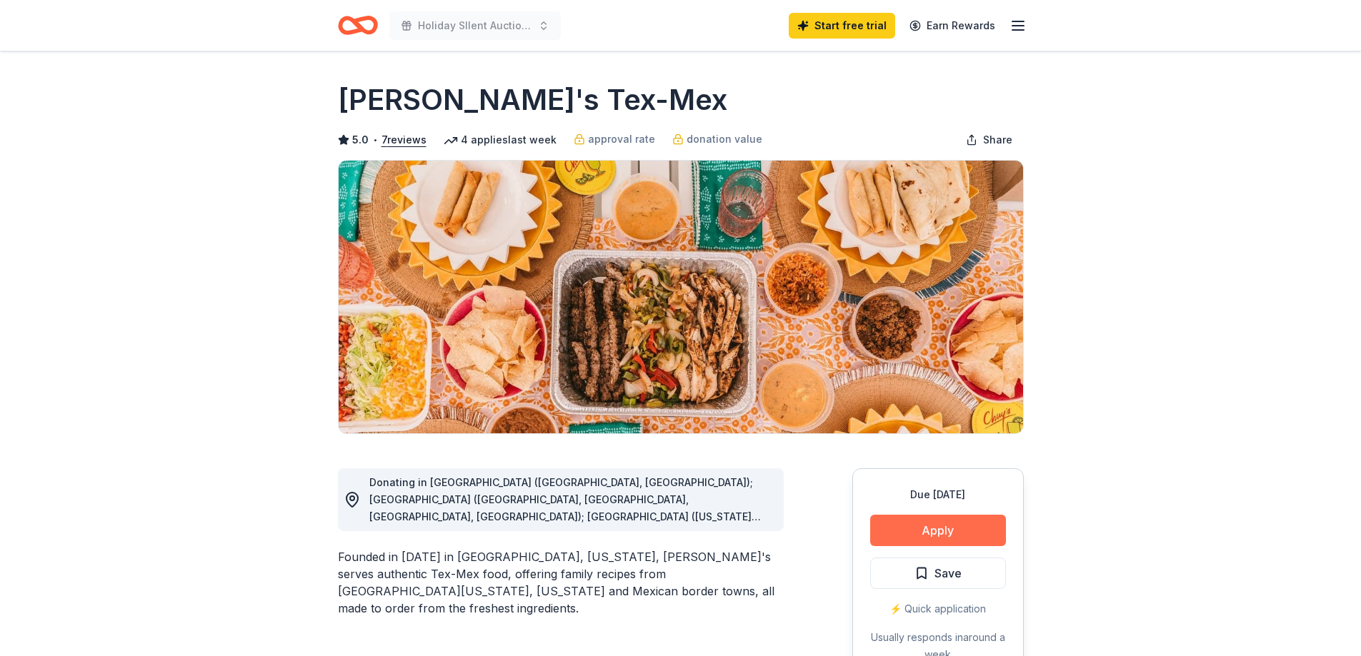
click at [926, 531] on button "Apply" at bounding box center [938, 530] width 136 height 31
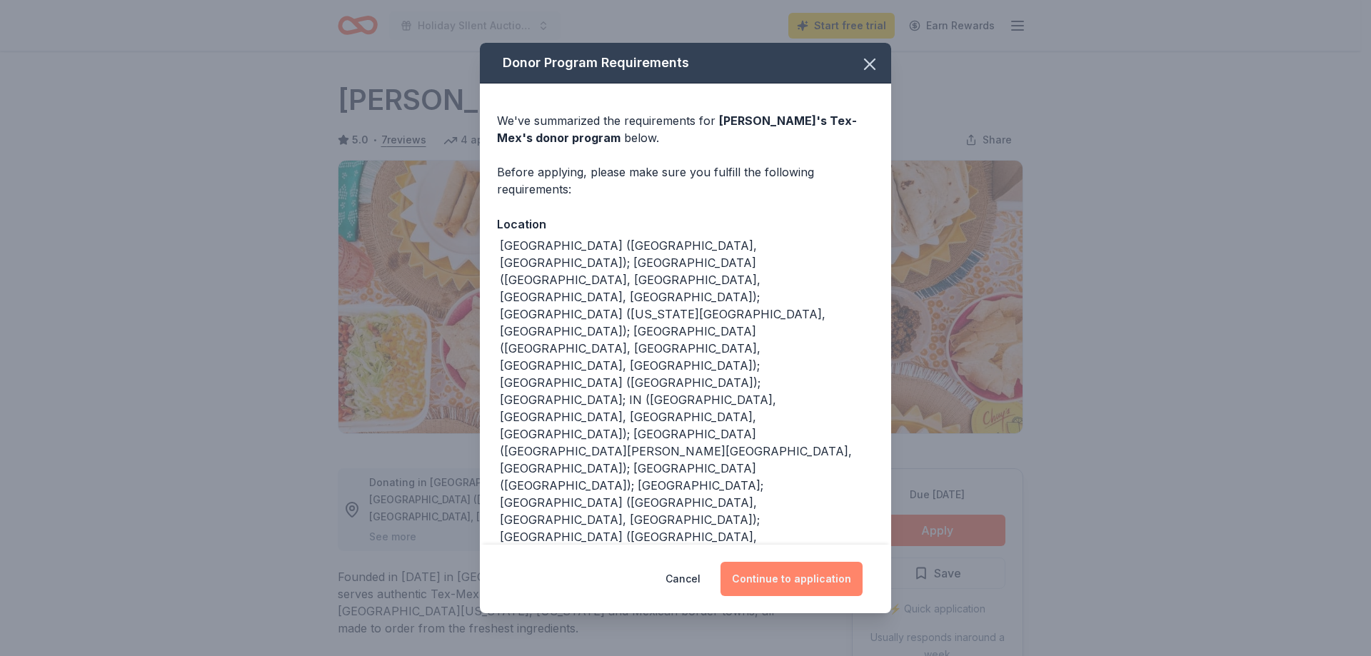
click at [792, 562] on button "Continue to application" at bounding box center [792, 579] width 142 height 34
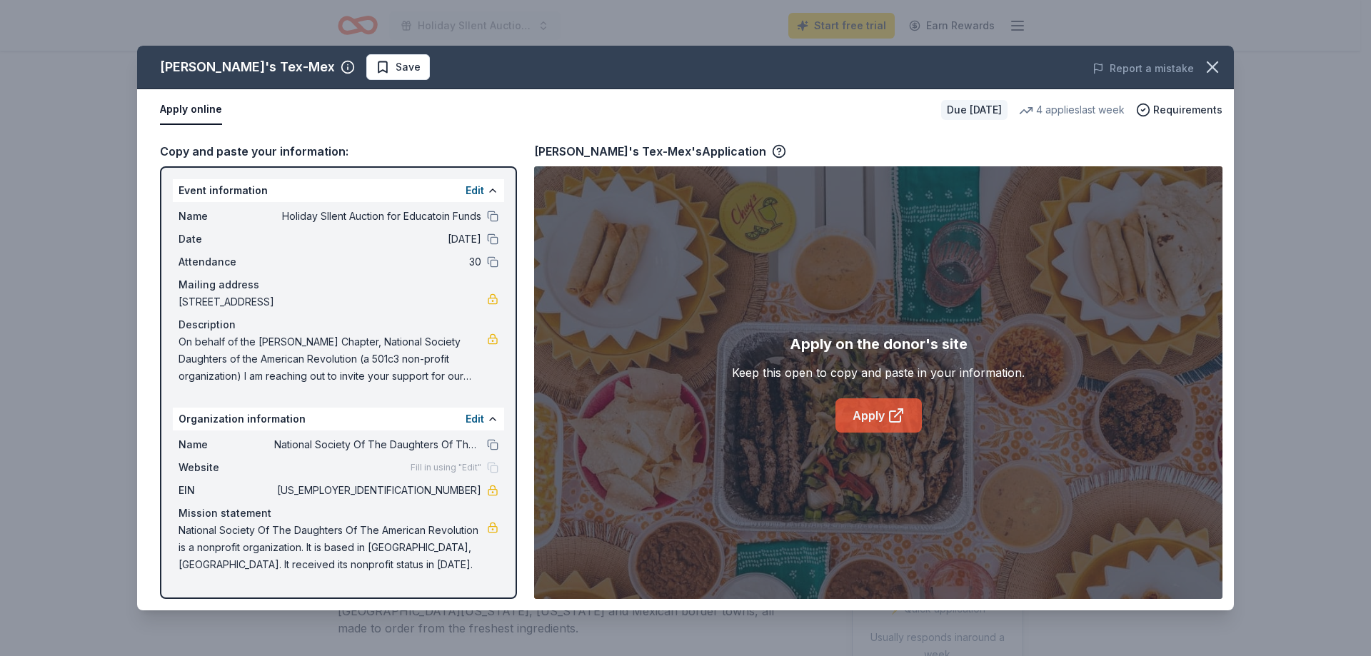
click at [864, 420] on link "Apply" at bounding box center [879, 416] width 86 height 34
click at [875, 413] on link "Apply" at bounding box center [879, 416] width 86 height 34
click at [1221, 68] on icon "button" at bounding box center [1213, 67] width 20 height 20
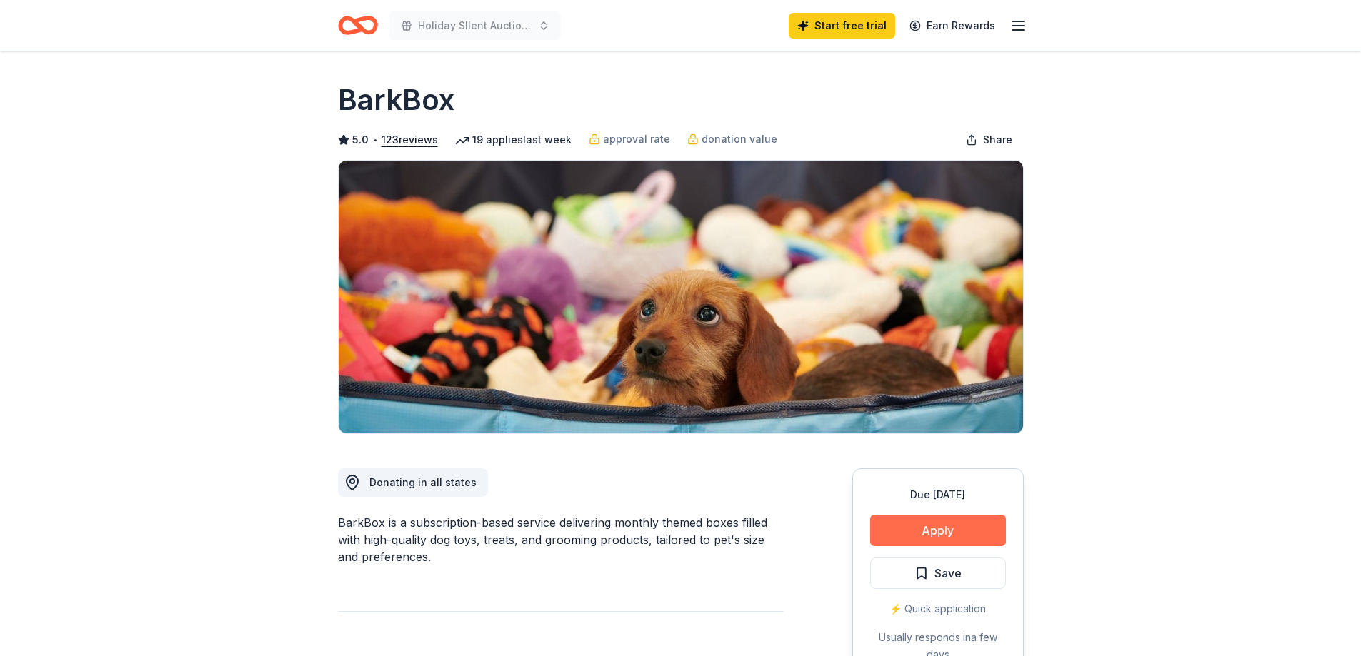
click at [936, 526] on button "Apply" at bounding box center [938, 530] width 136 height 31
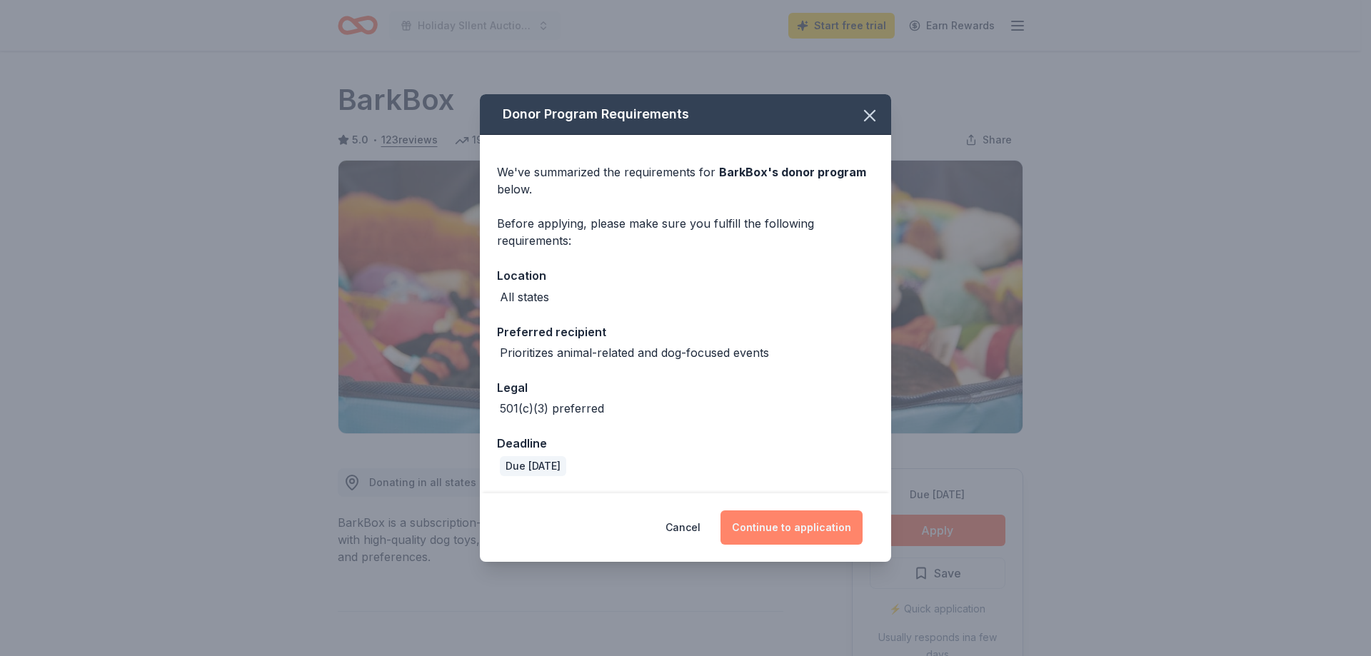
click at [794, 524] on button "Continue to application" at bounding box center [792, 528] width 142 height 34
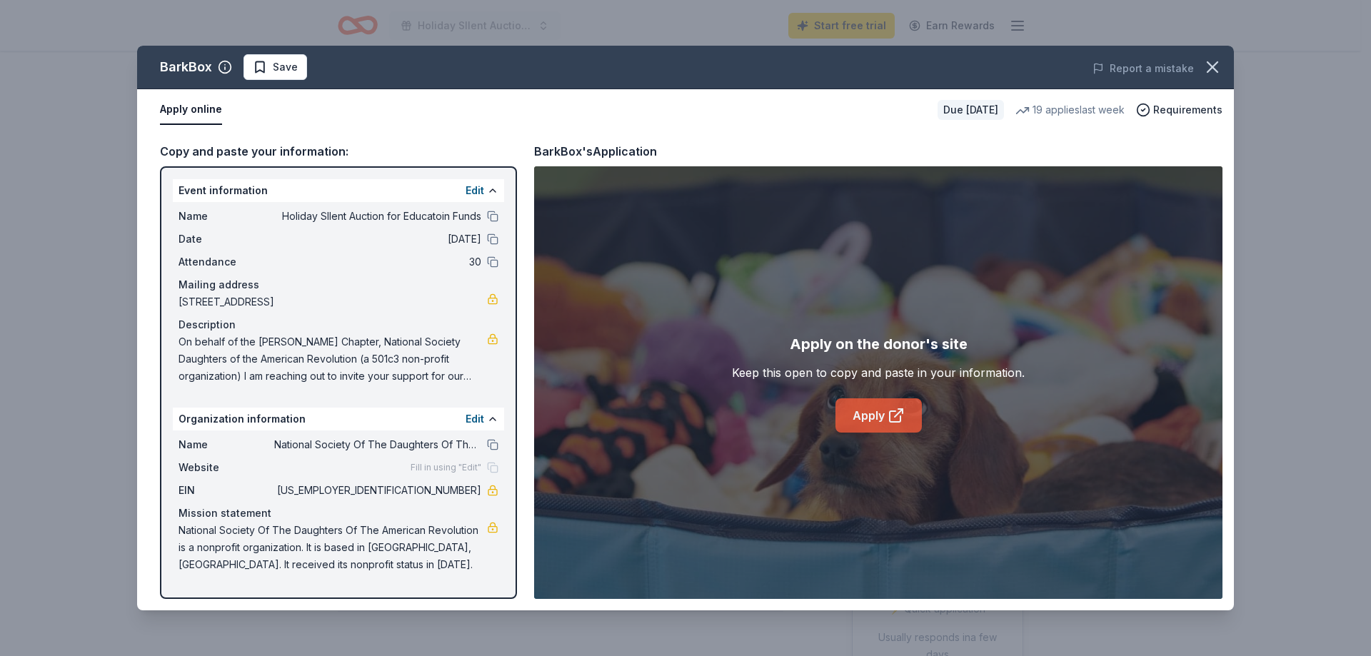
click at [852, 419] on link "Apply" at bounding box center [879, 416] width 86 height 34
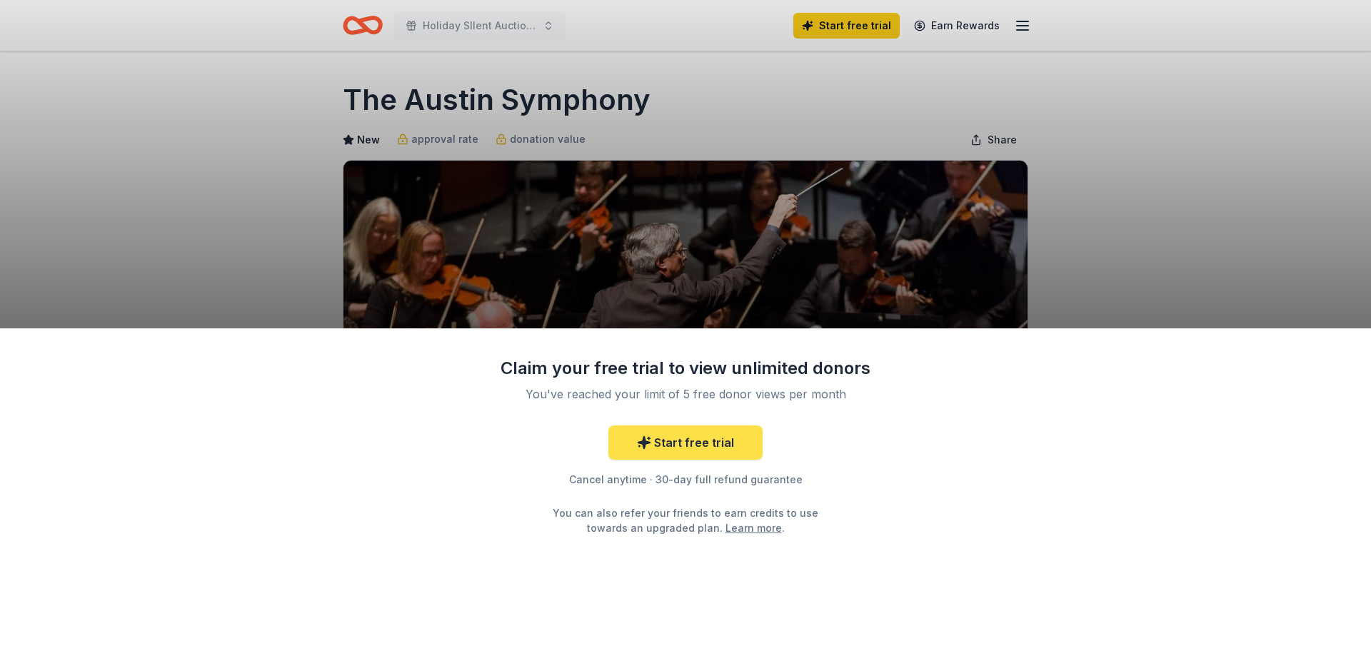
click at [695, 437] on link "Start free trial" at bounding box center [686, 443] width 154 height 34
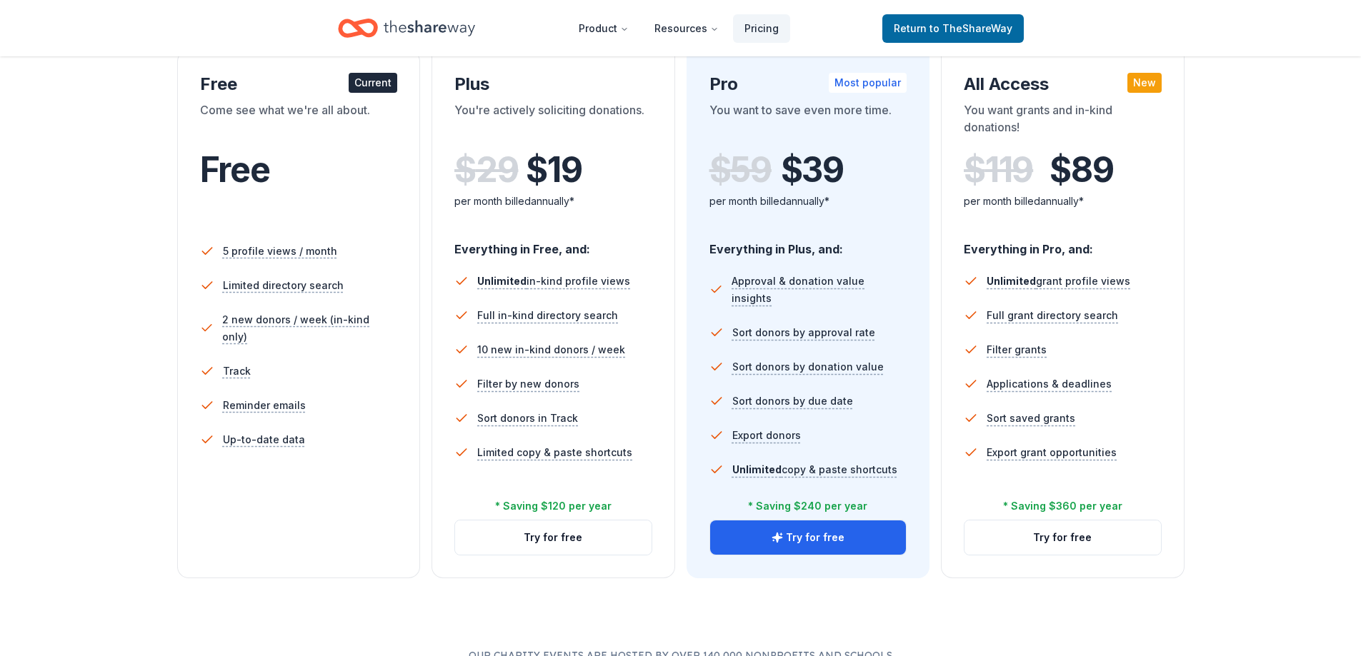
scroll to position [357, 0]
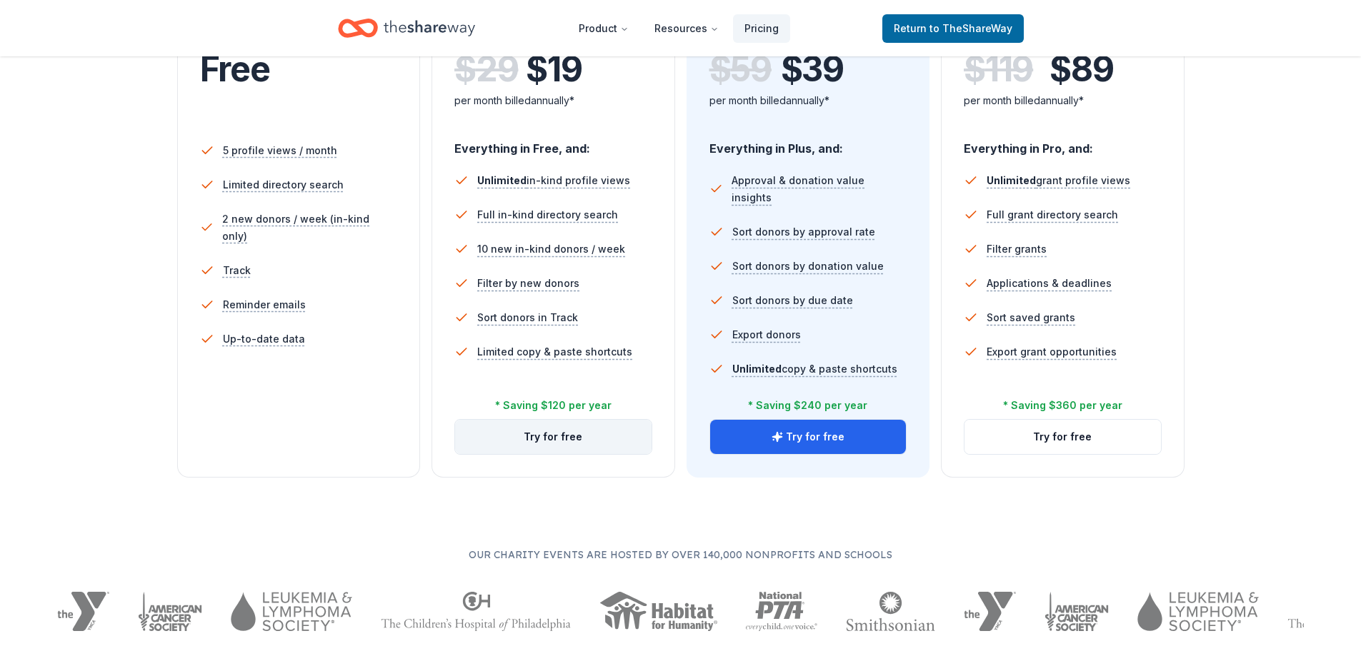
click at [580, 449] on button "Try for free" at bounding box center [553, 437] width 196 height 34
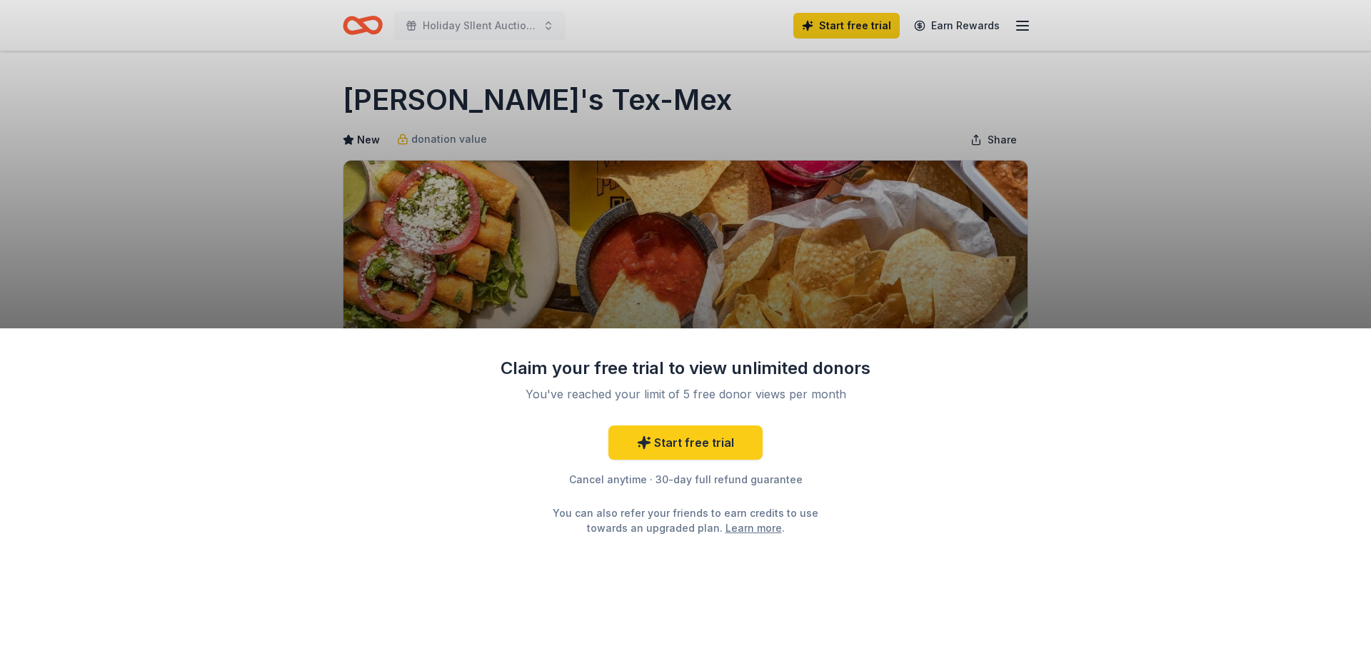
click at [941, 529] on div "Claim your free trial to view unlimited donors You've reached your limit of 5 f…" at bounding box center [685, 493] width 1371 height 329
click at [1034, 141] on div "Claim your free trial to view unlimited donors You've reached your limit of 5 f…" at bounding box center [685, 328] width 1371 height 656
